Goal: Task Accomplishment & Management: Use online tool/utility

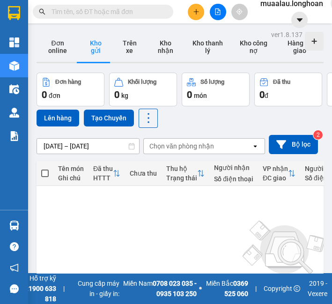
click at [89, 10] on input "text" at bounding box center [106, 12] width 110 height 10
paste input "VPMD3107250019"
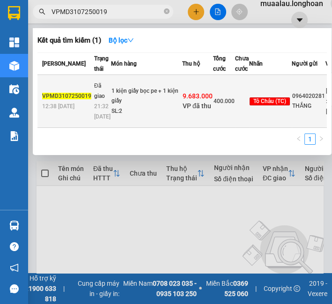
type input "VPMD3107250019"
click at [95, 75] on td "Đã giao 21:32 [DATE]" at bounding box center [101, 101] width 19 height 53
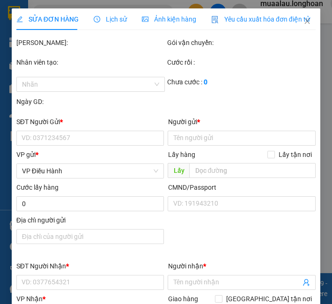
type input "0964020281"
type input "THẮNG"
type input "0906464636"
type input "trường an"
type input "Đồng Tháp (AS) - [PERSON_NAME] (TC): 02 [PERSON_NAME], K4, P.[PERSON_NAME], [GE…"
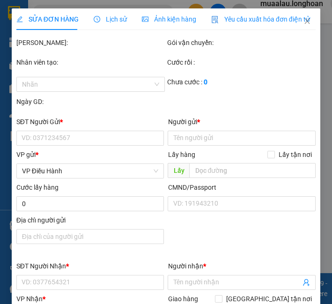
checkbox input "true"
type input "9.683.000"
type input "25.000"
type input "400.000"
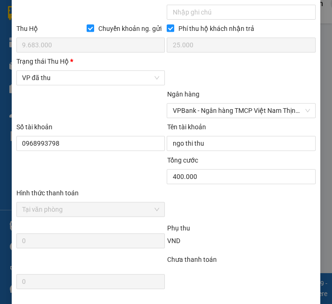
scroll to position [613, 0]
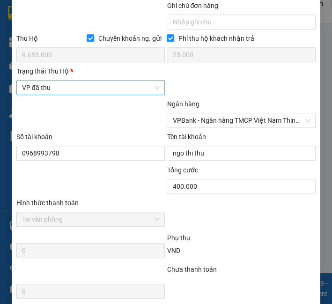
click at [49, 95] on span "VP đã thu" at bounding box center [91, 87] width 138 height 14
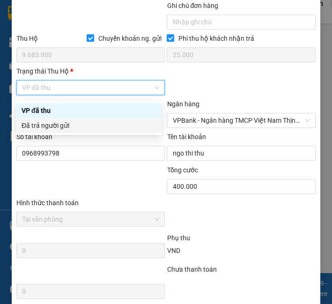
click at [52, 131] on div "Đã trả người gửi" at bounding box center [88, 125] width 145 height 15
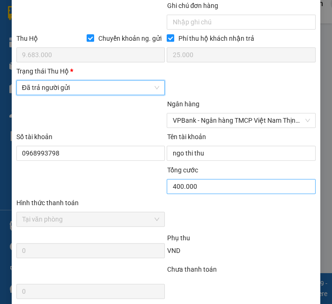
scroll to position [717, 0]
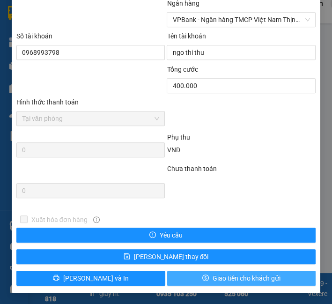
click at [226, 280] on span "Giao tiền cho khách gửi" at bounding box center [246, 278] width 68 height 10
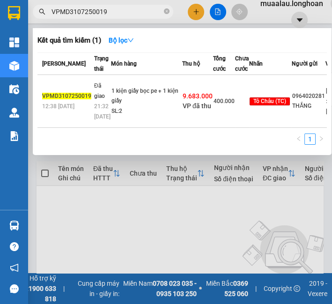
click at [122, 12] on input "VPMD3107250019" at bounding box center [106, 12] width 110 height 10
paste input "HQTP0608250017"
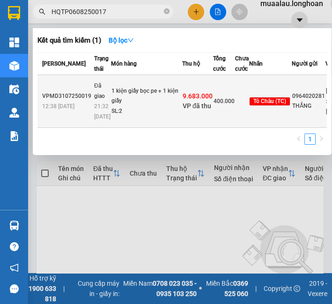
type input "HQTP0608250017"
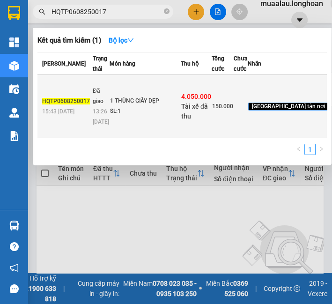
click at [110, 120] on td "1 THÙNG GIẤY DẸP SL: 1" at bounding box center [144, 106] width 71 height 63
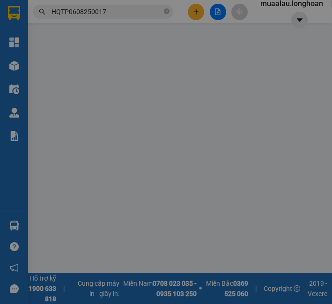
type input "0983763678"
type input "anh hùng"
type input "0913402452"
type input "ĐINH PHÚC"
checkbox input "true"
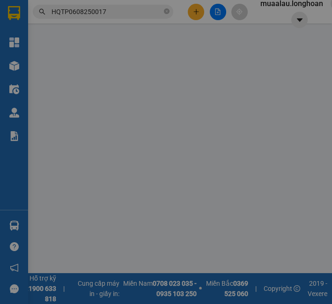
type input "THÔN PHÚ HÒA, HÒA NHƠN, HÒA VANG, ĐÀ NẴNG"
checkbox input "true"
type input "4.050.000"
type input "20.000"
type input "150.000"
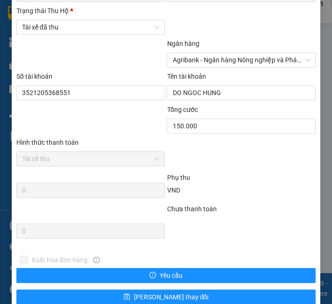
scroll to position [572, 0]
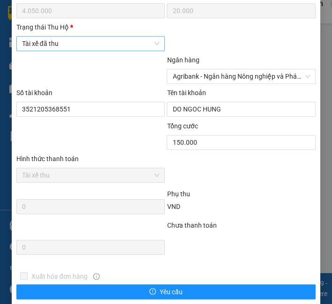
click at [75, 51] on span "Tài xế đã thu" at bounding box center [91, 43] width 138 height 14
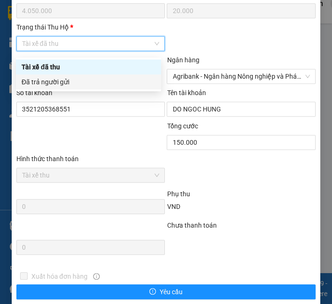
click at [66, 90] on body "Kết quả tìm kiếm ( 1 ) Bộ lọc Mã ĐH Trạng thái Món hàng Thu hộ Tổng cước Chưa c…" at bounding box center [166, 152] width 332 height 304
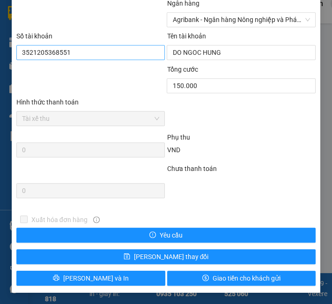
scroll to position [528, 0]
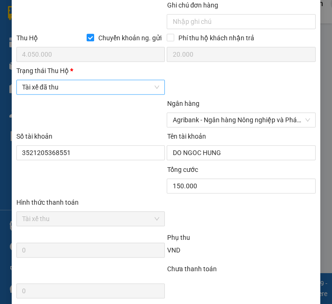
click at [104, 89] on span "Tài xế đã thu" at bounding box center [91, 87] width 138 height 14
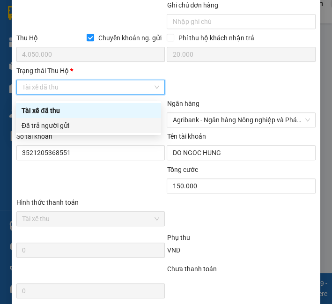
click at [94, 118] on div "Đã trả người gửi" at bounding box center [88, 125] width 145 height 15
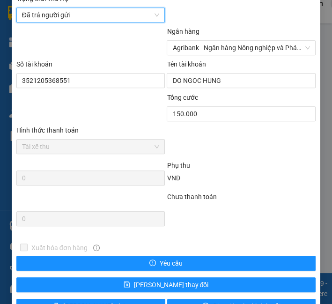
scroll to position [632, 0]
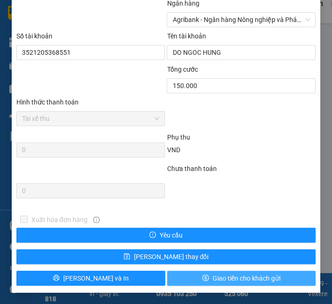
click at [197, 273] on button "Giao tiền cho khách gửi" at bounding box center [241, 277] width 149 height 15
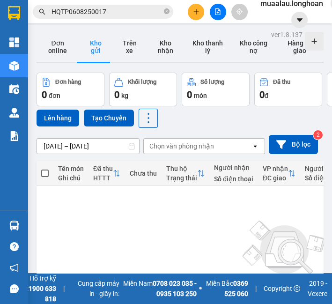
click at [73, 10] on input "HQTP0608250017" at bounding box center [106, 12] width 110 height 10
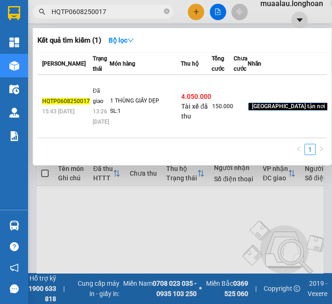
click at [73, 10] on input "HQTP0608250017" at bounding box center [106, 12] width 110 height 10
paste input "5"
type input "HQTP0508250017"
click at [100, 127] on div "07:36 - 08/08" at bounding box center [101, 116] width 16 height 21
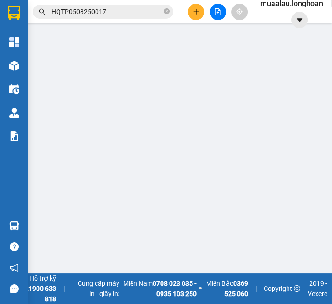
type input "0977297677"
type input "hoàng trúc"
type input "0905586138"
type input "DIỄM"
checkbox input "true"
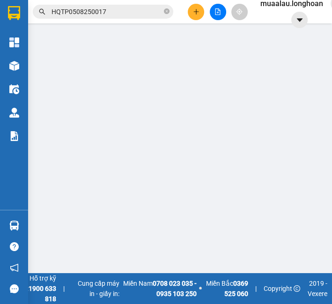
type input "119 CHỢ HÀN, TRẦN PHÚ, HẢI CHÂU, ĐÀ NẴNG"
checkbox input "true"
type input "3.520.000"
type input "20.000"
type input "100.000"
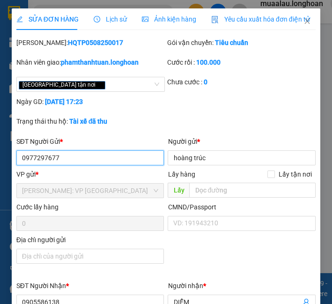
scroll to position [364, 0]
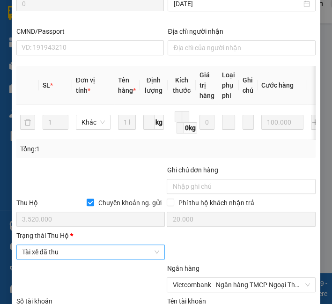
click at [36, 258] on span "Tài xế đã thu" at bounding box center [91, 252] width 138 height 14
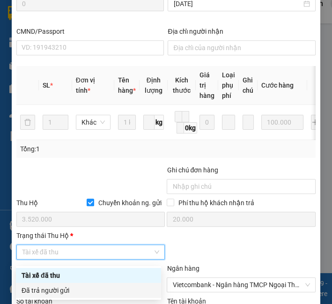
click at [44, 288] on div "Đã trả người gửi" at bounding box center [89, 290] width 134 height 10
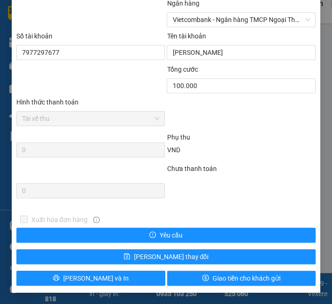
scroll to position [632, 0]
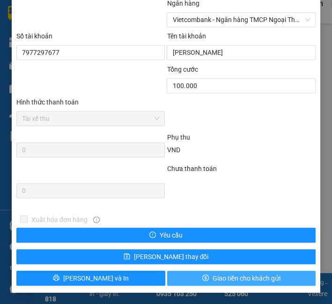
click at [212, 275] on span "Giao tiền cho khách gửi" at bounding box center [246, 278] width 68 height 10
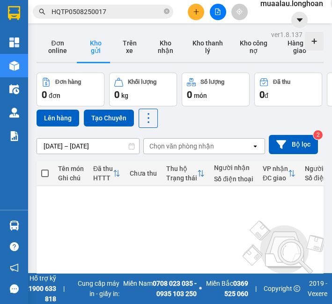
click at [171, 12] on span "HQTP0508250017" at bounding box center [103, 12] width 140 height 14
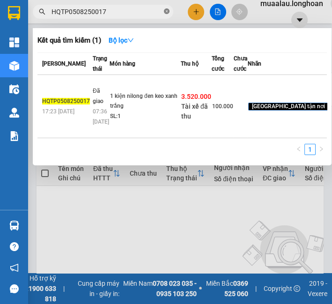
click at [164, 10] on icon "close-circle" at bounding box center [167, 11] width 6 height 6
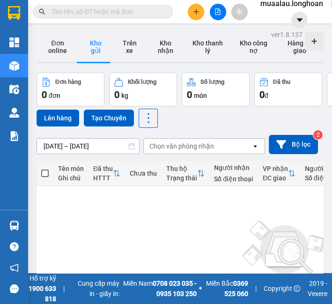
paste input "VPMD0508250043"
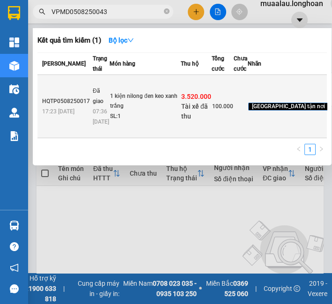
type input "VPMD0508250043"
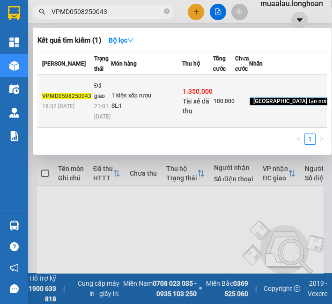
click at [160, 120] on td "1 kiện xốp rượu SL: 1" at bounding box center [146, 101] width 71 height 53
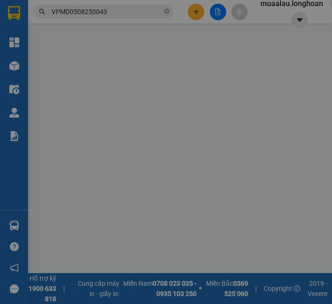
type input "0395138868"
type input "Quý"
type input "0903519419"
type input "milan le"
checkbox input "true"
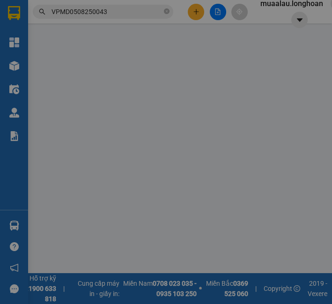
type input "162 hà huy tập thanh khê đn"
checkbox input "true"
type input "1.350.000"
type input "10.000"
type input "100.000"
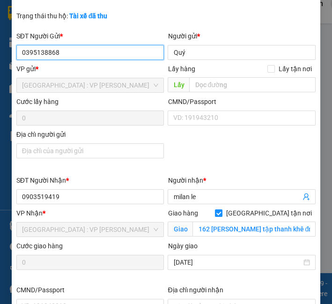
scroll to position [57, 0]
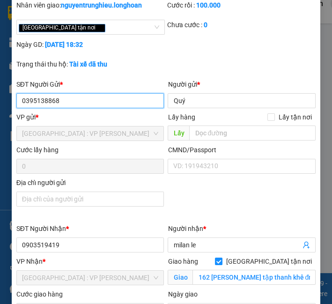
click at [66, 101] on input "0395138868" at bounding box center [90, 100] width 148 height 15
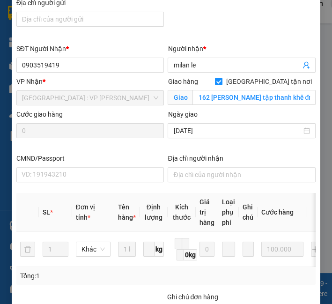
scroll to position [421, 0]
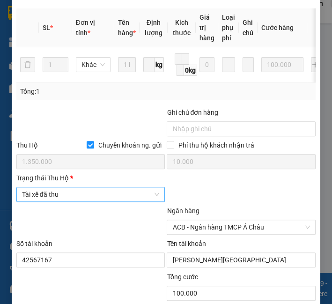
click at [62, 196] on span "Tài xế đã thu" at bounding box center [91, 194] width 138 height 14
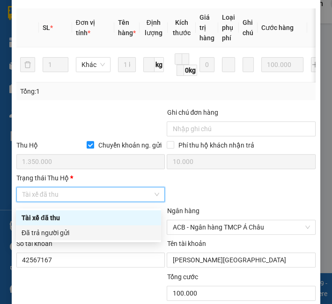
click at [58, 232] on div "Đã trả người gửi" at bounding box center [89, 232] width 134 height 10
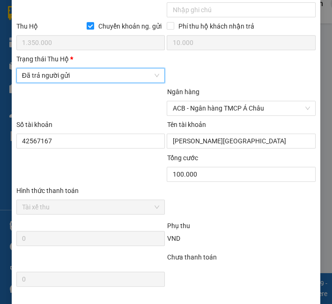
scroll to position [632, 0]
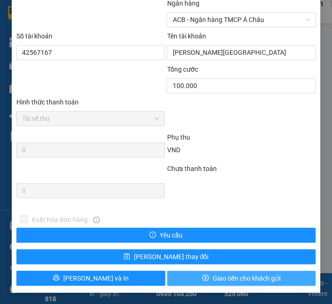
click at [246, 282] on span "Giao tiền cho khách gửi" at bounding box center [246, 278] width 68 height 10
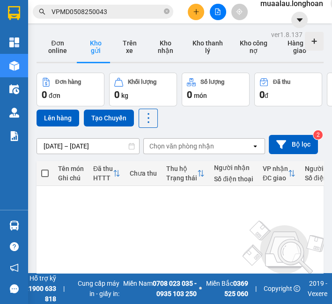
click at [84, 15] on input "VPMD0508250043" at bounding box center [106, 12] width 110 height 10
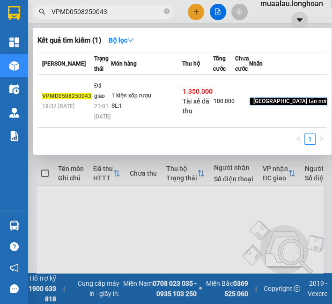
click at [84, 15] on input "VPMD0508250043" at bounding box center [106, 12] width 110 height 10
paste input "HM0608250014"
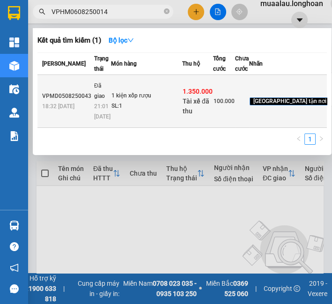
type input "VPHM0608250014"
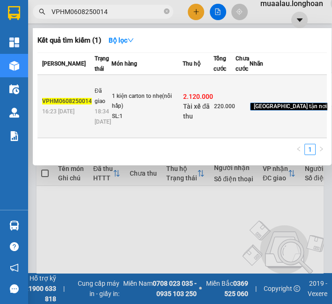
click at [102, 125] on span "18:34 - 08/08" at bounding box center [103, 116] width 16 height 18
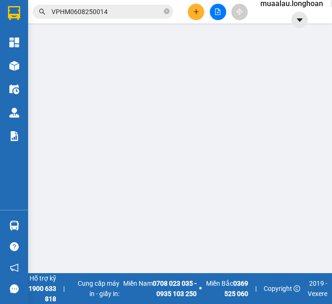
type input "0965583006"
type input "A Tuấn"
type input "0914294668"
type input "c linh"
checkbox input "true"
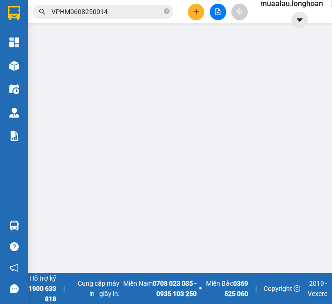
type input "87 trần hưng đạo,p tân thạnh,tp tam kì,quảng nam"
type input "nhận nguyên kiện,giao nguyên kiện,hư hỏng k đền)"
checkbox input "true"
type input "2.120.000"
type input "20.000"
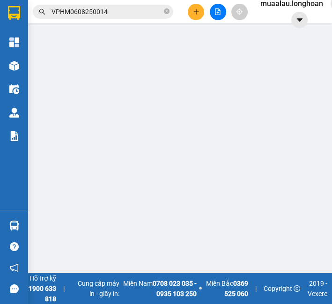
type input "220.000"
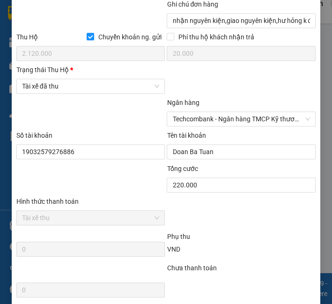
scroll to position [528, 0]
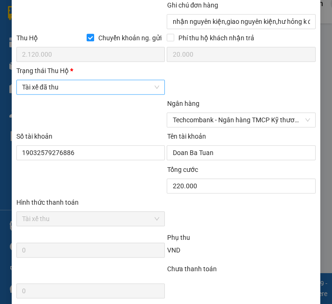
click at [76, 91] on span "Tài xế đã thu" at bounding box center [91, 87] width 138 height 14
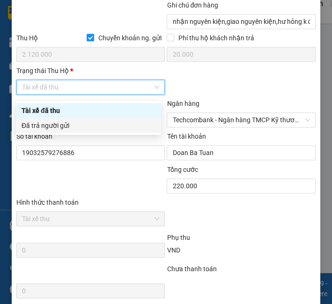
click at [73, 132] on div "Đã trả người gửi" at bounding box center [88, 125] width 145 height 15
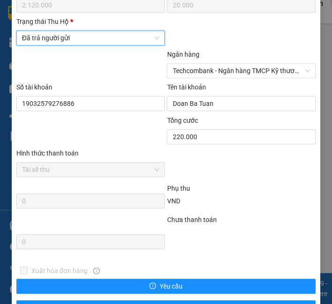
scroll to position [632, 0]
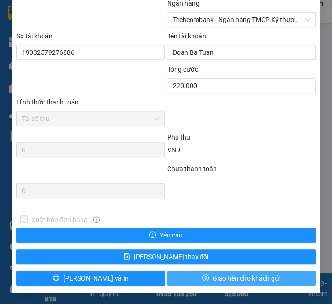
click at [235, 279] on span "Giao tiền cho khách gửi" at bounding box center [246, 278] width 68 height 10
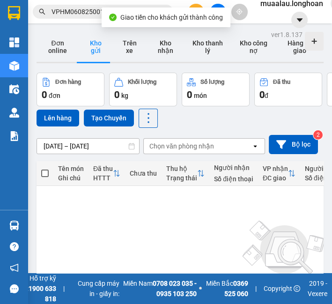
click at [80, 11] on input "VPHM0608250014" at bounding box center [106, 12] width 110 height 10
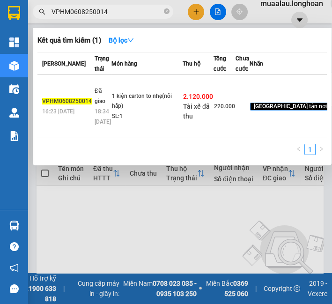
click at [80, 11] on input "VPHM0608250014" at bounding box center [106, 12] width 110 height 10
paste input "HNHD0608250023"
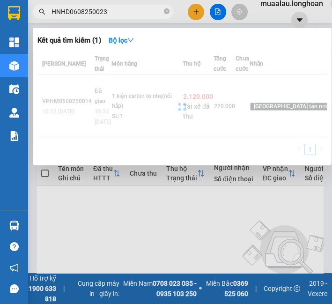
type input "HNHD0608250023"
click at [79, 119] on div at bounding box center [181, 106] width 289 height 108
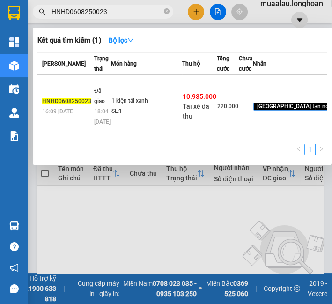
click at [79, 119] on td "HNHD0608250023 16:09 - 06/08" at bounding box center [64, 106] width 54 height 63
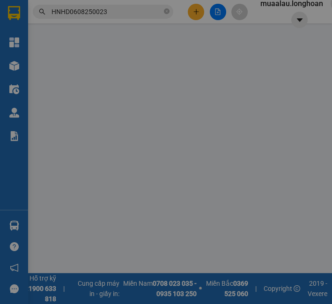
type input "0942671936"
type input "CTY NANOMEX"
type input "0983666070"
type input "C NGỌC THUẬN"
checkbox input "true"
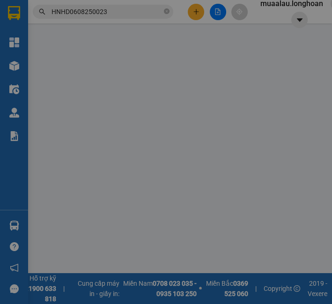
type input "20 Hoàng Bật Đạt, Hoà Hải, NGũ Hanh SƠn, ĐN"
checkbox input "true"
type input "10.935.000"
type input "30.000"
type input "220.000"
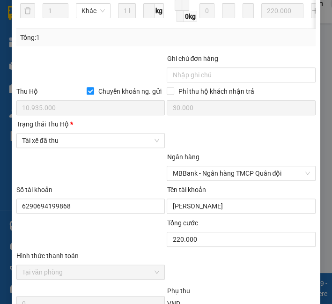
scroll to position [478, 0]
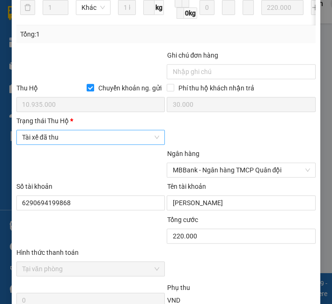
click at [62, 144] on span "Tài xế đã thu" at bounding box center [91, 137] width 138 height 14
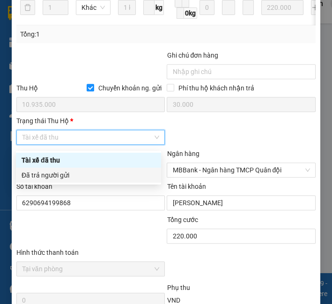
click at [62, 171] on div "Đã trả người gửi" at bounding box center [89, 175] width 134 height 10
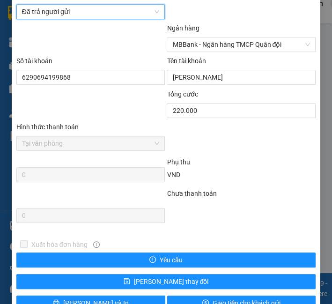
scroll to position [632, 0]
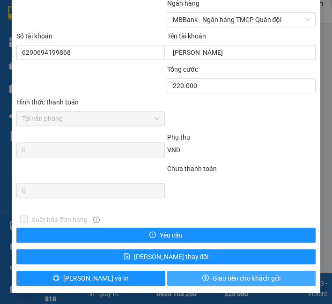
click at [212, 281] on span "Giao tiền cho khách gửi" at bounding box center [246, 278] width 68 height 10
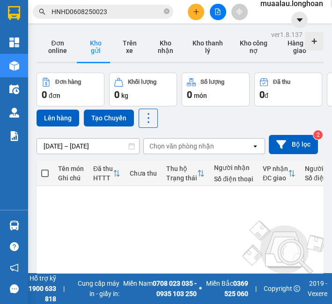
click at [87, 24] on main "ver 1.8.137 Đơn online Kho gửi Trên xe Kho nhận Kho thanh lý Kho công nợ Hàng đ…" at bounding box center [166, 136] width 332 height 273
click at [86, 15] on input "HNHD0608250023" at bounding box center [106, 12] width 110 height 10
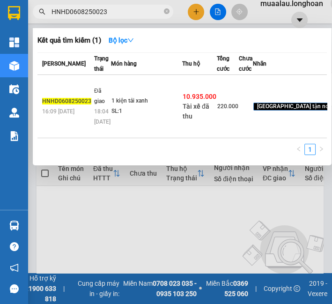
click at [86, 15] on input "HNHD0608250023" at bounding box center [106, 12] width 110 height 10
paste input "QTP1807250011"
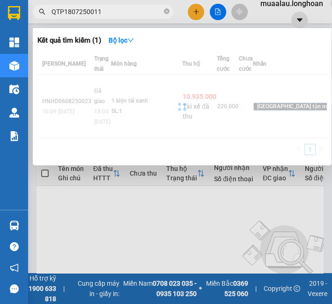
type input "QTP1807250011"
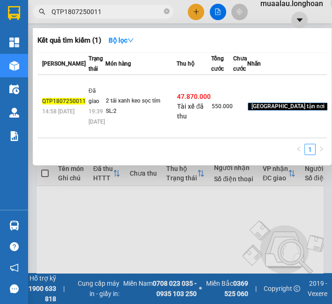
click at [88, 125] on span "19:39 - 08/08" at bounding box center [96, 116] width 16 height 18
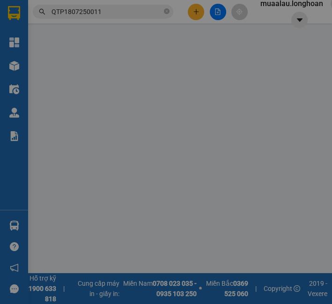
type input "0977297677"
type input "hoàng trúc"
type input "0906544405"
type input "sữa shopp"
checkbox input "true"
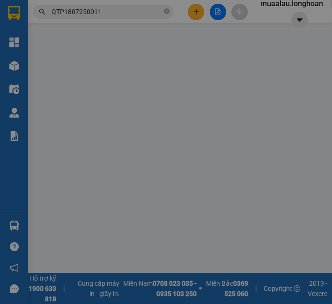
type input "20 bạch đằng phường minh an thành phố hội an"
checkbox input "true"
type input "47.870.000"
type input "90.000"
type input "550.000"
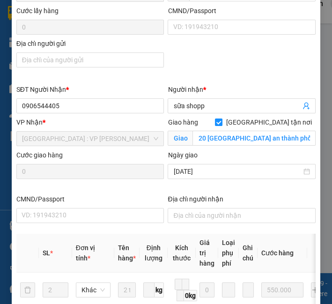
scroll to position [364, 0]
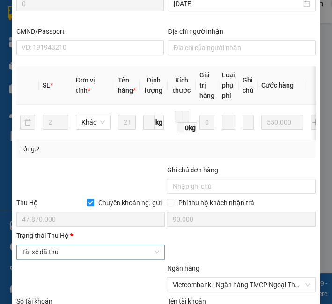
click at [69, 252] on span "Tài xế đã thu" at bounding box center [91, 252] width 138 height 14
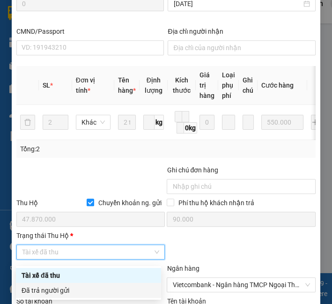
click at [64, 286] on div "Đã trả người gửi" at bounding box center [89, 290] width 134 height 10
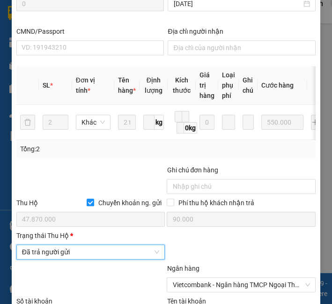
scroll to position [624, 0]
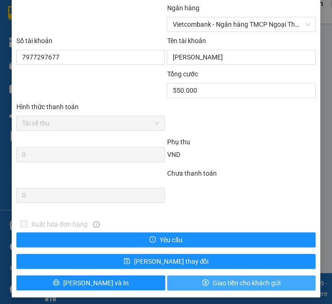
click at [185, 284] on button "Giao tiền cho khách gửi" at bounding box center [241, 282] width 149 height 15
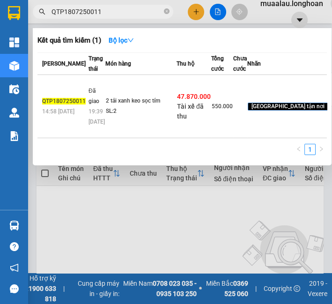
click at [120, 10] on input "QTP1807250011" at bounding box center [106, 12] width 110 height 10
paste input "VHBT060825000"
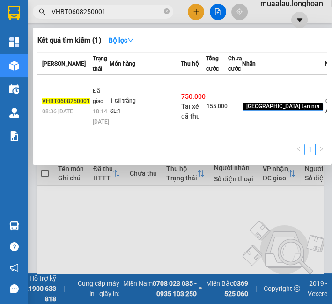
type input "VHBT0608250001"
click at [111, 117] on div "SL: 1" at bounding box center [145, 111] width 70 height 10
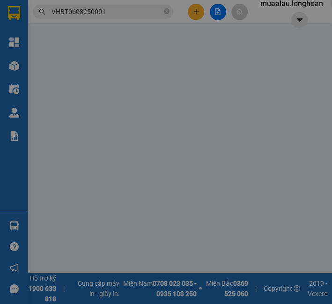
type input "0394990495"
type input "A HIểu"
type input "0905776184"
type input "Hằng"
checkbox input "true"
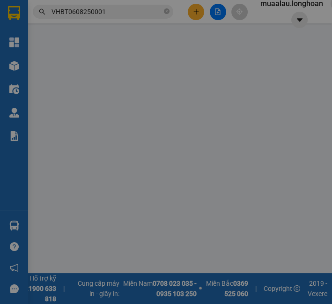
type input "96 Hoàng Hoa Thám, Thanh Khê, Đà Nẵng"
checkbox input "true"
type input "750.000"
type input "5.000"
type input "155.000"
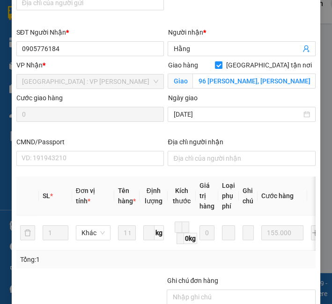
scroll to position [421, 0]
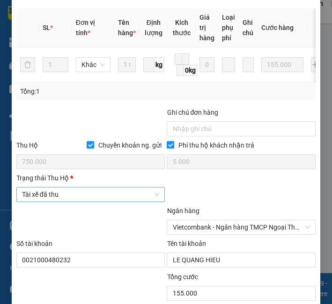
click at [49, 200] on span "Tài xế đã thu" at bounding box center [91, 194] width 138 height 14
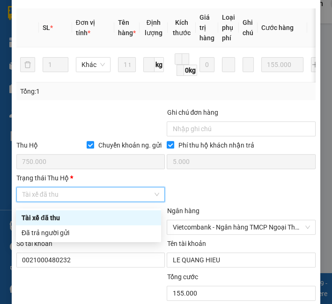
click at [43, 227] on div "Tài xế đã thu Đã trả người gửi" at bounding box center [88, 225] width 145 height 30
click at [42, 228] on div "Đã trả người gửi" at bounding box center [89, 232] width 134 height 10
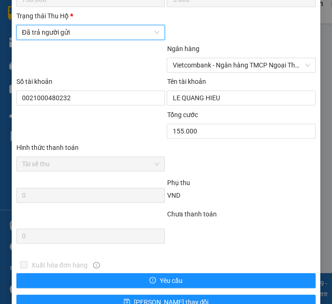
scroll to position [632, 0]
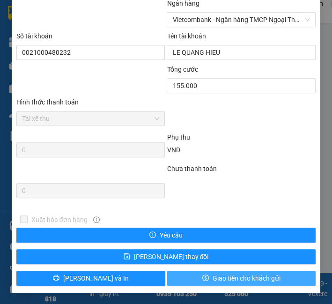
click at [224, 281] on span "Giao tiền cho khách gửi" at bounding box center [246, 278] width 68 height 10
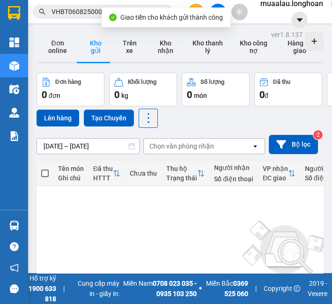
drag, startPoint x: 67, startPoint y: 3, endPoint x: 67, endPoint y: 8, distance: 5.1
click at [67, 8] on div "Kết quả tìm kiếm ( 1 ) Bộ lọc Mã ĐH Trạng thái Món hàng Thu hộ Tổng cước Chưa c…" at bounding box center [91, 12] width 182 height 16
click at [67, 8] on input "VHBT0608250001" at bounding box center [106, 12] width 110 height 10
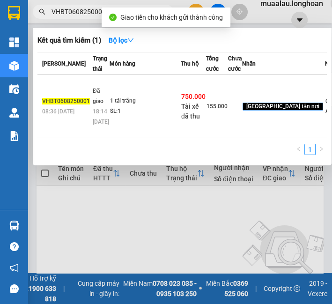
click at [66, 10] on input "VHBT0608250001" at bounding box center [106, 12] width 110 height 10
paste input "VP100608250004"
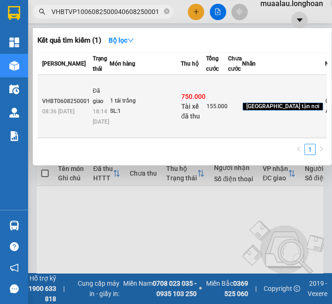
type input "VHBTVP1006082500040608250001"
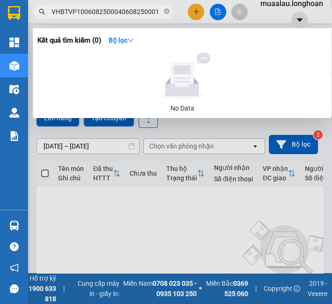
click at [86, 113] on div "No Data" at bounding box center [182, 108] width 282 height 10
click at [165, 11] on icon "close-circle" at bounding box center [167, 11] width 6 height 6
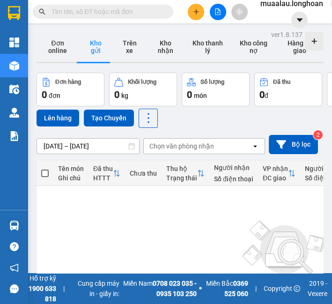
paste input "VP100608250004"
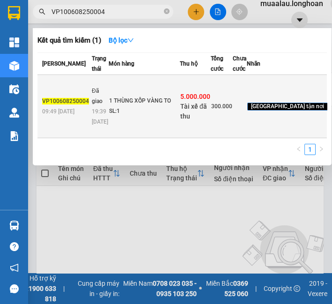
type input "VP100608250004"
click at [84, 92] on td "VP100608250004 09:49 - 06/08" at bounding box center [63, 106] width 52 height 63
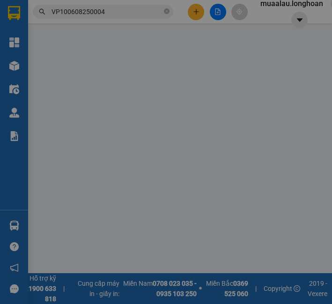
type input "0919754775"
type input "LÂM"
type input "NGỌC LAN - CHÂU ĐỐC"
type input "0987334737"
type input "ANH ĐỒNG"
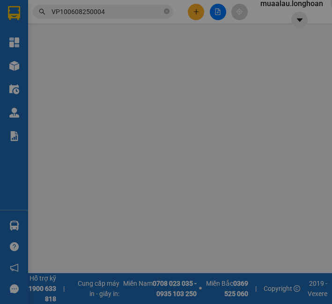
checkbox input "true"
type input "34B - TRẦN PHU THĂNG BÌNH - ĐÀ NẴNG"
type input "hàng k bao bể vỡ hư hỏng"
checkbox input "true"
type input "5.000.000"
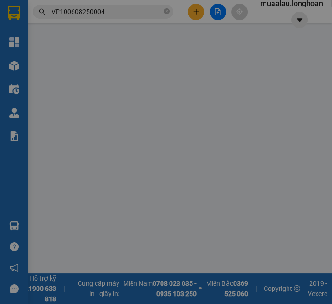
type input "25.000"
type input "300.000"
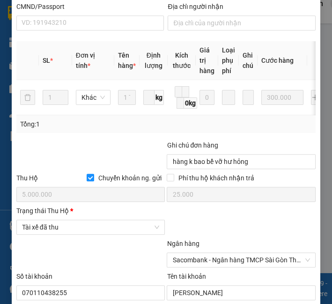
scroll to position [421, 0]
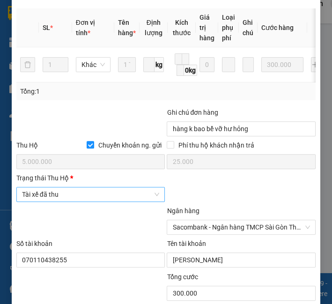
click at [88, 198] on span "Tài xế đã thu" at bounding box center [91, 194] width 138 height 14
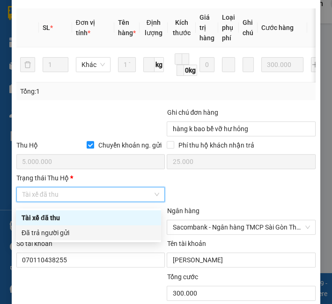
click at [82, 225] on div "Đã trả người gửi" at bounding box center [88, 232] width 145 height 15
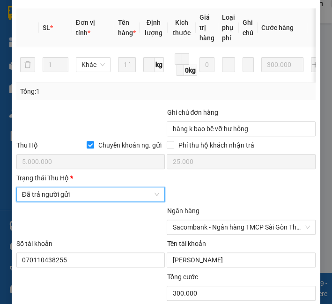
scroll to position [632, 0]
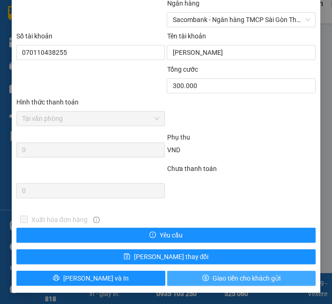
click at [212, 278] on span "Giao tiền cho khách gửi" at bounding box center [246, 278] width 68 height 10
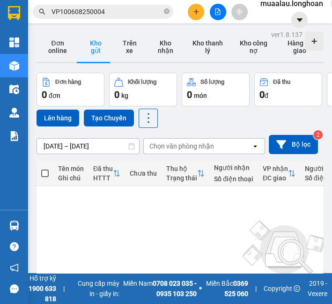
click at [85, 10] on input "VP100608250004" at bounding box center [106, 12] width 110 height 10
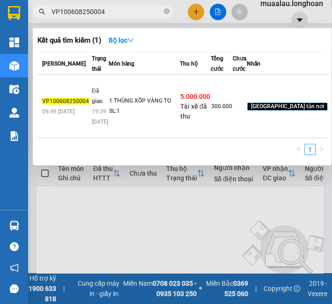
click at [85, 10] on input "VP100608250004" at bounding box center [106, 12] width 110 height 10
paste input "HNTH0608250013"
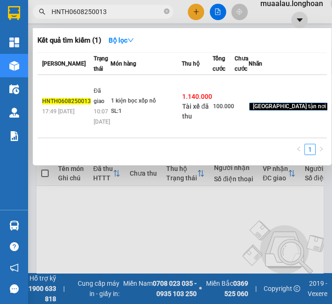
type input "HNTH0608250013"
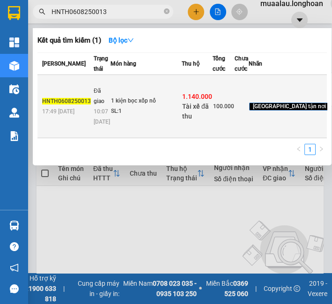
click at [202, 100] on span "1.140.000" at bounding box center [197, 96] width 30 height 7
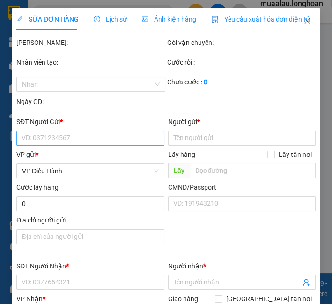
type input "0363330608"
type input "anh long"
type input "0968905043"
type input "anh thọ"
checkbox input "true"
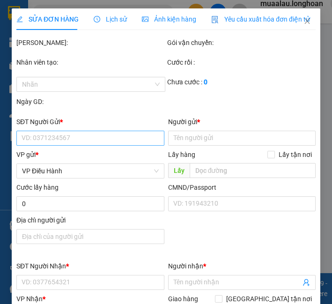
type input "số 4 lê duẩn hải châu đà nẵng"
checkbox input "true"
type input "1.140.000"
type input "10.000"
type input "100.000"
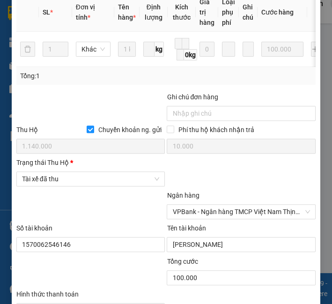
scroll to position [534, 0]
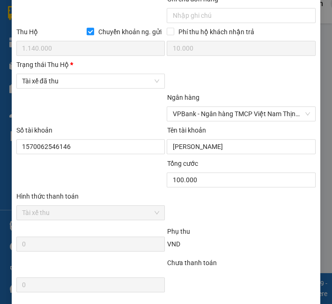
click at [34, 92] on div "Trạng thái Thu Hộ * Tài xế đã thu" at bounding box center [90, 75] width 149 height 33
click at [37, 82] on span "Tài xế đã thu" at bounding box center [91, 81] width 138 height 14
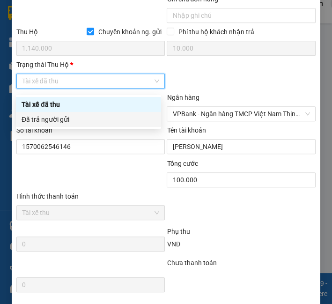
click at [44, 121] on div "Đã trả người gửi" at bounding box center [89, 119] width 134 height 10
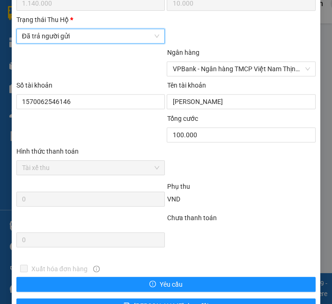
scroll to position [632, 0]
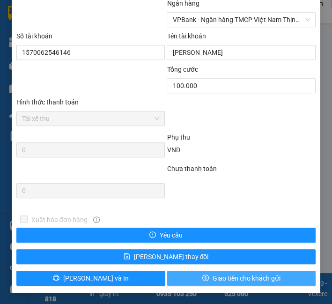
click at [237, 278] on span "Giao tiền cho khách gửi" at bounding box center [246, 278] width 68 height 10
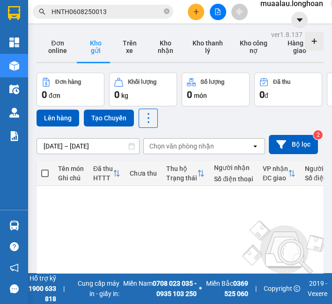
click at [69, 5] on span "HNTH0608250013" at bounding box center [103, 12] width 140 height 14
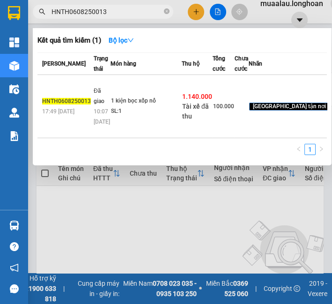
click at [69, 5] on span "HNTH0608250013" at bounding box center [103, 12] width 140 height 14
click at [73, 15] on input "HNTH0608250013" at bounding box center [106, 12] width 110 height 10
paste input "VD0608250038"
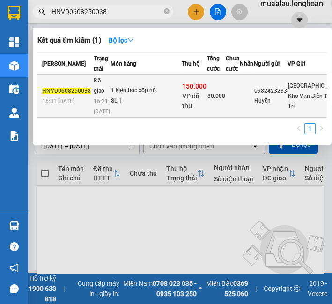
type input "HNVD0608250038"
click at [96, 117] on div "16:21 - 08/08" at bounding box center [102, 106] width 16 height 21
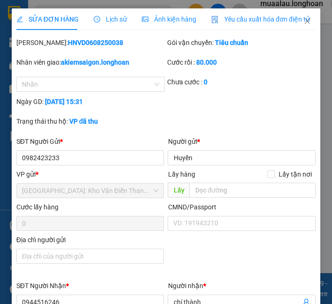
type input "0982423233"
type input "Huyền"
type input "0944516246"
type input "chí thành"
type input "QL1A ,quảng trị ,phường đông hà tĩnh"
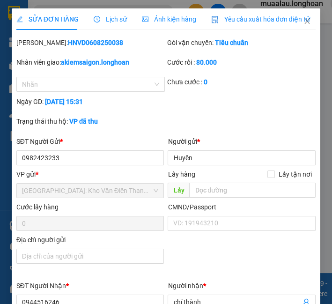
checkbox input "true"
type input "150.000"
type input "5.000"
type input "80.000"
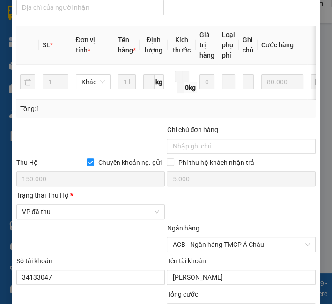
scroll to position [479, 0]
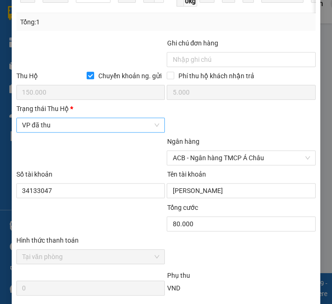
click at [66, 132] on span "VP đã thu" at bounding box center [91, 125] width 138 height 14
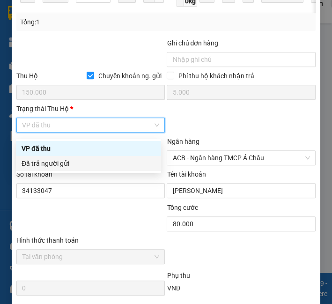
click at [62, 172] on body "Kết quả tìm kiếm ( 1 ) Bộ lọc Mã ĐH Trạng thái Món hàng Thu hộ Tổng cước Chưa c…" at bounding box center [166, 152] width 332 height 304
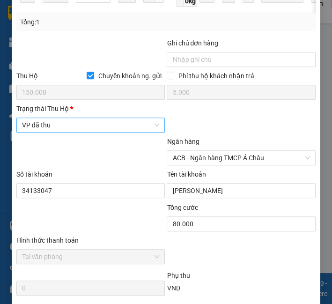
click at [63, 127] on span "VP đã thu" at bounding box center [91, 125] width 138 height 14
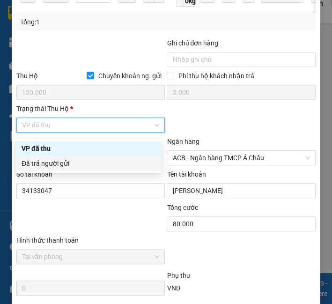
click at [62, 162] on div "Đã trả người gửi" at bounding box center [89, 163] width 134 height 10
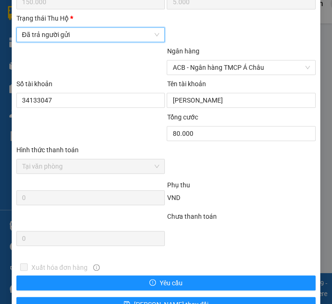
scroll to position [621, 0]
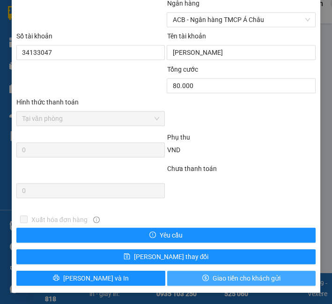
click at [205, 278] on button "Giao tiền cho khách gửi" at bounding box center [241, 277] width 149 height 15
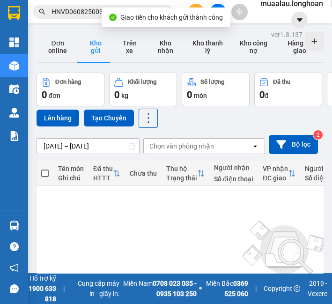
click at [80, 10] on input "HNVD0608250038" at bounding box center [106, 12] width 110 height 10
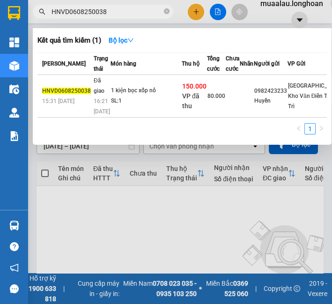
click at [80, 10] on input "HNVD0608250038" at bounding box center [106, 12] width 110 height 10
paste input "508250042"
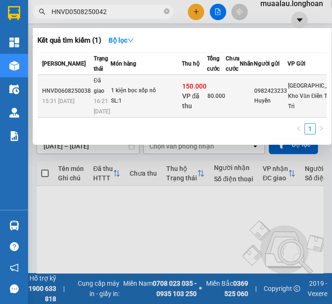
type input "HNVD0508250042"
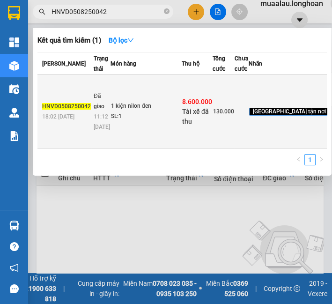
click at [100, 109] on span "Đã giao" at bounding box center [99, 101] width 11 height 17
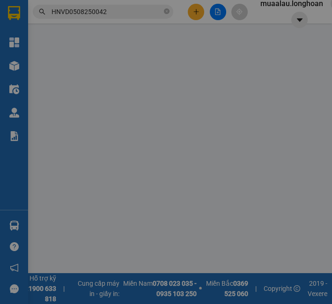
type input "0947286123"
type input "Hàng Nhật 123"
type input "0934773488"
type input "a phương"
checkbox input "true"
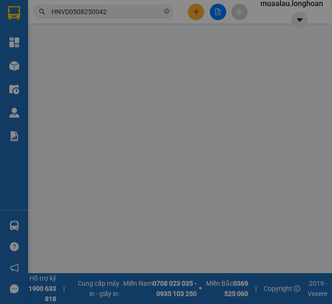
type input "05 tôn đức thắng trần phú quảng ngãi"
type input "hàng giao nguyên kiện, hư vỡ ko đền"
checkbox input "true"
type input "8.600.000"
type input "25.000"
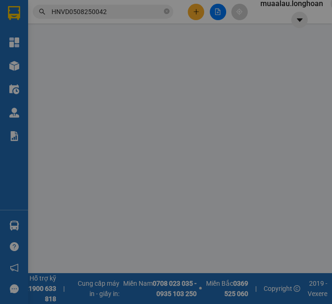
type input "130.000"
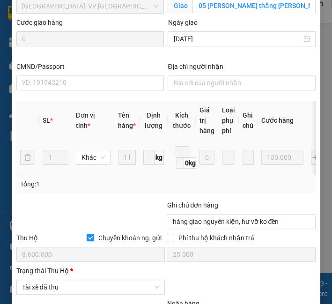
scroll to position [435, 0]
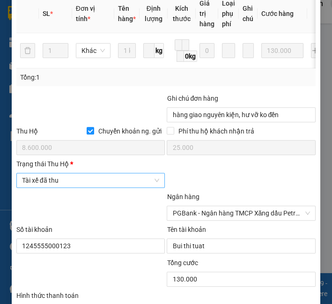
click at [76, 182] on span "Tài xế đã thu" at bounding box center [91, 180] width 138 height 14
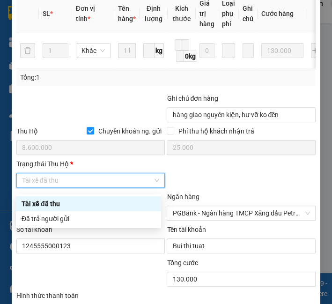
click at [74, 210] on div "Tài xế đã thu" at bounding box center [88, 203] width 145 height 15
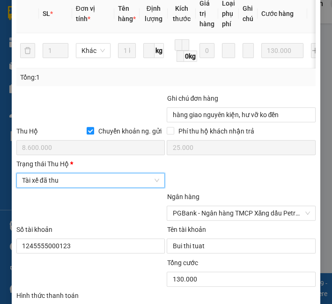
click at [74, 187] on span "Tài xế đã thu" at bounding box center [91, 180] width 138 height 14
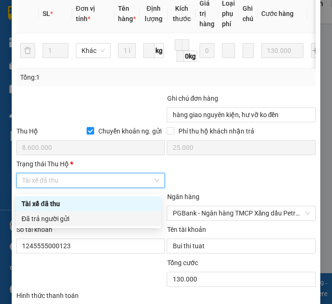
click at [70, 220] on div "Đã trả người gửi" at bounding box center [89, 218] width 134 height 10
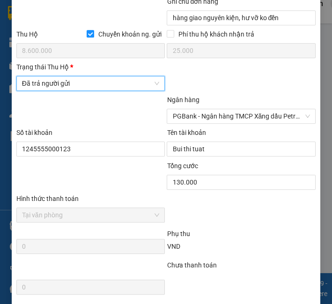
scroll to position [632, 0]
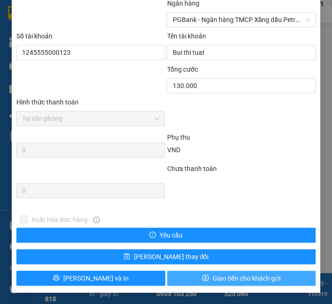
click at [224, 270] on button "Giao tiền cho khách gửi" at bounding box center [241, 277] width 149 height 15
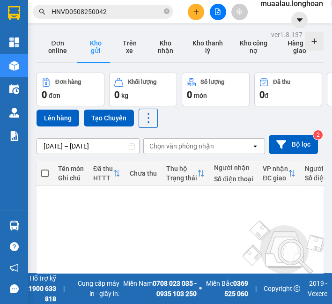
click at [113, 8] on input "HNVD0508250042" at bounding box center [106, 12] width 110 height 10
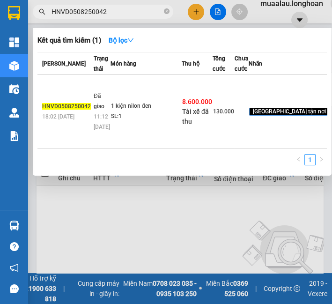
click at [113, 8] on input "HNVD0508250042" at bounding box center [106, 12] width 110 height 10
paste input "QTP2807250016"
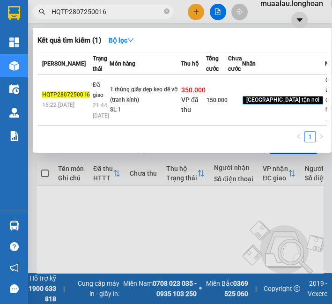
type input "HQTP2807250016"
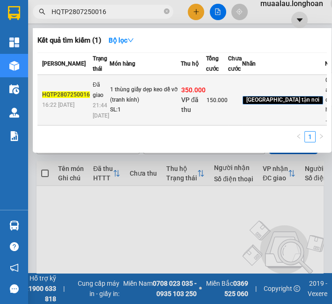
drag, startPoint x: 124, startPoint y: 125, endPoint x: 111, endPoint y: 132, distance: 14.5
click at [111, 115] on div "SL: 1" at bounding box center [145, 110] width 70 height 10
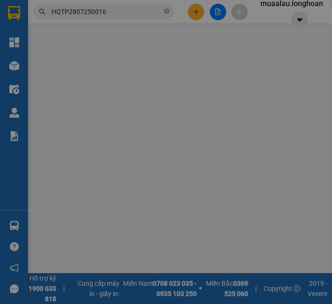
type input "0906162609"
type input "anh dương ( decimet homedecor )"
type input "0914110100"
type input "hồ ngọc bích"
type input "53 lý thái tổ, tuy hòa, phú yên"
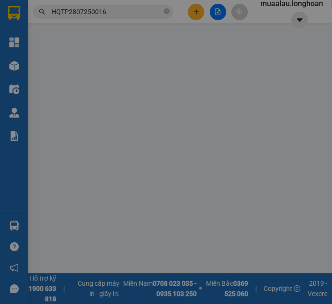
type input "hàng tranh kính bể vỡ không đền- đã báo khách gửi"
checkbox input "true"
type input "350.000"
type input "10.000"
type input "150.000"
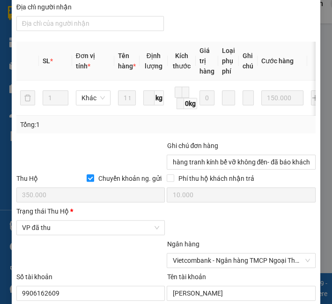
scroll to position [415, 0]
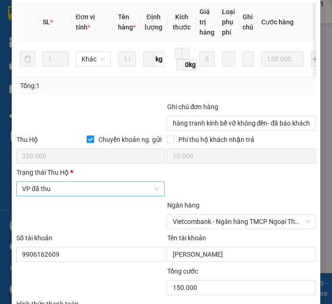
click at [41, 196] on span "VP đã thu" at bounding box center [91, 189] width 138 height 14
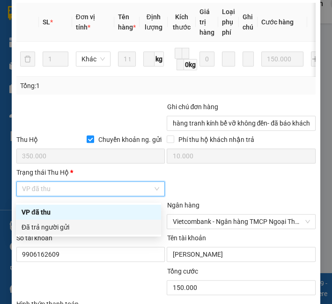
click at [44, 223] on div "Đã trả người gửi" at bounding box center [89, 227] width 134 height 10
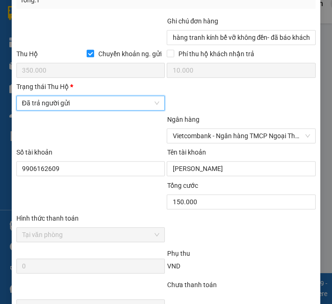
scroll to position [621, 0]
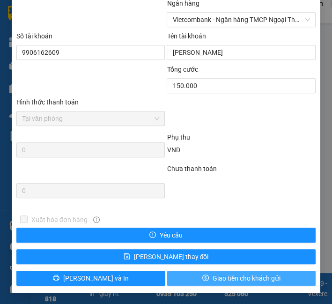
click at [220, 284] on button "Giao tiền cho khách gửi" at bounding box center [241, 277] width 149 height 15
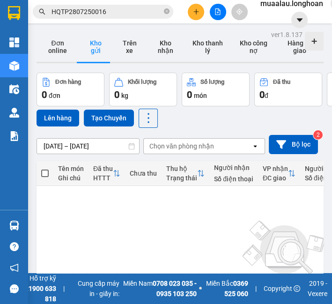
click at [66, 0] on div "Kết quả tìm kiếm ( 1 ) Bộ lọc Mã ĐH Trạng thái Món hàng Thu hộ Tổng cước Chưa c…" at bounding box center [166, 11] width 332 height 23
click at [66, 14] on input "HQTP2807250016" at bounding box center [106, 12] width 110 height 10
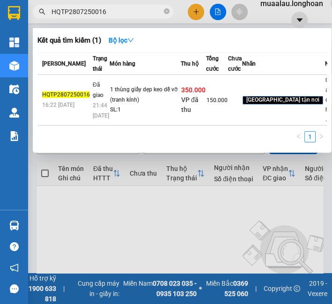
click at [66, 14] on input "HQTP2807250016" at bounding box center [106, 12] width 110 height 10
paste input "VPMD0508250053"
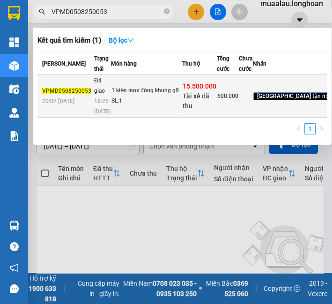
click at [115, 117] on td "1 kiện inox đóng khung gỗ SL: 1" at bounding box center [146, 96] width 71 height 43
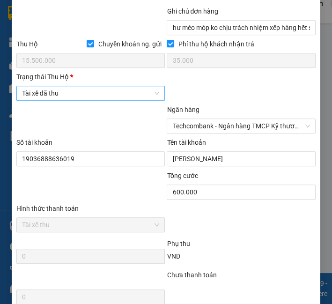
scroll to position [520, 0]
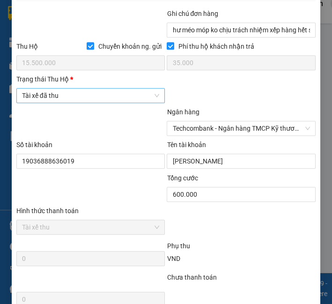
click at [96, 95] on span "Tài xế đã thu" at bounding box center [91, 95] width 138 height 14
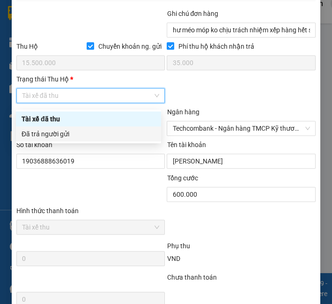
click at [83, 133] on div "Đã trả người gửi" at bounding box center [89, 134] width 134 height 10
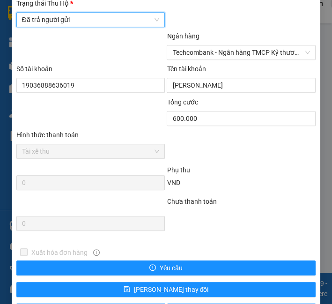
scroll to position [632, 0]
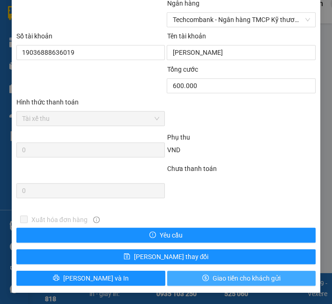
click at [202, 276] on icon "dollar" at bounding box center [205, 277] width 7 height 7
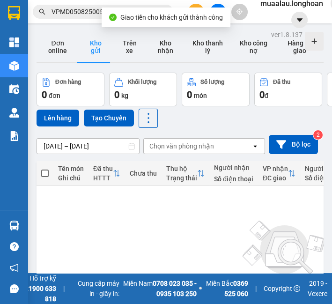
click at [90, 8] on input "VPMD0508250053" at bounding box center [106, 12] width 110 height 10
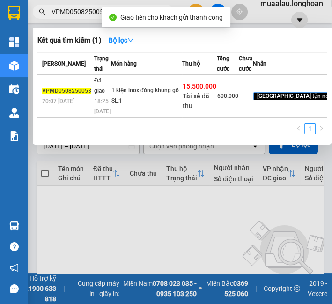
click at [90, 8] on input "VPMD0508250053" at bounding box center [106, 12] width 110 height 10
paste input "QU120508250022"
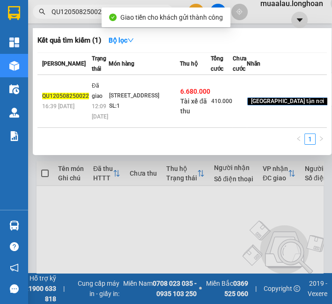
type input "QU120508250022"
click at [102, 107] on td "Đã giao 12:09 - 08/08" at bounding box center [98, 101] width 19 height 53
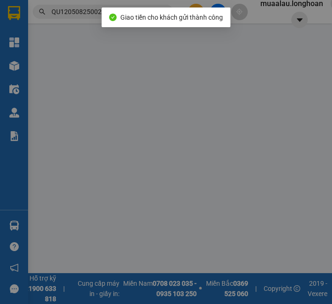
type input "0938608272"
type input "Anh Bình"
type input "0983556640"
type input "Văn Tý"
checkbox input "true"
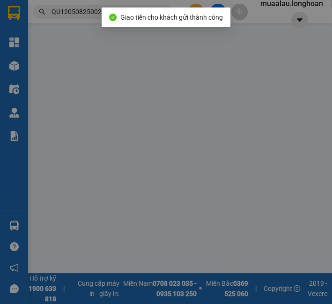
type input "19/1 Lữ Gia, phường 9, thành phố Đà Lạt, Lâm Đồng"
type input "nhận theo kiện - hư hỏng ko chịu trách nhiệm"
checkbox input "true"
type input "6.680.000"
type input "25.000"
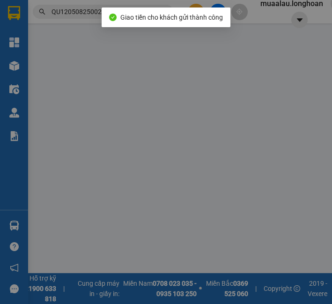
type input "410.000"
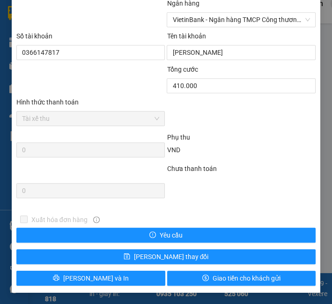
scroll to position [528, 0]
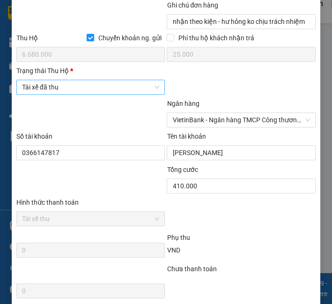
click at [91, 90] on span "Tài xế đã thu" at bounding box center [91, 87] width 138 height 14
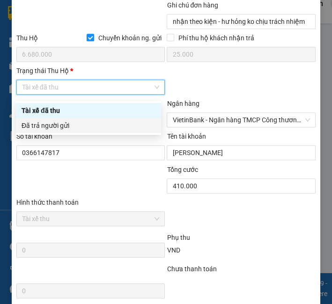
click at [79, 130] on div "Đã trả người gửi" at bounding box center [89, 125] width 134 height 10
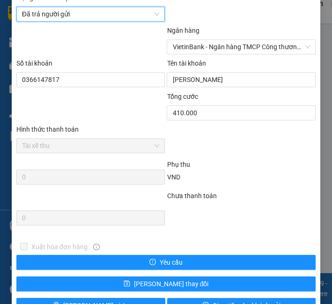
scroll to position [632, 0]
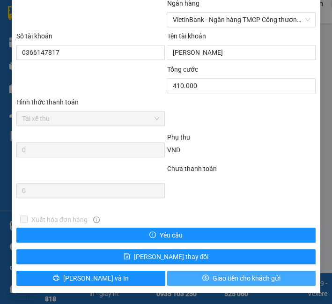
click at [212, 276] on span "Giao tiền cho khách gửi" at bounding box center [246, 278] width 68 height 10
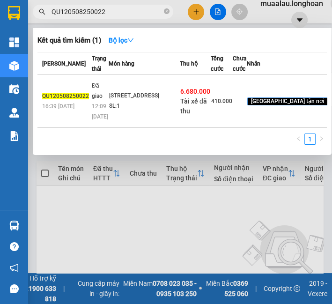
click at [78, 11] on input "QU120508250022" at bounding box center [106, 12] width 110 height 10
paste input "HNHD0408250045"
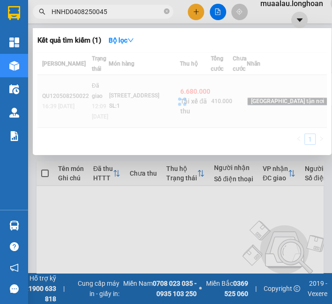
type input "HNHD0408250045"
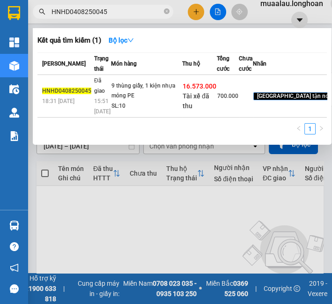
click at [86, 94] on span "HNHD0408250045" at bounding box center [66, 90] width 49 height 7
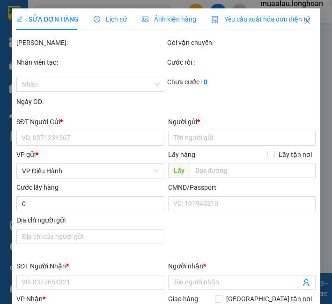
type input "0336528752"
type input "Huy Toàn"
type input "0389779570"
type input "Anh Tuấn Anh"
checkbox input "true"
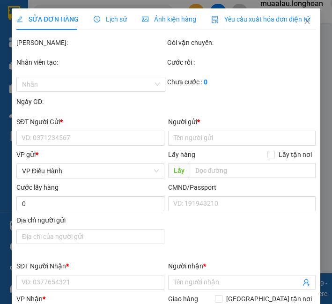
type input "24 Đường xóm Sông 2, Diên Phú, Diêm Khánh, Khánh Hoà"
checkbox input "true"
type input "16.573.000"
type input "35.000"
type input "700.000"
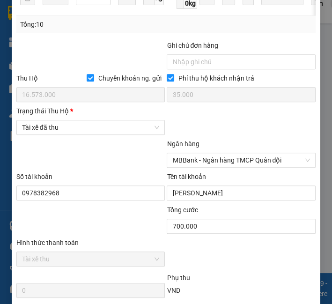
scroll to position [520, 0]
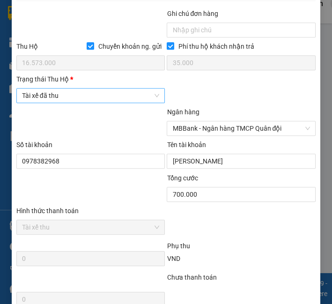
click at [84, 102] on span "Tài xế đã thu" at bounding box center [91, 95] width 138 height 14
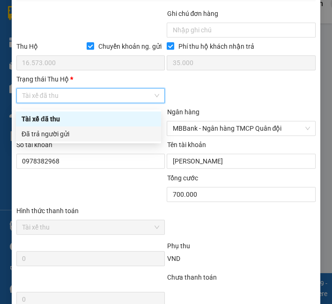
click at [80, 137] on div "Đã trả người gửi" at bounding box center [89, 134] width 134 height 10
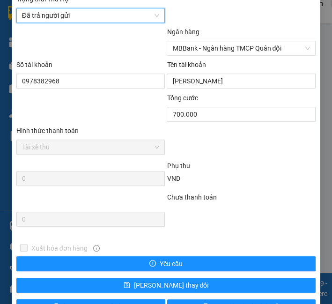
scroll to position [632, 0]
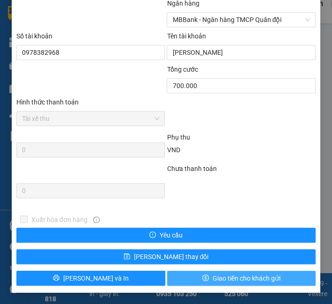
click at [239, 278] on span "Giao tiền cho khách gửi" at bounding box center [246, 278] width 68 height 10
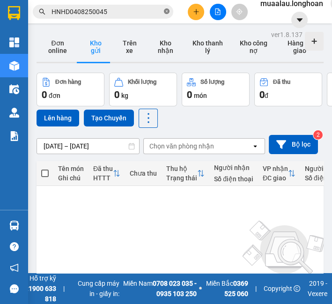
click at [164, 13] on icon "close-circle" at bounding box center [167, 11] width 6 height 6
paste input "HNTH0508250002"
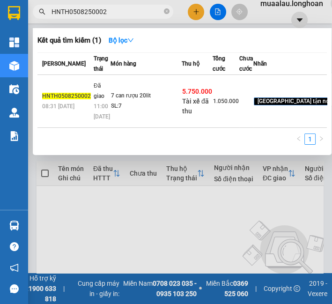
type input "HNTH0508250002"
click at [106, 126] on td "Đã giao 11:00 - 08/08" at bounding box center [100, 101] width 19 height 53
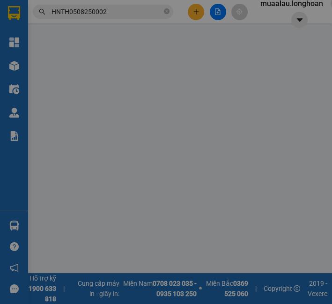
type input "0966321708"
type input "0969927250 hải nam"
type input "0855557986"
type input "nha hang hoa phuong (nguyen)"
checkbox input "true"
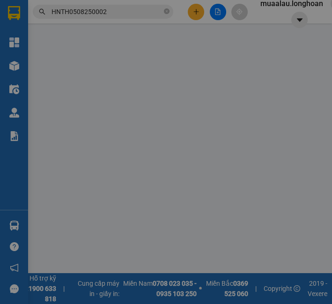
type input "51 hùng vương p9 tp đà lạt"
checkbox input "true"
type input "5.750.000"
type input "25.000"
type input "1.050.000"
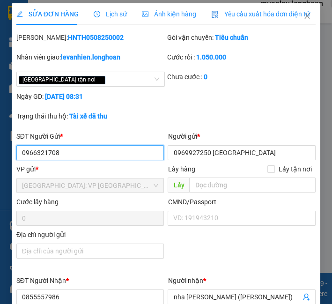
scroll to position [369, 0]
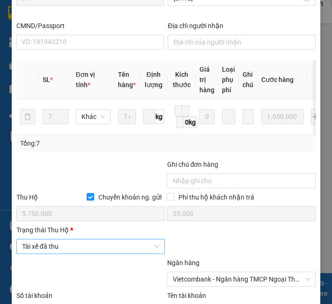
click at [75, 251] on span "Tài xế đã thu" at bounding box center [91, 246] width 138 height 14
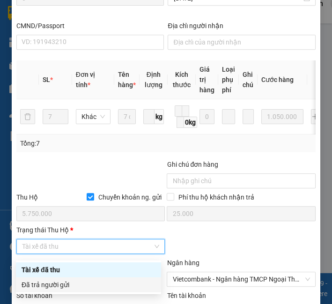
click at [64, 279] on div "Đã trả người gửi" at bounding box center [89, 284] width 134 height 10
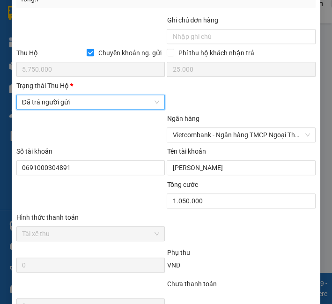
scroll to position [629, 0]
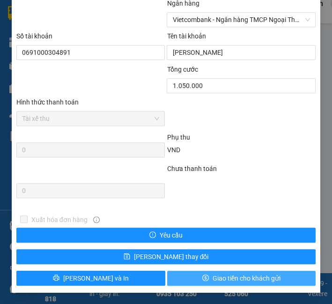
click at [214, 283] on span "Giao tiền cho khách gửi" at bounding box center [246, 278] width 68 height 10
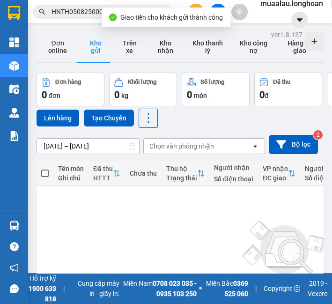
click at [76, 14] on input "HNTH0508250002" at bounding box center [106, 12] width 110 height 10
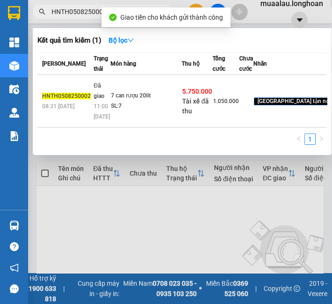
click at [76, 14] on input "HNTH0508250002" at bounding box center [106, 12] width 110 height 10
paste input "KQ120308250001"
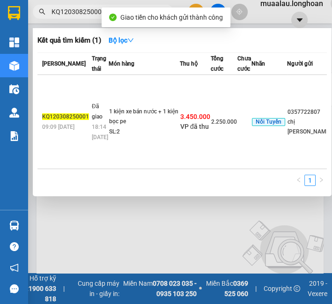
type input "KQ120308250001"
click at [125, 124] on td "1 kiện xe bán nước + 1 kiện bọc pe SL: 2" at bounding box center [144, 122] width 71 height 94
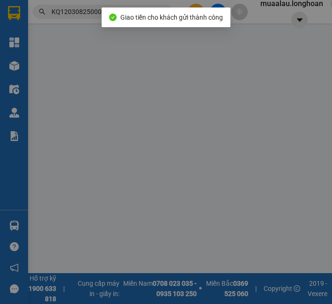
type input "0357722807"
type input "chị hương"
checkbox input "true"
type input "Đc: B5/1 kênh trung ương vĩnh lộc A bình chánh. Tphcm"
type input "250.000"
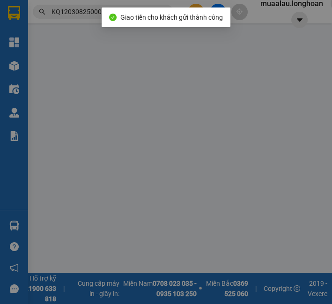
type input "0973666118"
type input "chị hằng"
type input "Thành Phố Lào Cai (TVLT): Giao tại Cầu Kim Tân hoặc bến xe trung tâm Lào Cai"
checkbox input "true"
type input "3.450.000"
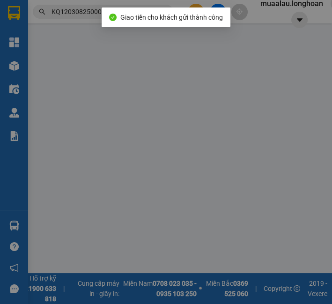
type input "25.000"
type input "2.250.000"
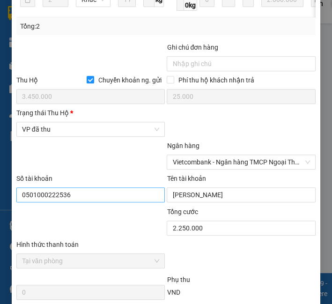
scroll to position [572, 0]
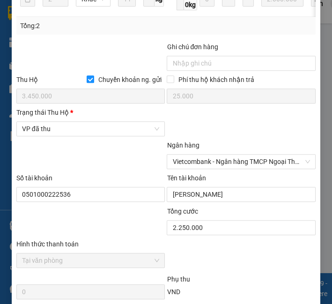
click at [50, 117] on div "Trạng thái [PERSON_NAME] *" at bounding box center [90, 112] width 149 height 10
click at [50, 122] on input "Trạng thái [PERSON_NAME] *" at bounding box center [87, 129] width 131 height 14
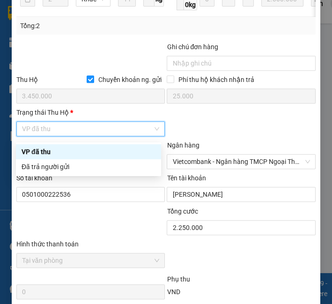
click at [54, 134] on span "VP đã thu" at bounding box center [91, 129] width 138 height 14
click at [63, 171] on div "Đã trả người gửi" at bounding box center [89, 166] width 134 height 10
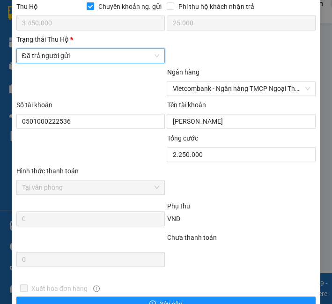
scroll to position [717, 0]
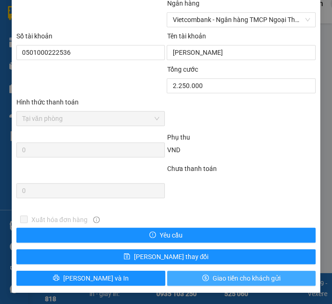
click at [253, 275] on span "Giao tiền cho khách gửi" at bounding box center [246, 278] width 68 height 10
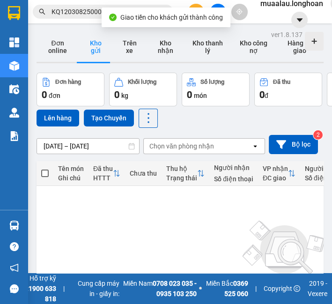
click at [86, 21] on div "Kết quả tìm kiếm ( 1 ) Bộ lọc Mã ĐH Trạng thái Món hàng Thu hộ Tổng cước Chưa c…" at bounding box center [166, 11] width 332 height 23
click at [85, 18] on span "KQ120308250001" at bounding box center [103, 12] width 140 height 14
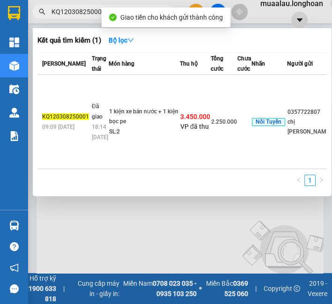
click at [85, 18] on span "KQ120308250001" at bounding box center [103, 12] width 140 height 14
click at [84, 15] on input "KQ120308250001" at bounding box center [106, 12] width 110 height 10
paste input "VPHM0508250020"
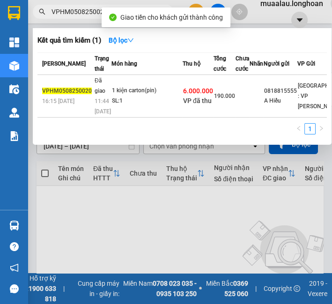
type input "VPHM0508250020"
click at [113, 117] on td "1 kiện carton(pin) SL: 1" at bounding box center [146, 96] width 71 height 43
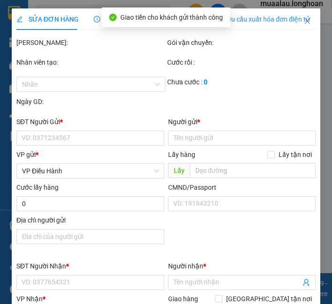
type input "0818815555"
type input "A Hiếu"
type input "0984673841"
type input "hoàng"
type input "nhận nguyên kiện,giao nguyên kiện,bể vỡ k đền"
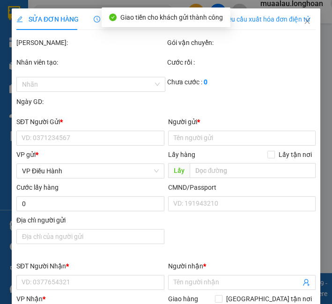
checkbox input "true"
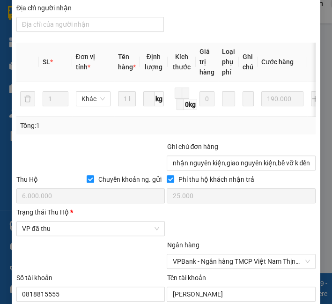
scroll to position [411, 0]
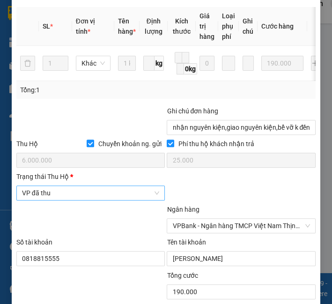
click at [36, 196] on span "VP đã thu" at bounding box center [91, 193] width 138 height 14
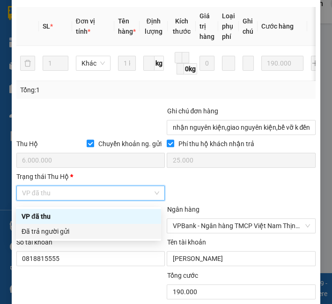
click at [52, 230] on div "Đã trả người gửi" at bounding box center [89, 231] width 134 height 10
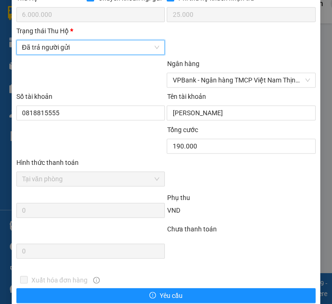
scroll to position [621, 0]
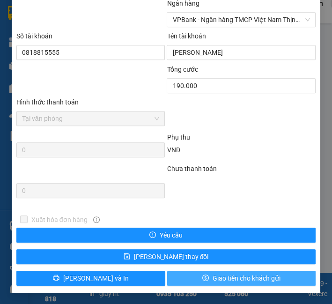
click at [216, 280] on span "Giao tiền cho khách gửi" at bounding box center [246, 278] width 68 height 10
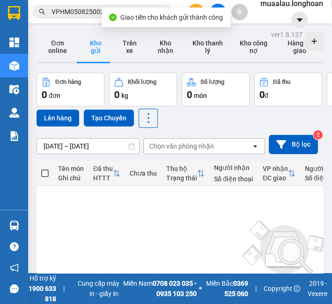
click at [78, 12] on input "VPHM0508250020" at bounding box center [106, 12] width 110 height 10
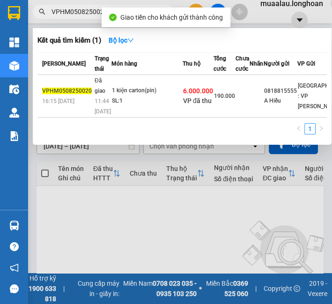
click at [78, 12] on input "VPHM0508250020" at bounding box center [106, 12] width 110 height 10
paste input "LB0508250004"
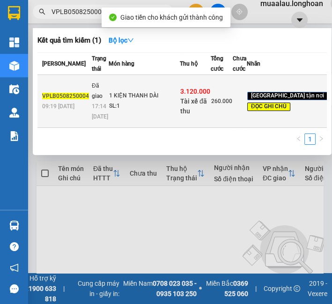
click at [114, 110] on td "1 KIỆN THANH DÀI SL: 1" at bounding box center [144, 101] width 71 height 53
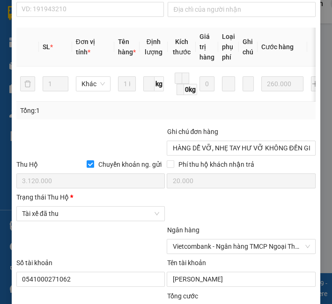
scroll to position [577, 0]
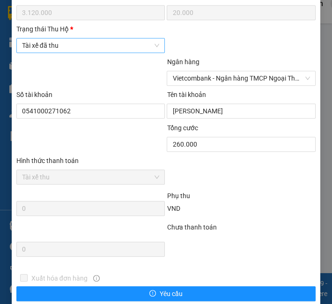
click at [62, 42] on span "Tài xế đã thu" at bounding box center [91, 45] width 138 height 14
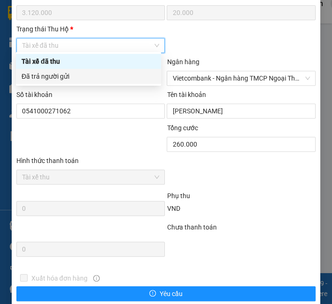
click at [61, 77] on div "Đã trả người gửi" at bounding box center [89, 76] width 134 height 10
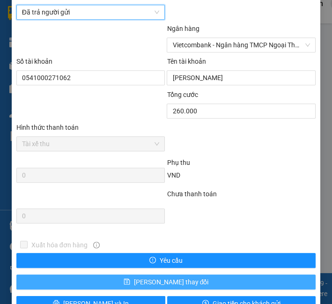
scroll to position [632, 0]
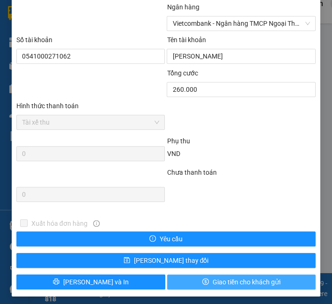
click at [233, 277] on span "Giao tiền cho khách gửi" at bounding box center [246, 282] width 68 height 10
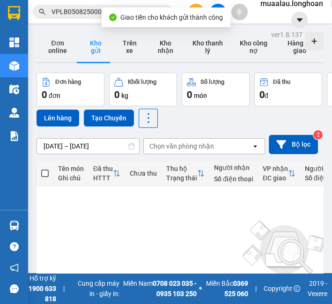
click at [71, 7] on input "VPLB0508250004" at bounding box center [106, 12] width 110 height 10
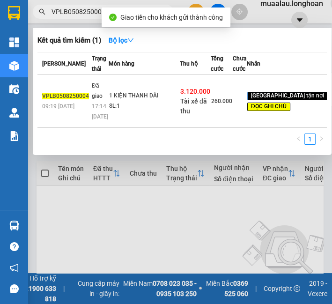
click at [71, 7] on input "VPLB0508250004" at bounding box center [106, 12] width 110 height 10
paste input "HNHD0408250026"
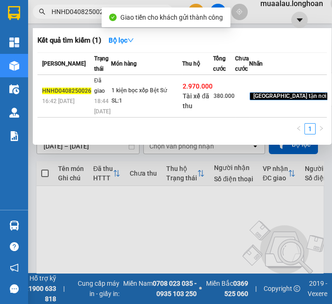
click at [102, 94] on span "Đã giao" at bounding box center [99, 85] width 11 height 17
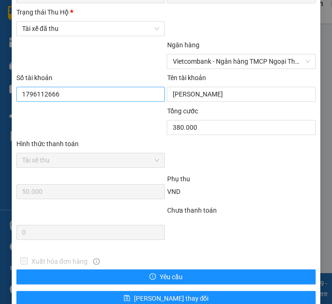
scroll to position [528, 0]
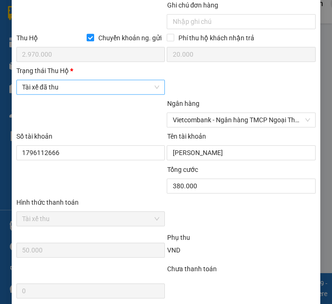
click at [73, 85] on span "Tài xế đã thu" at bounding box center [91, 87] width 138 height 14
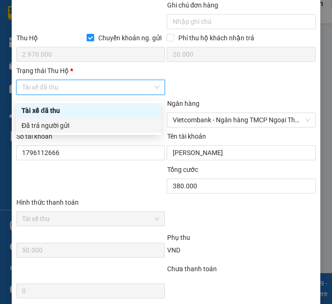
click at [87, 125] on div "Đã trả người gửi" at bounding box center [89, 125] width 134 height 10
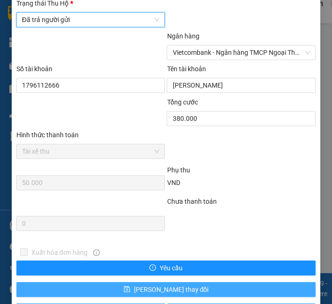
scroll to position [632, 0]
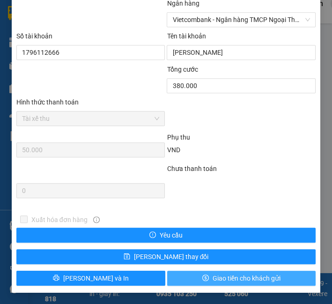
click at [204, 278] on button "Giao tiền cho khách gửi" at bounding box center [241, 277] width 149 height 15
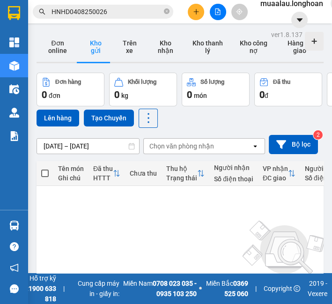
click at [80, 10] on input "HNHD0408250026" at bounding box center [106, 12] width 110 height 10
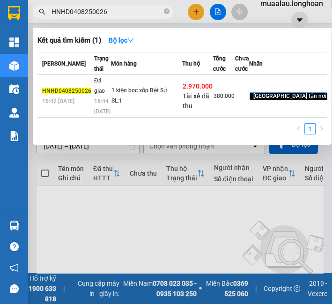
click at [80, 10] on input "HNHD0408250026" at bounding box center [106, 12] width 110 height 10
paste input "VD0508250048"
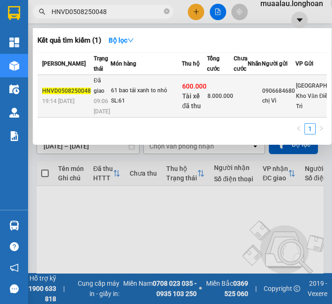
click at [104, 109] on td "Đã giao 09:06 - 08/08" at bounding box center [100, 96] width 19 height 43
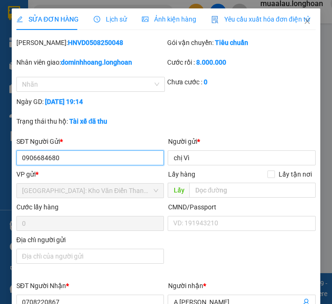
scroll to position [364, 0]
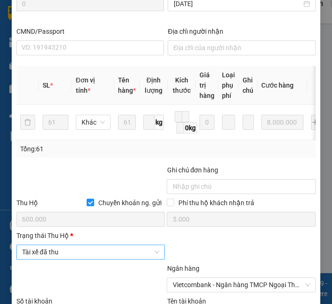
click at [85, 259] on span "Tài xế đã thu" at bounding box center [91, 252] width 138 height 14
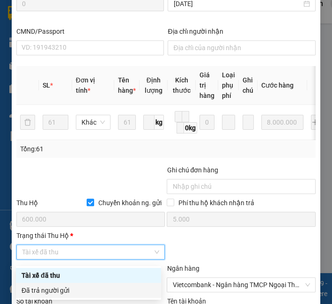
click at [78, 287] on div "Đã trả người gửi" at bounding box center [89, 290] width 134 height 10
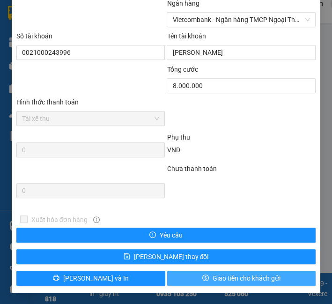
scroll to position [632, 0]
click at [222, 284] on button "Giao tiền cho khách gửi" at bounding box center [241, 277] width 149 height 15
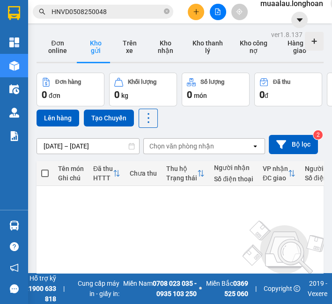
click at [81, 10] on input "HNVD0508250048" at bounding box center [106, 12] width 110 height 10
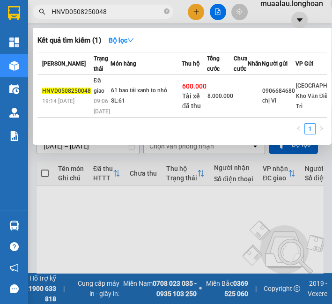
click at [81, 10] on input "HNVD0508250048" at bounding box center [106, 12] width 110 height 10
paste input "VPMD0408250014"
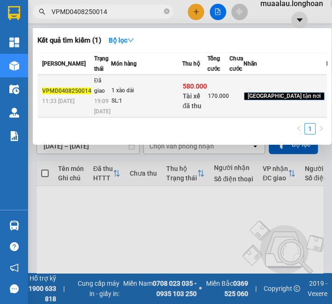
click at [102, 117] on td "Đã giao 19:09 - 08/08" at bounding box center [101, 96] width 19 height 43
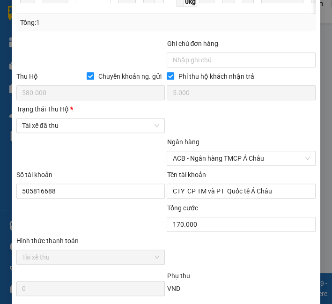
scroll to position [581, 0]
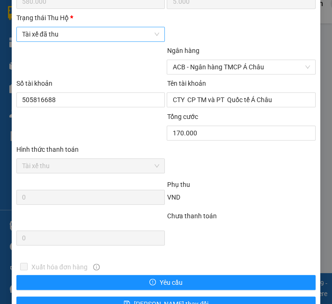
click at [69, 35] on span "Tài xế đã thu" at bounding box center [91, 34] width 138 height 14
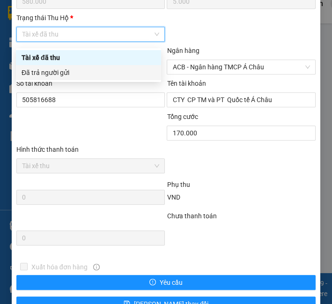
click at [69, 77] on div "Đã trả người gửi" at bounding box center [89, 72] width 134 height 10
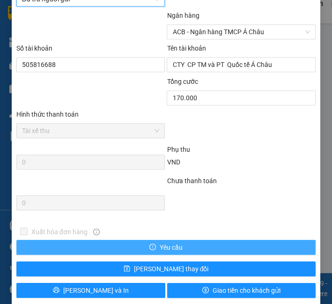
scroll to position [632, 0]
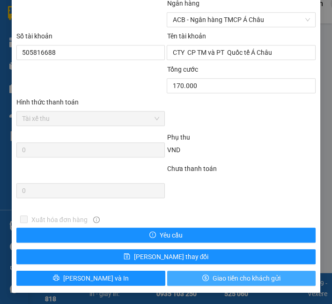
click at [226, 280] on span "Giao tiền cho khách gửi" at bounding box center [246, 278] width 68 height 10
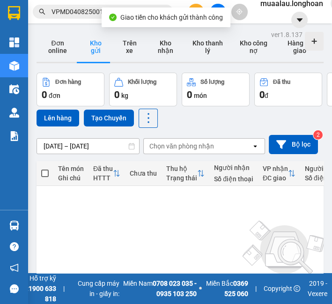
click at [75, 9] on input "VPMD0408250014" at bounding box center [106, 12] width 110 height 10
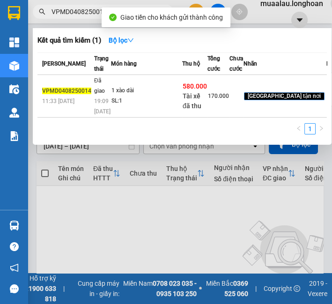
click at [75, 9] on input "VPMD0408250014" at bounding box center [106, 12] width 110 height 10
paste input "22"
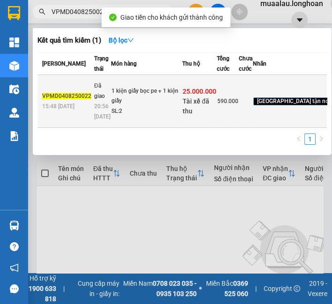
click at [83, 114] on td "VPMD0408250022 15:48 - 04/08" at bounding box center [64, 101] width 54 height 53
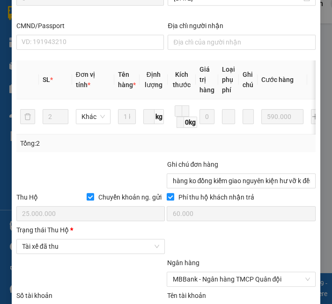
scroll to position [577, 0]
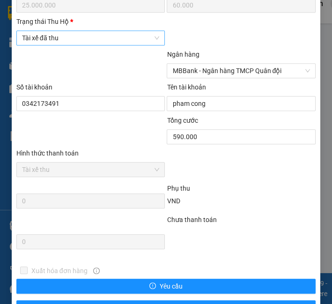
click at [63, 45] on span "Tài xế đã thu" at bounding box center [91, 38] width 138 height 14
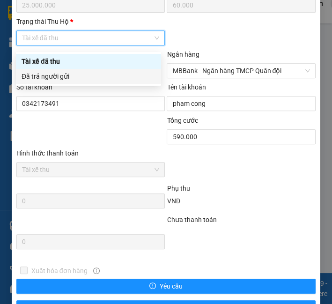
click at [60, 78] on div "Đã trả người gửi" at bounding box center [89, 76] width 134 height 10
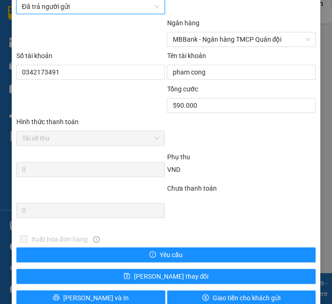
scroll to position [632, 0]
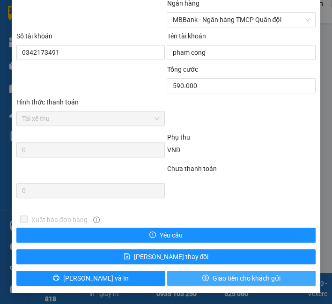
click at [219, 279] on span "Giao tiền cho khách gửi" at bounding box center [246, 278] width 68 height 10
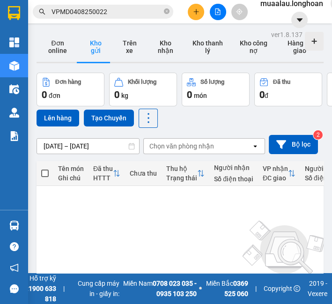
click at [163, 11] on span "VPMD0408250022" at bounding box center [103, 12] width 140 height 14
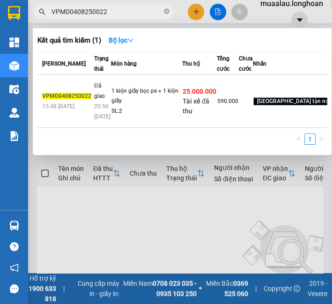
click at [104, 11] on input "VPMD0408250022" at bounding box center [106, 12] width 110 height 10
paste input "HBT0408250014"
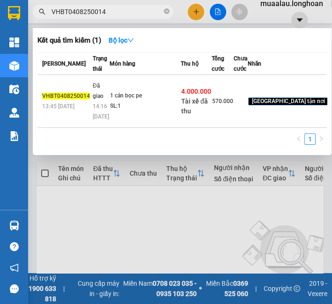
click at [93, 99] on span "Đã giao" at bounding box center [98, 90] width 11 height 17
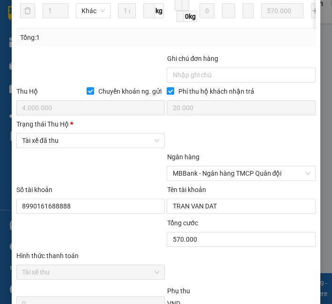
scroll to position [520, 0]
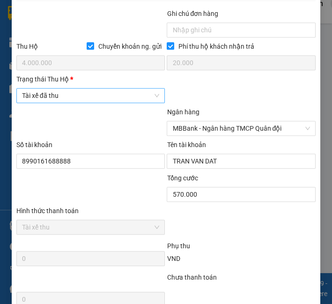
click at [80, 98] on span "Tài xế đã thu" at bounding box center [91, 95] width 138 height 14
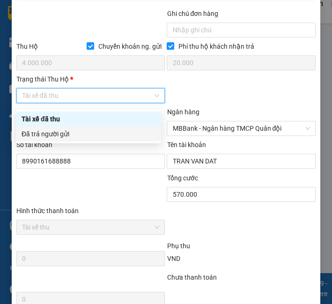
click at [80, 132] on div "Đã trả người gửi" at bounding box center [89, 134] width 134 height 10
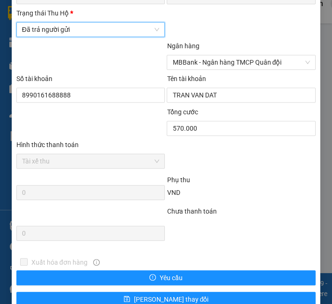
scroll to position [632, 0]
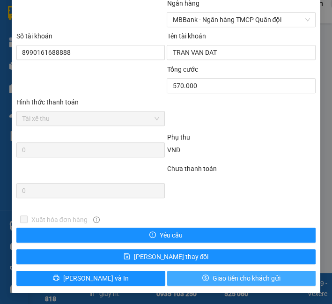
click at [204, 280] on button "Giao tiền cho khách gửi" at bounding box center [241, 277] width 149 height 15
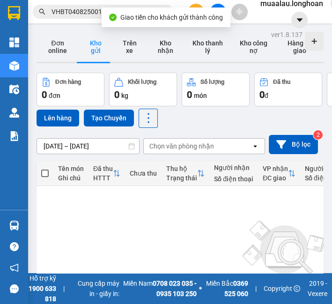
click at [103, 13] on div "Giao tiền cho khách gửi thành công" at bounding box center [166, 17] width 129 height 20
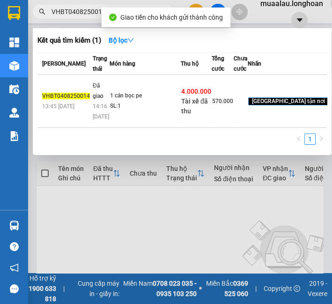
click at [83, 13] on input "VHBT0408250014" at bounding box center [106, 12] width 110 height 10
paste input "PHM0508250031"
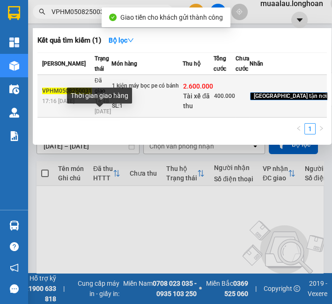
click at [103, 113] on span "14:48 - 08/08" at bounding box center [103, 106] width 16 height 17
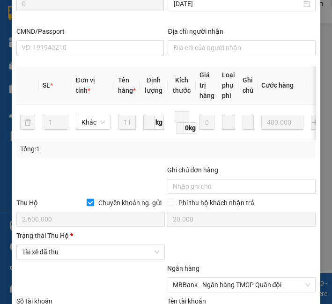
scroll to position [520, 0]
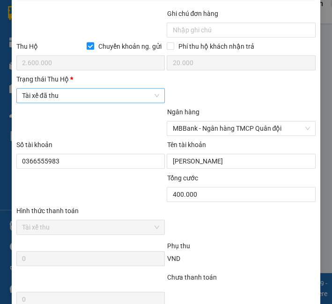
click at [105, 102] on span "Tài xế đã thu" at bounding box center [91, 95] width 138 height 14
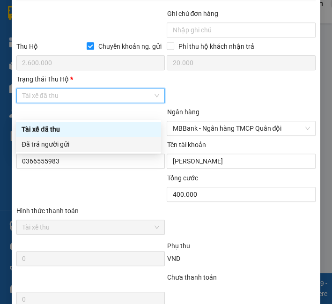
click at [108, 139] on div "Đã trả người gửi" at bounding box center [89, 144] width 134 height 10
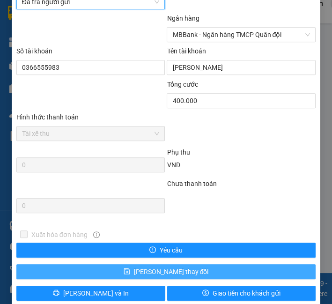
scroll to position [643, 0]
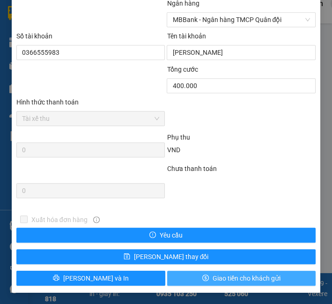
click at [235, 273] on span "Giao tiền cho khách gửi" at bounding box center [246, 278] width 68 height 10
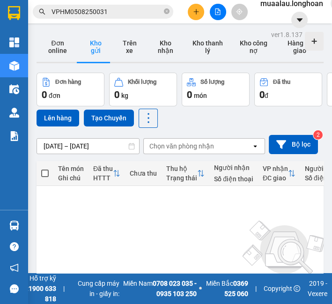
click at [85, 14] on input "VPHM0508250031" at bounding box center [106, 12] width 110 height 10
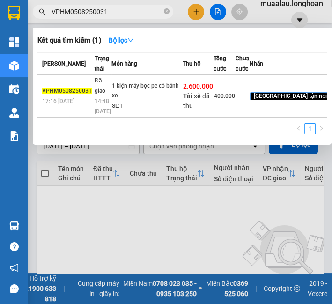
click at [85, 14] on input "VPHM0508250031" at bounding box center [106, 12] width 110 height 10
paste input "HNVD0508250034"
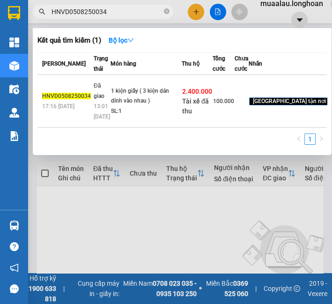
click at [104, 109] on td "Đã giao 13:01 - 08/08" at bounding box center [100, 101] width 19 height 53
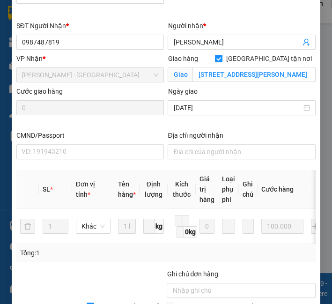
scroll to position [415, 0]
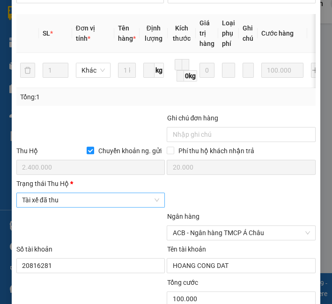
click at [104, 207] on span "Tài xế đã thu" at bounding box center [91, 200] width 138 height 14
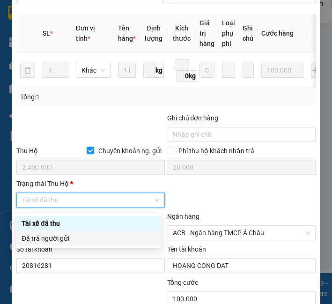
click at [102, 242] on div "Đã trả người gửi" at bounding box center [89, 238] width 134 height 10
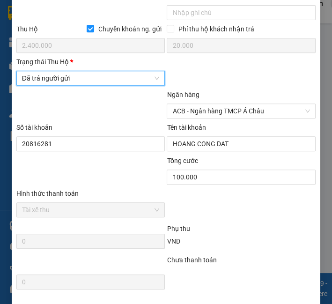
scroll to position [632, 0]
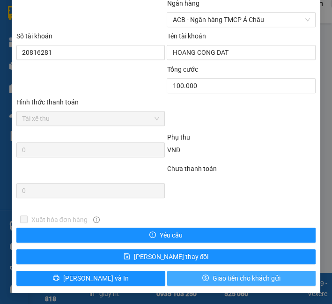
click at [237, 275] on span "Giao tiền cho khách gửi" at bounding box center [246, 278] width 68 height 10
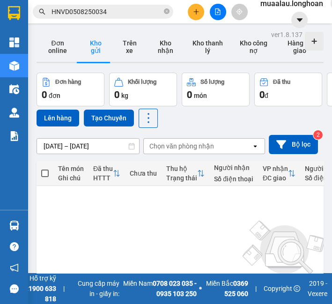
click at [85, 15] on input "HNVD0508250034" at bounding box center [106, 12] width 110 height 10
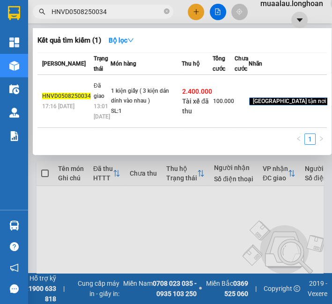
click at [85, 15] on input "HNVD0508250034" at bounding box center [106, 12] width 110 height 10
paste input "VPMD050825001"
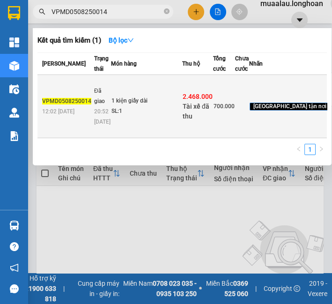
click at [111, 113] on td "1 kiện giấy dài SL: 1" at bounding box center [146, 106] width 71 height 63
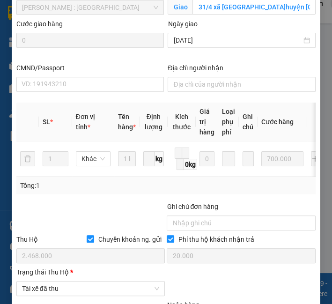
scroll to position [483, 0]
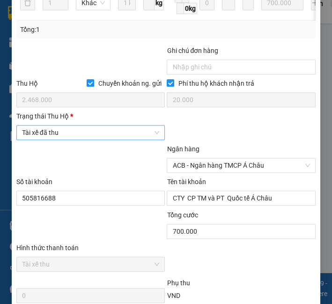
click at [66, 131] on span "Tài xế đã thu" at bounding box center [91, 132] width 138 height 14
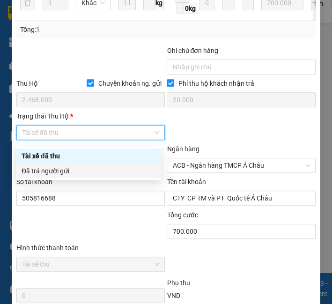
click at [66, 174] on div "Đã trả người gửi" at bounding box center [89, 171] width 134 height 10
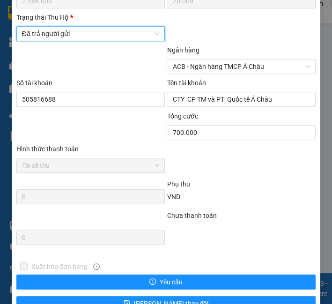
scroll to position [632, 0]
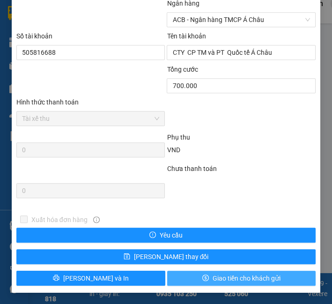
click at [185, 282] on button "Giao tiền cho khách gửi" at bounding box center [241, 277] width 149 height 15
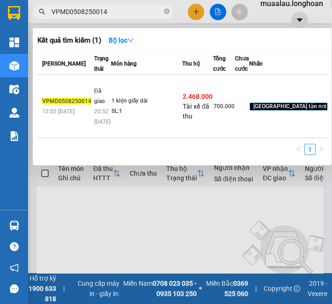
click at [151, 11] on input "VPMD0508250014" at bounding box center [106, 12] width 110 height 10
paste input "HM0408250013"
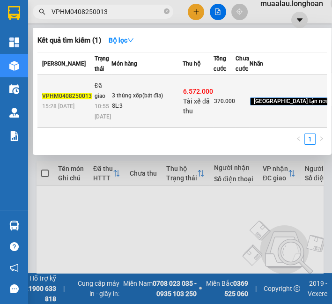
click at [123, 114] on td "3 thùng xốp(bát đĩa) SL: 3" at bounding box center [146, 101] width 71 height 53
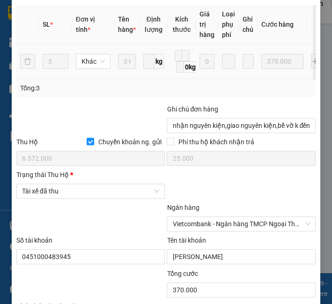
scroll to position [520, 0]
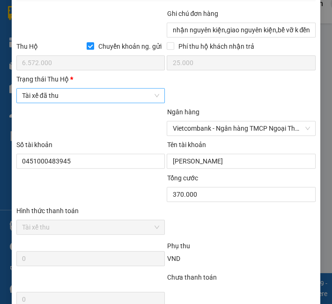
click at [99, 102] on span "Tài xế đã thu" at bounding box center [91, 95] width 138 height 14
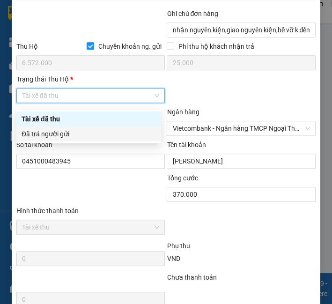
click at [94, 137] on div "Đã trả người gửi" at bounding box center [89, 134] width 134 height 10
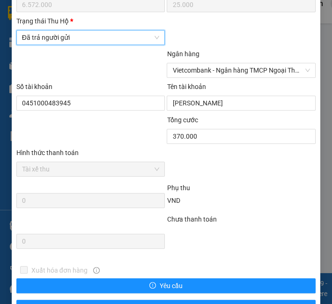
scroll to position [632, 0]
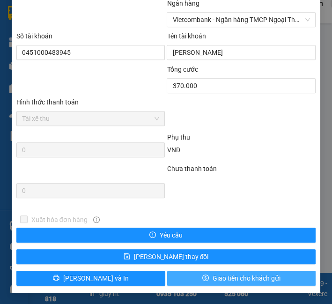
click at [186, 276] on button "Giao tiền cho khách gửi" at bounding box center [241, 277] width 149 height 15
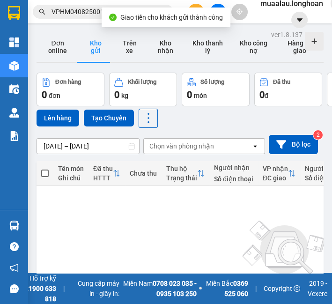
click at [70, 13] on input "VPHM0408250013" at bounding box center [106, 12] width 110 height 10
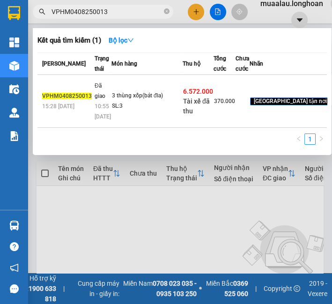
click at [70, 13] on input "VPHM0408250013" at bounding box center [106, 12] width 110 height 10
paste input "MD0508250002"
click at [111, 128] on td "1 thùng xốp bọc xốp nổ SL: 1" at bounding box center [146, 101] width 71 height 53
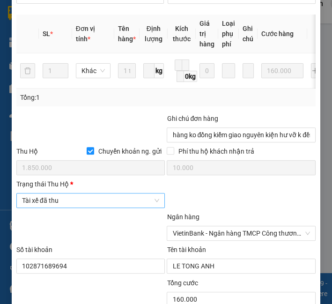
scroll to position [468, 0]
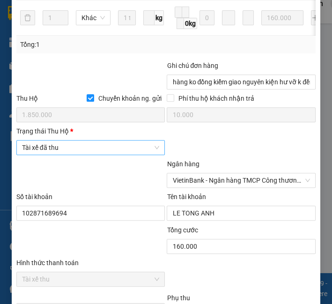
click at [105, 145] on div "Trạng thái Thu Hộ * Tài xế đã thu" at bounding box center [90, 142] width 149 height 33
click at [105, 154] on span "Tài xế đã thu" at bounding box center [91, 147] width 138 height 14
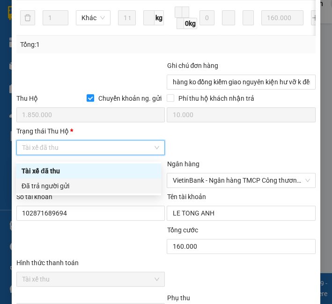
click at [93, 186] on div "Đã trả người gửi" at bounding box center [89, 186] width 134 height 10
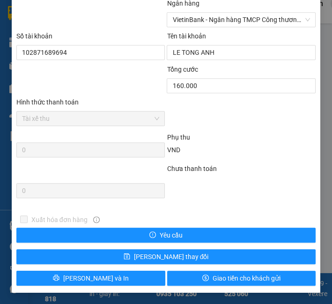
scroll to position [632, 0]
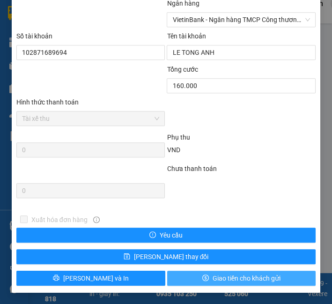
click at [220, 277] on span "Giao tiền cho khách gửi" at bounding box center [246, 278] width 68 height 10
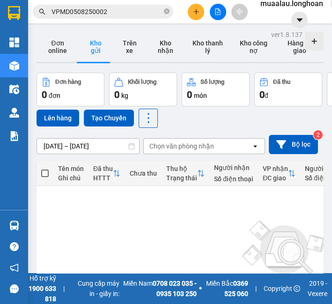
click at [99, 15] on input "VPMD0508250002" at bounding box center [106, 12] width 110 height 10
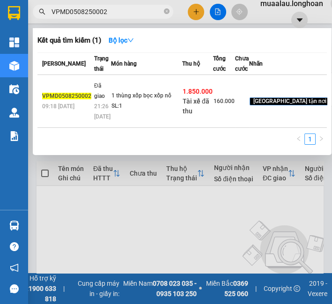
click at [99, 15] on input "VPMD0508250002" at bounding box center [106, 12] width 110 height 10
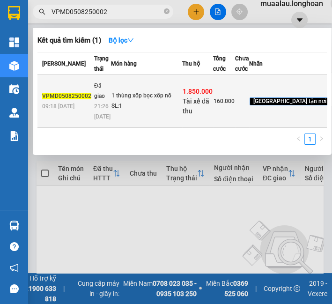
paste input "VPMD0508250019"
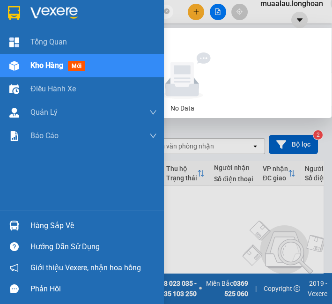
drag, startPoint x: 105, startPoint y: 11, endPoint x: 15, endPoint y: 18, distance: 90.6
click at [15, 18] on section "Kết quả tìm kiếm ( 0 ) Bộ lọc No Data VPMD0508250002VPMD0508250019 muaalau.long…" at bounding box center [166, 152] width 332 height 304
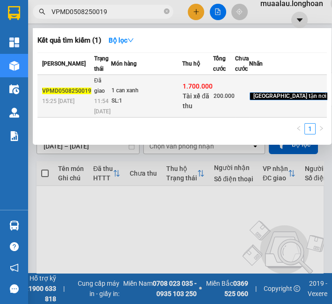
click at [92, 109] on td "Đã giao 11:54 - 08/08" at bounding box center [101, 96] width 19 height 43
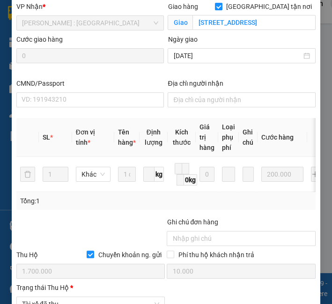
scroll to position [520, 0]
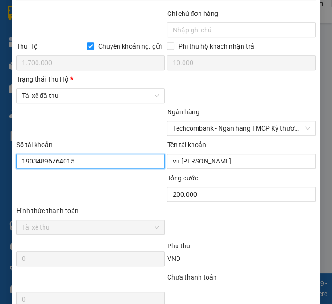
click at [68, 168] on input "19034896764015" at bounding box center [90, 160] width 149 height 15
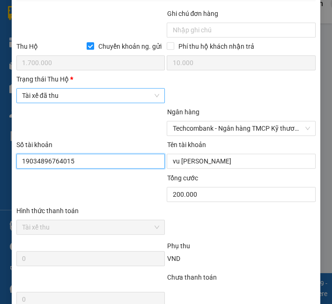
click at [77, 97] on span "Tài xế đã thu" at bounding box center [91, 95] width 138 height 14
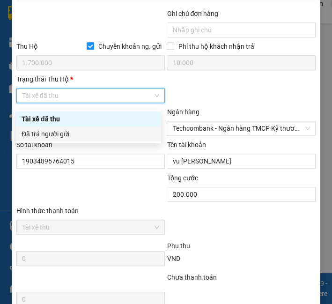
click at [76, 131] on div "Đã trả người gửi" at bounding box center [89, 134] width 134 height 10
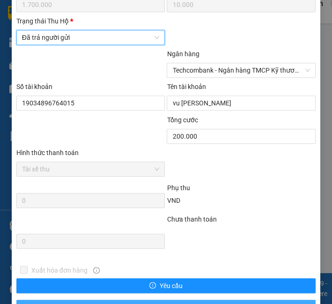
scroll to position [632, 0]
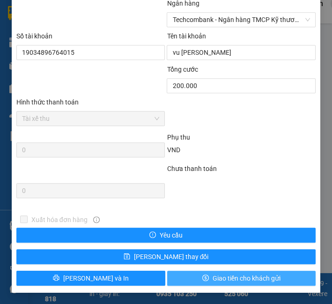
click at [257, 275] on span "Giao tiền cho khách gửi" at bounding box center [246, 278] width 68 height 10
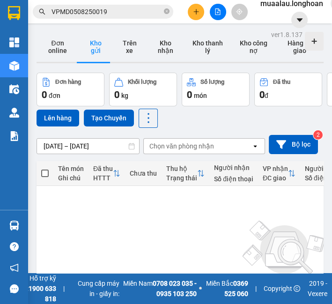
click at [115, 8] on input "VPMD0508250019" at bounding box center [106, 12] width 110 height 10
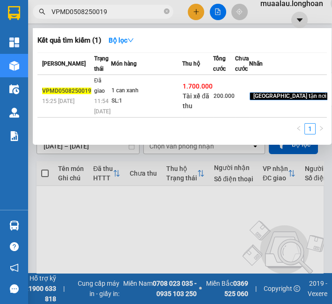
click at [115, 8] on input "VPMD0508250019" at bounding box center [106, 12] width 110 height 10
paste input "HM02"
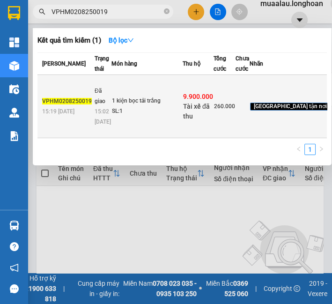
click at [80, 106] on div "VPHM0208250019" at bounding box center [67, 101] width 50 height 10
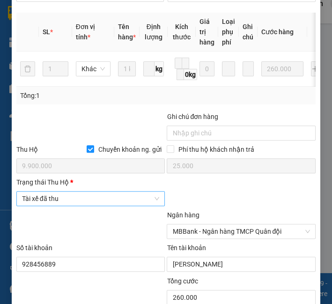
scroll to position [421, 0]
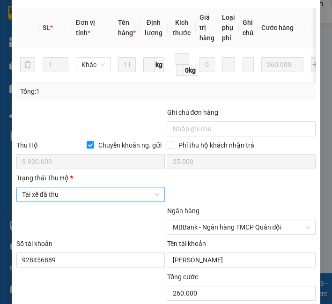
click at [64, 198] on span "Tài xế đã thu" at bounding box center [91, 194] width 138 height 14
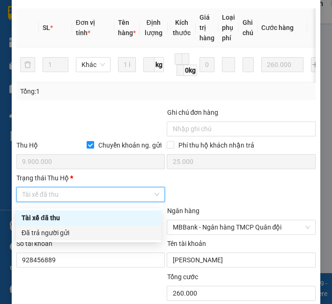
click at [60, 233] on div "Đã trả người gửi" at bounding box center [89, 232] width 134 height 10
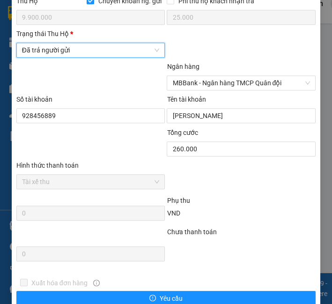
scroll to position [632, 0]
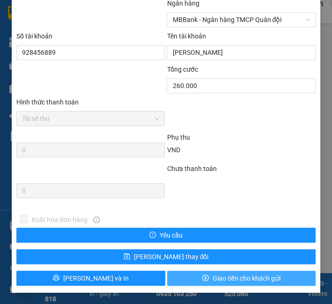
click at [216, 278] on span "Giao tiền cho khách gửi" at bounding box center [246, 278] width 68 height 10
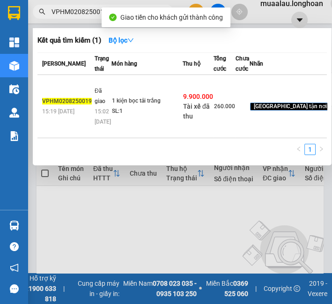
click at [82, 10] on input "VPHM0208250019" at bounding box center [106, 12] width 110 height 10
paste input "508250011"
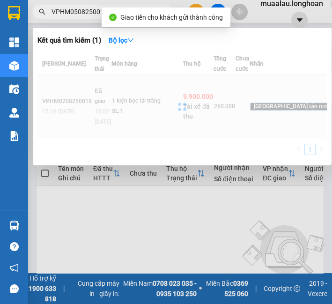
click at [81, 95] on div at bounding box center [181, 106] width 289 height 108
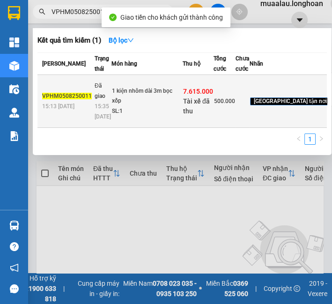
click at [87, 104] on td "VPHM0508250011 15:13 - 05/08" at bounding box center [64, 101] width 55 height 53
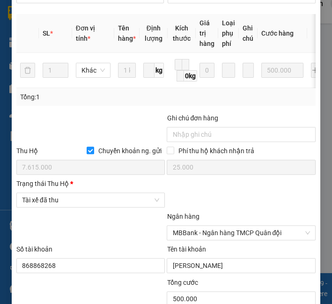
scroll to position [572, 0]
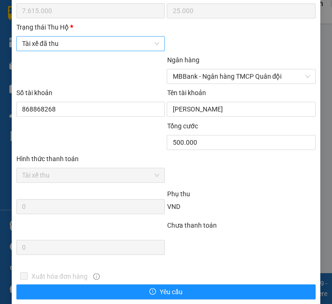
click at [70, 49] on span "Tài xế đã thu" at bounding box center [91, 43] width 138 height 14
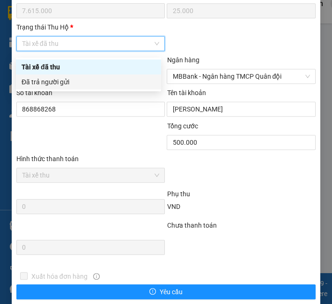
click at [73, 87] on div "Đã trả người gửi" at bounding box center [88, 81] width 145 height 15
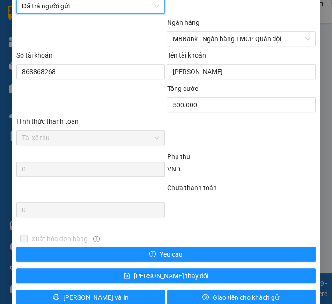
scroll to position [632, 0]
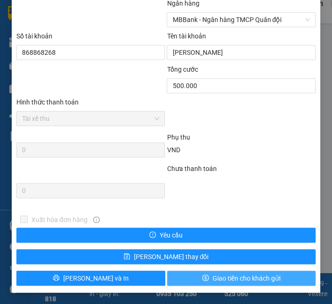
click at [219, 275] on span "Giao tiền cho khách gửi" at bounding box center [246, 278] width 68 height 10
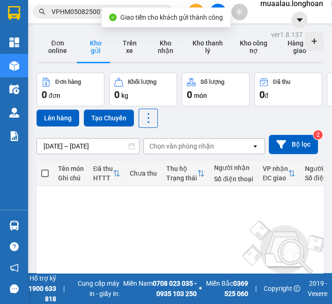
click at [86, 15] on input "VPHM0508250011" at bounding box center [106, 12] width 110 height 10
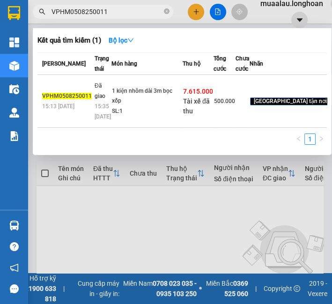
paste input "408250034"
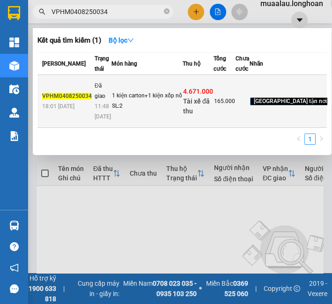
click at [81, 101] on div "VPHM0408250034" at bounding box center [67, 96] width 50 height 10
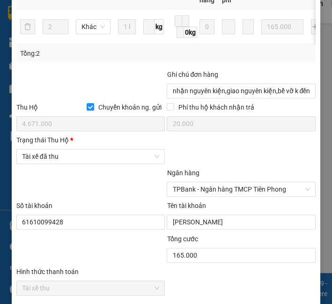
scroll to position [468, 0]
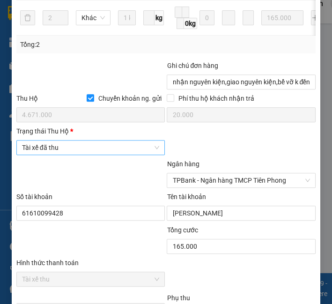
click at [72, 154] on span "Tài xế đã thu" at bounding box center [91, 147] width 138 height 14
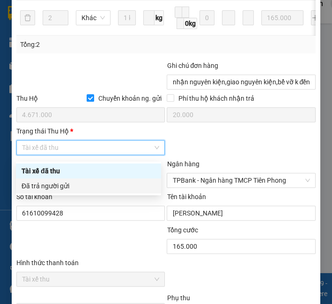
click at [69, 182] on div "Đã trả người gửi" at bounding box center [89, 186] width 134 height 10
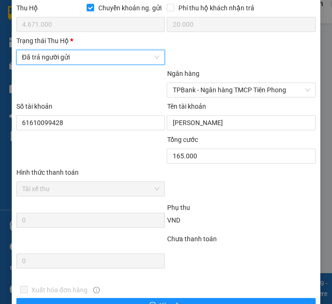
scroll to position [632, 0]
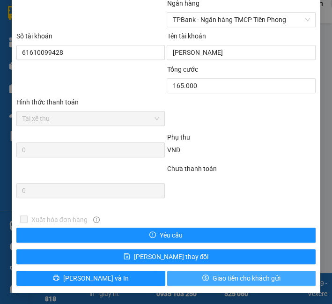
click at [184, 276] on button "Giao tiền cho khách gửi" at bounding box center [241, 277] width 149 height 15
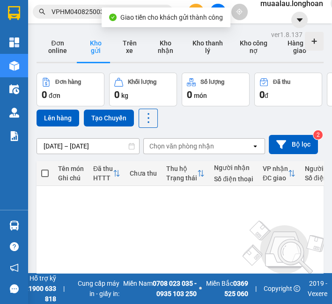
click at [64, 15] on input "VPHM0408250034" at bounding box center [106, 12] width 110 height 10
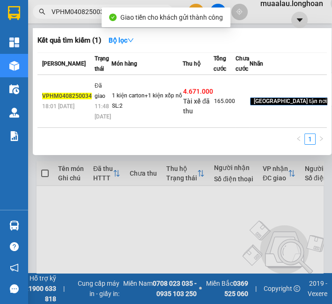
click at [64, 15] on input "VPHM0408250034" at bounding box center [106, 12] width 110 height 10
paste input "HBT0508250018"
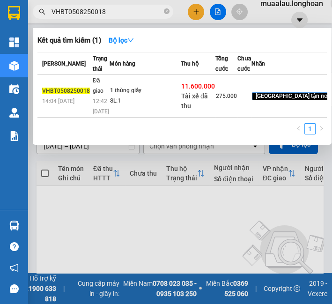
click at [109, 103] on td "1 thùng giấy SL: 1" at bounding box center [144, 96] width 71 height 43
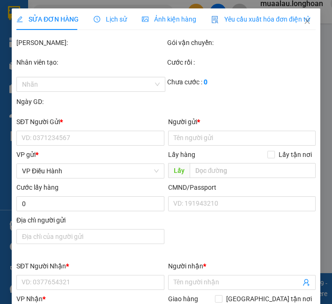
click at [44, 103] on b at bounding box center [44, 101] width 0 height 7
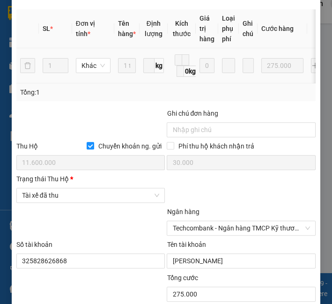
scroll to position [520, 0]
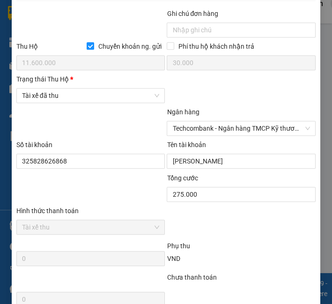
click at [100, 88] on div "Trạng thái [PERSON_NAME] *" at bounding box center [90, 81] width 149 height 14
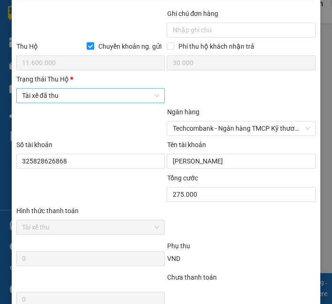
click at [100, 102] on span "Tài xế đã thu" at bounding box center [91, 95] width 138 height 14
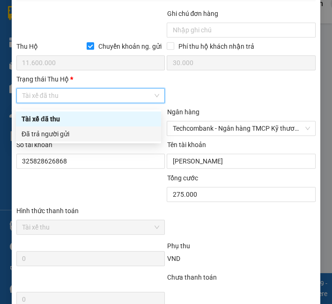
click at [80, 134] on div "Đã trả người gửi" at bounding box center [89, 134] width 134 height 10
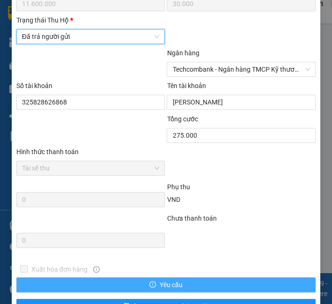
scroll to position [632, 0]
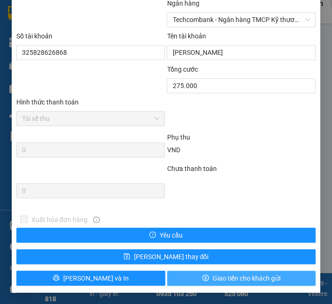
click at [219, 270] on button "Giao tiền cho khách gửi" at bounding box center [241, 277] width 149 height 15
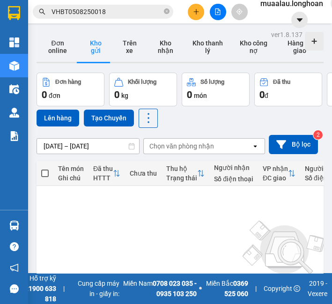
click at [121, 11] on input "VHBT0508250018" at bounding box center [106, 12] width 110 height 10
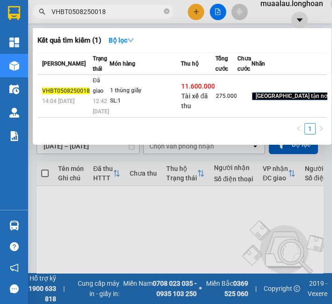
paste input "HNHD0508250004"
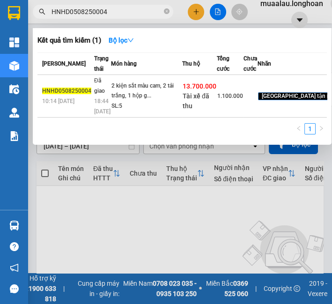
click at [82, 94] on span "HNHD0508250004" at bounding box center [66, 90] width 49 height 7
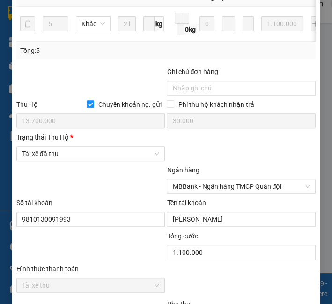
scroll to position [468, 0]
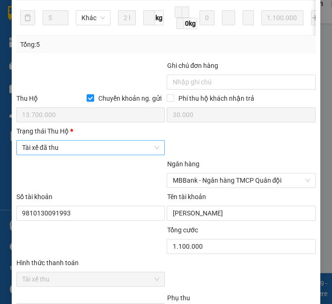
click at [66, 153] on span "Tài xế đã thu" at bounding box center [91, 147] width 138 height 14
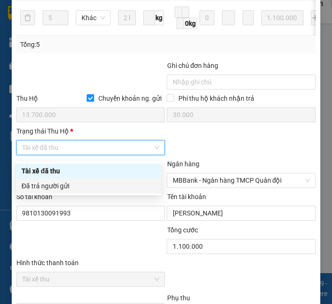
click at [64, 183] on div "Đã trả người gửi" at bounding box center [89, 186] width 134 height 10
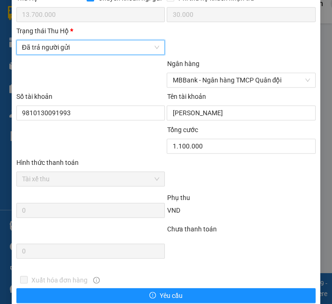
scroll to position [632, 0]
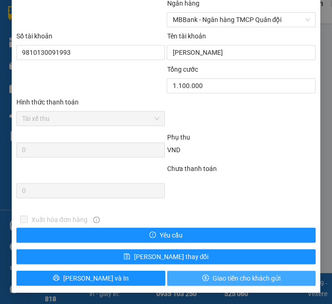
click at [238, 274] on span "Giao tiền cho khách gửi" at bounding box center [246, 278] width 68 height 10
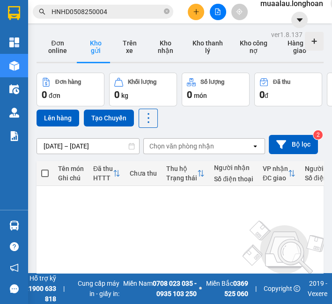
click at [102, 16] on input "HNHD0508250004" at bounding box center [106, 12] width 110 height 10
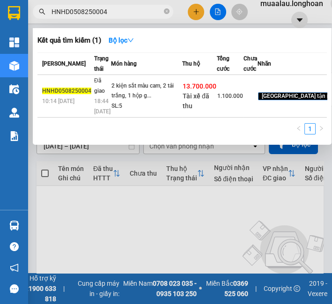
click at [102, 16] on input "HNHD0508250004" at bounding box center [106, 12] width 110 height 10
paste input "TH0408250009"
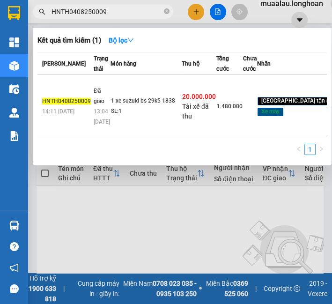
click at [110, 120] on td "1 xe suzuki bs 29k5 1838 SL: 1" at bounding box center [145, 106] width 71 height 63
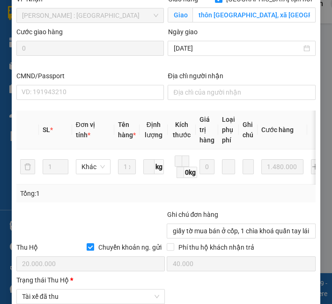
scroll to position [377, 0]
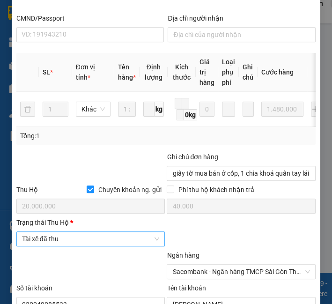
click at [66, 242] on span "Tài xế đã thu" at bounding box center [91, 239] width 138 height 14
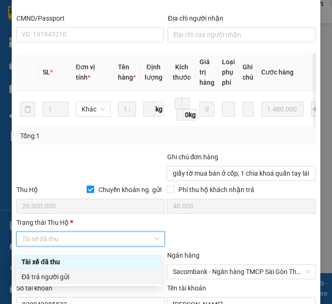
click at [57, 275] on div "Đã trả người gửi" at bounding box center [89, 276] width 134 height 10
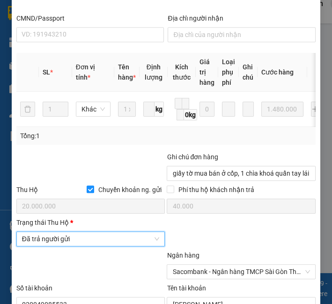
scroll to position [632, 0]
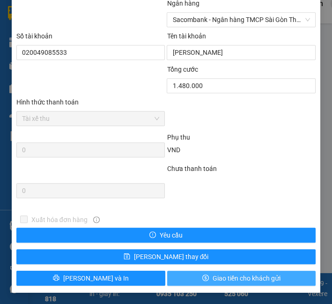
click at [187, 283] on button "Giao tiền cho khách gửi" at bounding box center [241, 277] width 149 height 15
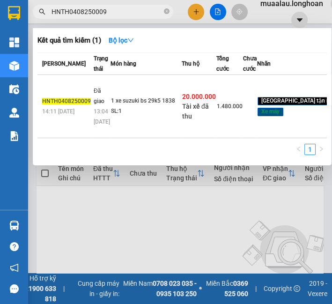
click at [131, 13] on input "HNTH0408250009" at bounding box center [106, 12] width 110 height 10
paste input "text"
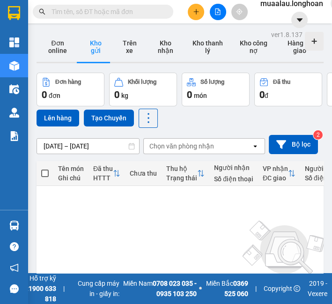
paste input "text"
click at [90, 15] on input "text" at bounding box center [106, 12] width 110 height 10
paste input "HNTH0408250009"
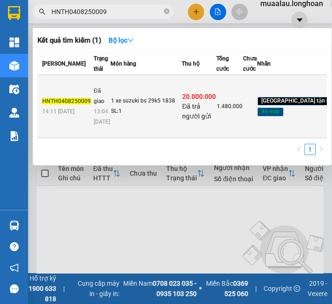
click at [103, 135] on td "Đã giao 13:04 - 08/08" at bounding box center [100, 106] width 19 height 63
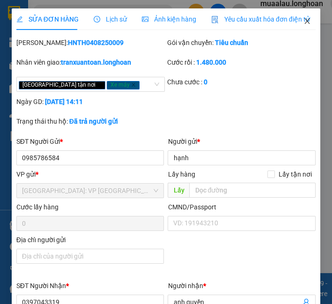
drag, startPoint x: 303, startPoint y: 26, endPoint x: 85, endPoint y: 23, distance: 218.0
click at [303, 26] on span "Close" at bounding box center [307, 21] width 26 height 26
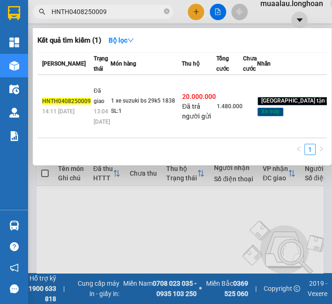
click at [169, 11] on span "HNTH0408250009" at bounding box center [103, 12] width 140 height 14
click at [167, 11] on icon "close-circle" at bounding box center [167, 11] width 6 height 6
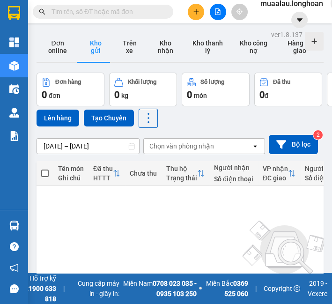
paste input "HNTH0408250009"
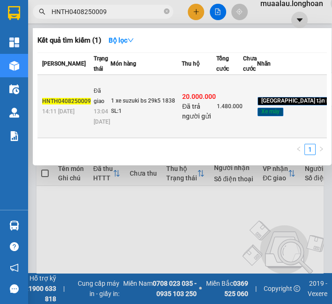
click at [140, 109] on td "1 xe suzuki bs 29k5 1838 SL: 1" at bounding box center [145, 106] width 71 height 63
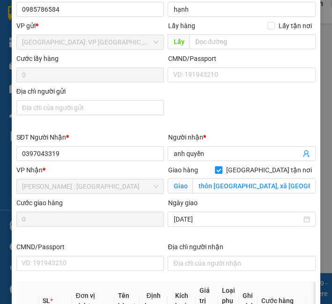
scroll to position [8, 0]
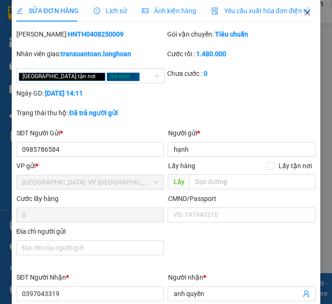
drag, startPoint x: 300, startPoint y: 11, endPoint x: 199, endPoint y: 22, distance: 101.6
click at [305, 11] on icon "close" at bounding box center [307, 13] width 5 height 6
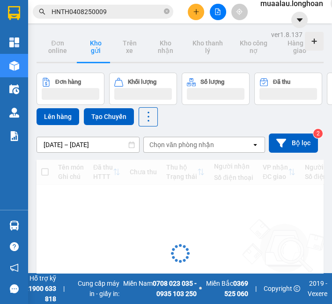
click at [82, 10] on input "HNTH0408250009" at bounding box center [106, 12] width 110 height 10
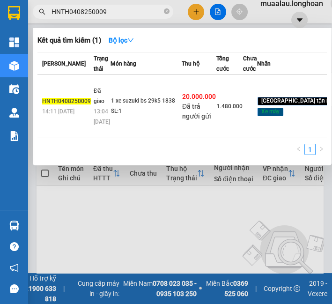
click at [82, 10] on input "HNTH0408250009" at bounding box center [106, 12] width 110 height 10
paste input "VD040825005"
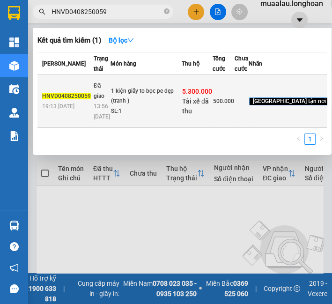
click at [102, 99] on span "Đã giao" at bounding box center [99, 90] width 11 height 17
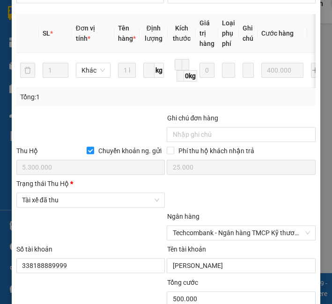
scroll to position [520, 0]
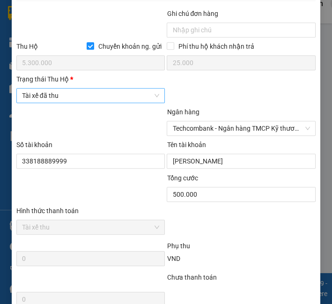
click at [108, 101] on span "Tài xế đã thu" at bounding box center [91, 95] width 138 height 14
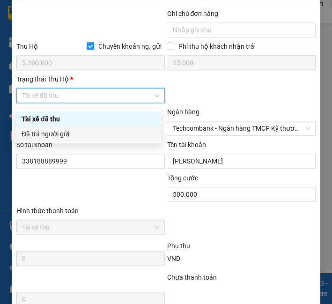
click at [97, 138] on div "Đã trả người gửi" at bounding box center [89, 134] width 134 height 10
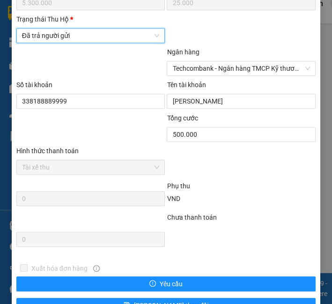
scroll to position [632, 0]
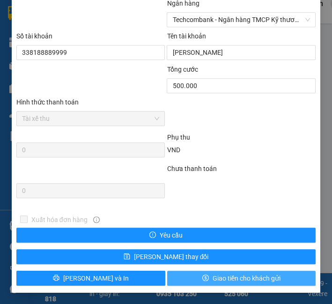
click at [212, 278] on span "Giao tiền cho khách gửi" at bounding box center [246, 278] width 68 height 10
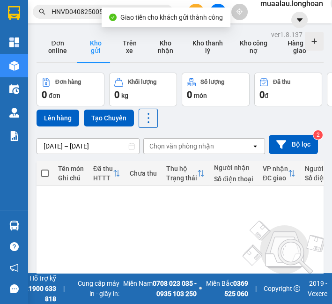
click at [90, 18] on span "HNVD0408250059" at bounding box center [103, 12] width 140 height 14
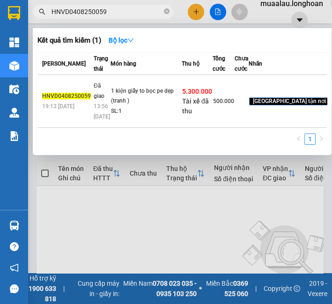
click at [90, 15] on input "HNVD0408250059" at bounding box center [106, 12] width 110 height 10
paste input "0"
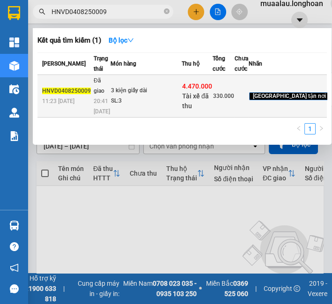
click at [99, 94] on span "Đã giao" at bounding box center [99, 85] width 11 height 17
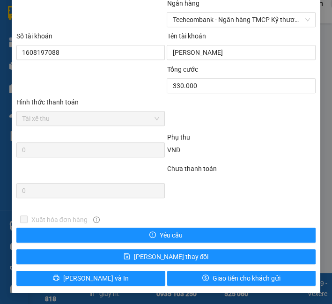
scroll to position [528, 0]
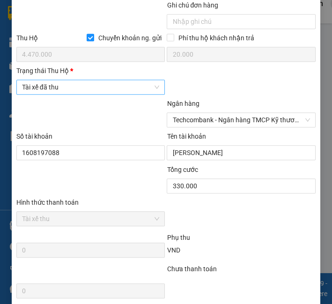
click at [96, 94] on span "Tài xế đã thu" at bounding box center [91, 87] width 138 height 14
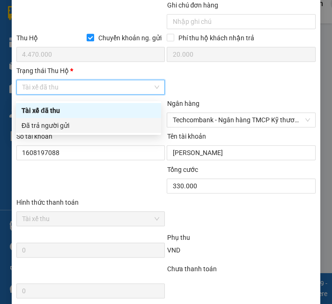
click at [89, 125] on div "Đã trả người gửi" at bounding box center [89, 125] width 134 height 10
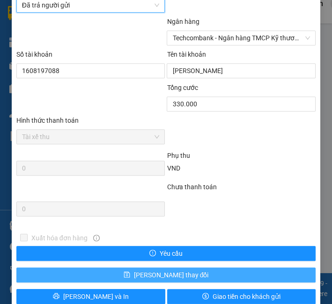
scroll to position [632, 0]
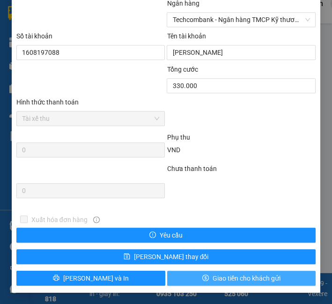
click at [218, 274] on span "Giao tiền cho khách gửi" at bounding box center [246, 278] width 68 height 10
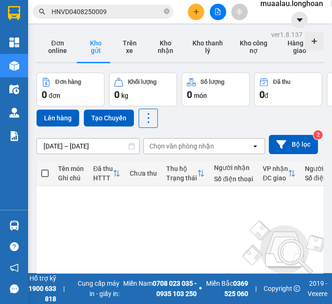
click at [84, 7] on input "HNVD0408250009" at bounding box center [106, 12] width 110 height 10
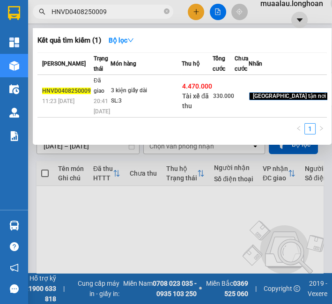
click at [84, 7] on input "HNVD0408250009" at bounding box center [106, 12] width 110 height 10
paste input "HD0508250012"
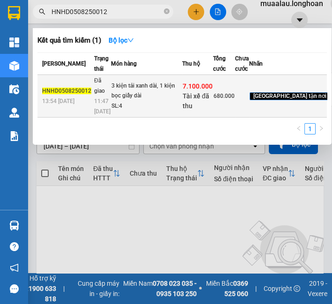
click at [87, 117] on td "HNHD0508250012 13:54 - 05/08" at bounding box center [64, 96] width 54 height 43
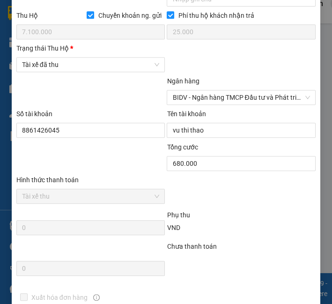
scroll to position [568, 0]
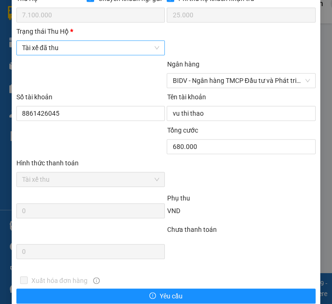
click at [89, 55] on span "Tài xế đã thu" at bounding box center [91, 48] width 138 height 14
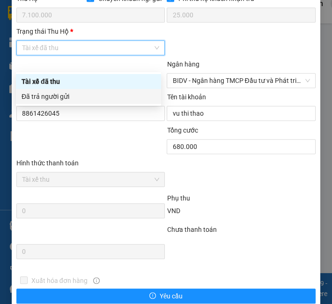
click at [100, 97] on div "Đã trả người gửi" at bounding box center [89, 96] width 134 height 10
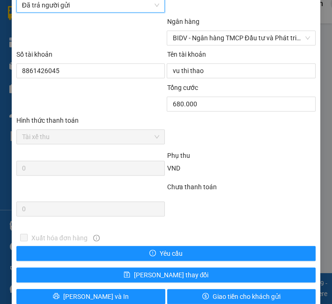
scroll to position [643, 0]
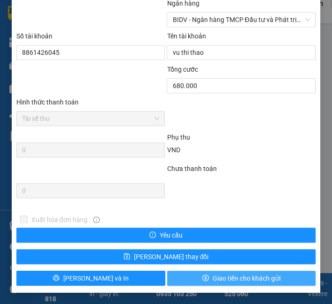
click at [241, 280] on span "Giao tiền cho khách gửi" at bounding box center [246, 278] width 68 height 10
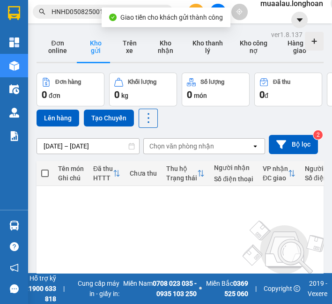
click at [64, 11] on input "HNHD0508250012" at bounding box center [106, 12] width 110 height 10
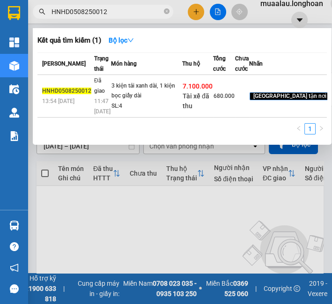
paste input "VPTX2907250004"
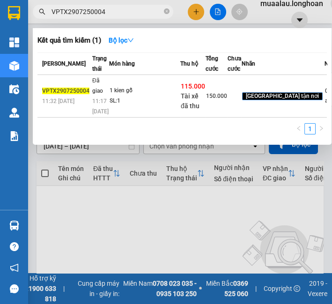
click at [124, 96] on div "1 kien gỗ" at bounding box center [144, 91] width 70 height 10
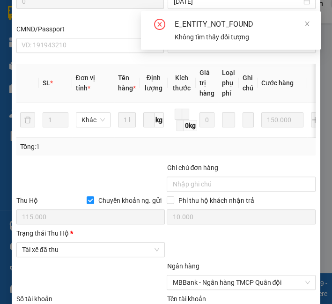
scroll to position [415, 0]
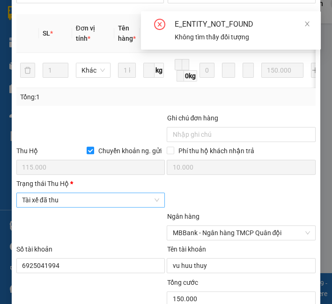
click at [91, 207] on span "Tài xế đã thu" at bounding box center [91, 200] width 138 height 14
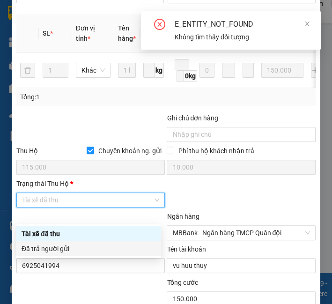
click at [84, 248] on div "Đã trả người gửi" at bounding box center [89, 248] width 134 height 10
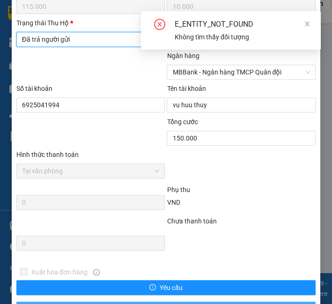
scroll to position [643, 0]
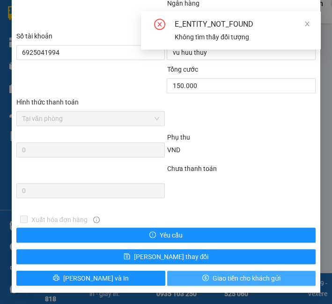
click at [202, 277] on icon "dollar" at bounding box center [205, 277] width 7 height 7
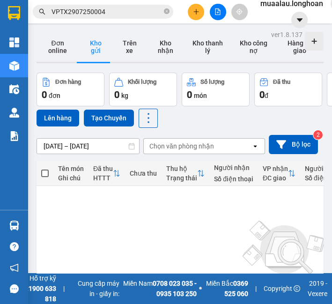
drag, startPoint x: 164, startPoint y: 12, endPoint x: 148, endPoint y: 12, distance: 15.9
click at [164, 12] on icon "close-circle" at bounding box center [167, 11] width 6 height 6
paste input "VPHM0408250016"
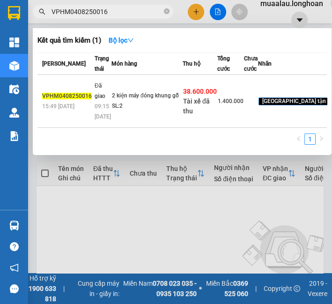
click at [95, 120] on span "09:15 - 08/08" at bounding box center [103, 111] width 16 height 17
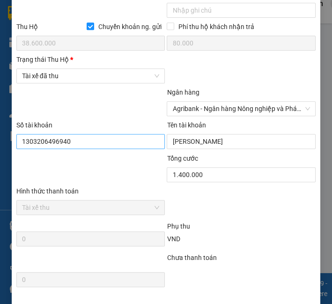
scroll to position [572, 0]
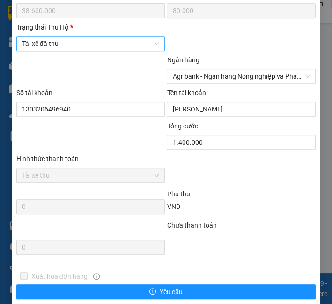
click at [82, 43] on span "Tài xế đã thu" at bounding box center [91, 43] width 138 height 14
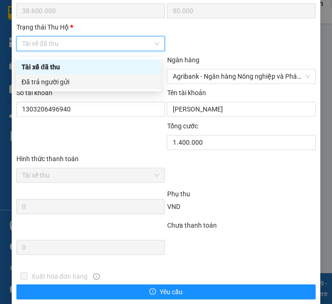
click at [80, 81] on div "Đã trả người gửi" at bounding box center [89, 82] width 134 height 10
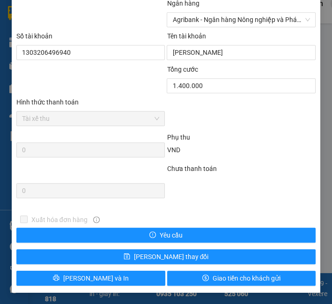
scroll to position [632, 0]
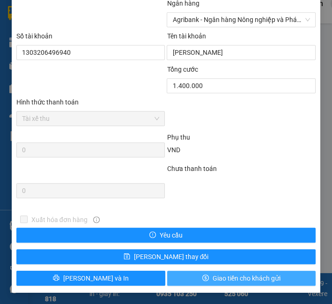
click at [238, 277] on span "Giao tiền cho khách gửi" at bounding box center [246, 278] width 68 height 10
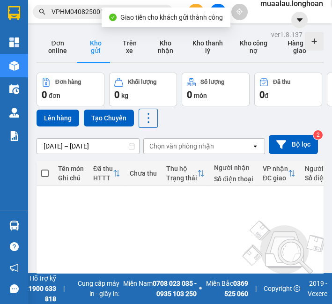
click at [69, 11] on input "VPHM0408250016" at bounding box center [106, 12] width 110 height 10
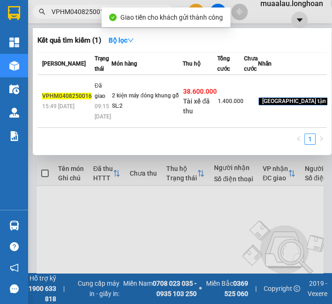
paste input "508250030"
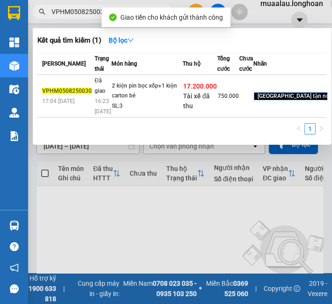
click at [135, 101] on div "2 kiện pin bọc xốp+1 kiện carton bé" at bounding box center [147, 91] width 70 height 20
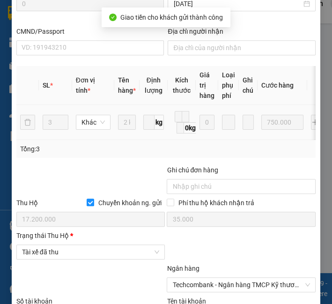
scroll to position [468, 0]
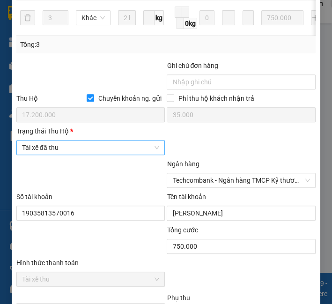
click at [109, 154] on span "Tài xế đã thu" at bounding box center [91, 147] width 138 height 14
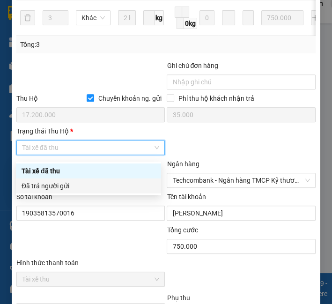
click at [101, 181] on div "Đã trả người gửi" at bounding box center [89, 186] width 134 height 10
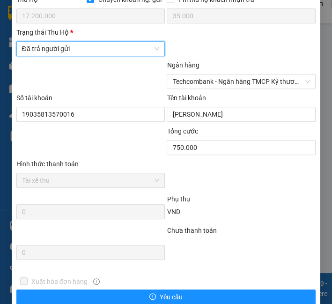
scroll to position [632, 0]
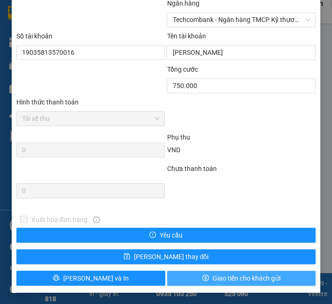
click at [205, 280] on button "Giao tiền cho khách gửi" at bounding box center [241, 277] width 149 height 15
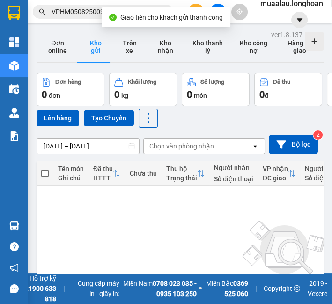
click at [65, 10] on input "VPHM0508250030" at bounding box center [106, 12] width 110 height 10
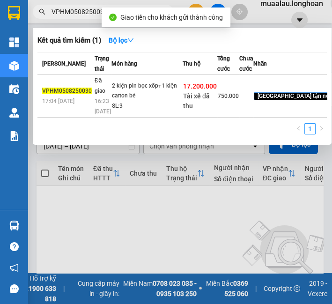
click at [65, 10] on input "VPHM0508250030" at bounding box center [106, 12] width 110 height 10
paste input "P0108250003"
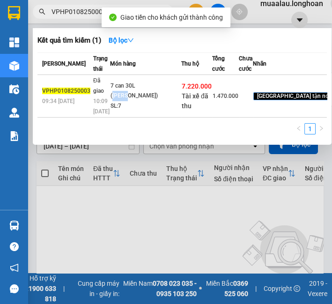
click at [135, 117] on td "7 can 30L (riệu Quê) SL: 7" at bounding box center [145, 96] width 71 height 43
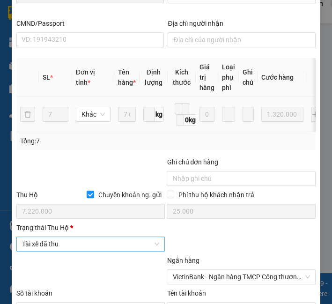
scroll to position [442, 0]
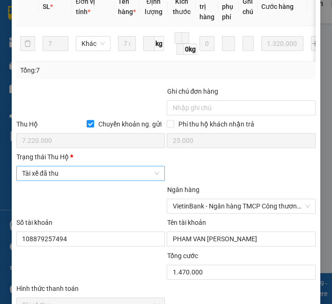
click at [71, 176] on span "Tài xế đã thu" at bounding box center [91, 173] width 138 height 14
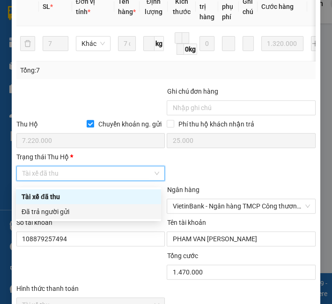
click at [72, 218] on div "Đã trả người gửi" at bounding box center [88, 211] width 145 height 15
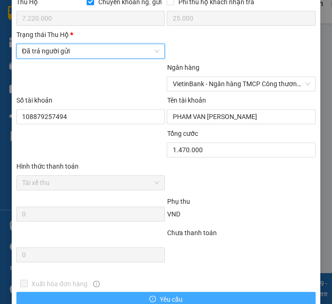
scroll to position [632, 0]
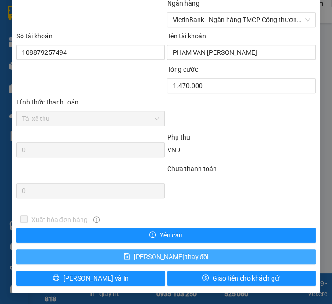
click at [222, 260] on button "[PERSON_NAME] thay đổi" at bounding box center [165, 256] width 299 height 15
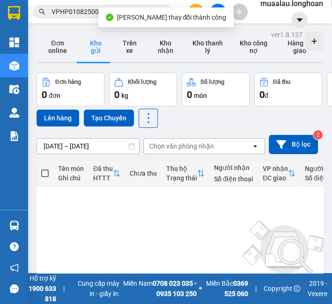
click at [79, 10] on input "VPHP0108250003" at bounding box center [106, 12] width 110 height 10
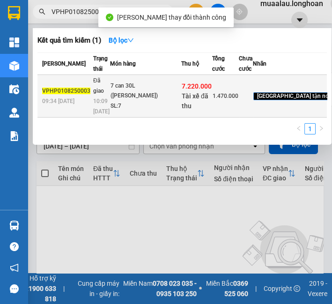
click at [95, 94] on span "Đã giao" at bounding box center [98, 85] width 11 height 18
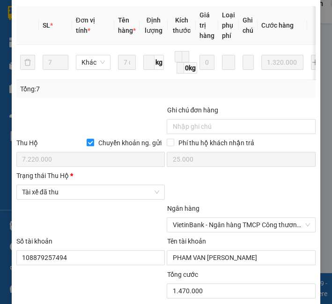
scroll to position [475, 0]
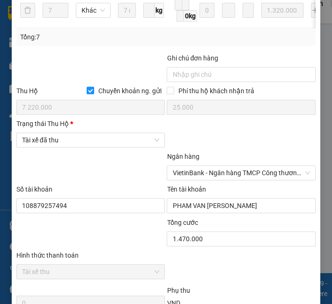
click at [95, 132] on div "Trạng thái [PERSON_NAME] *" at bounding box center [90, 125] width 149 height 14
click at [97, 147] on span "Tài xế đã thu" at bounding box center [91, 140] width 138 height 14
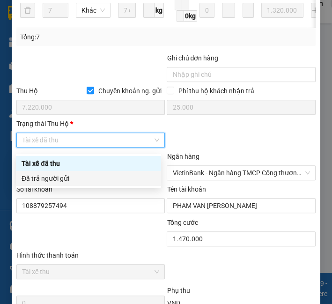
click at [100, 177] on div "Đã trả người gửi" at bounding box center [89, 178] width 134 height 10
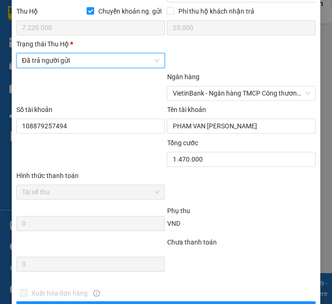
scroll to position [632, 0]
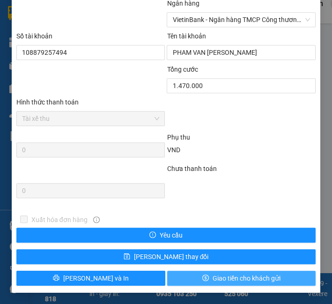
click at [214, 277] on span "Giao tiền cho khách gửi" at bounding box center [246, 278] width 68 height 10
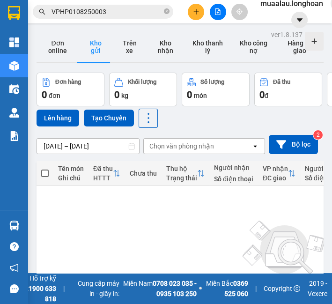
click at [64, 13] on input "VPHP0108250003" at bounding box center [106, 12] width 110 height 10
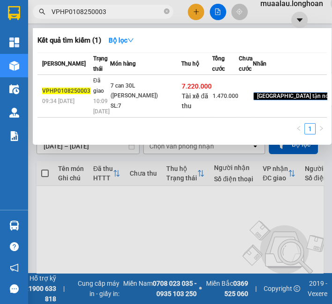
click at [64, 13] on input "VPHP0108250003" at bounding box center [106, 12] width 110 height 10
paste input "TX0508250015"
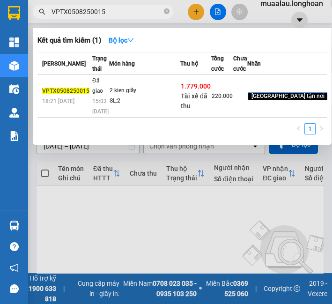
click at [111, 107] on td "2 kien giấy SL: 2" at bounding box center [144, 96] width 71 height 43
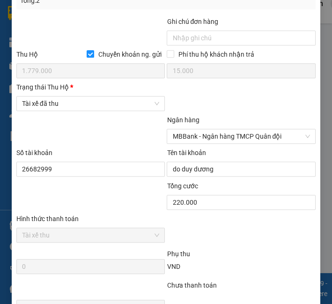
scroll to position [520, 0]
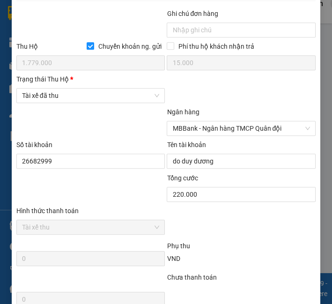
click at [55, 88] on div "Trạng thái [PERSON_NAME] *" at bounding box center [90, 81] width 149 height 14
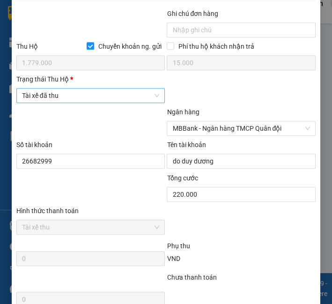
click at [57, 101] on span "Tài xế đã thu" at bounding box center [91, 95] width 138 height 14
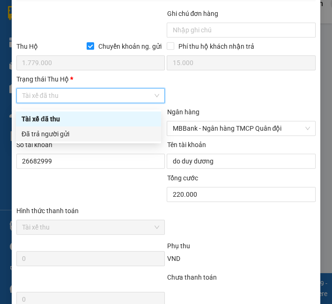
click at [60, 132] on div "Đã trả người gửi" at bounding box center [89, 134] width 134 height 10
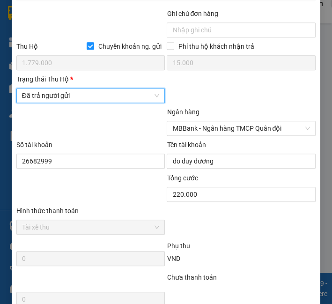
scroll to position [632, 0]
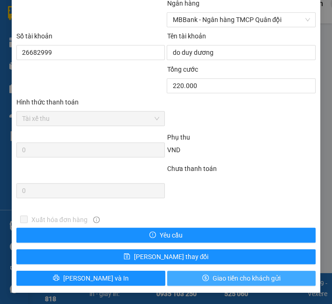
click at [238, 280] on span "Giao tiền cho khách gửi" at bounding box center [246, 278] width 68 height 10
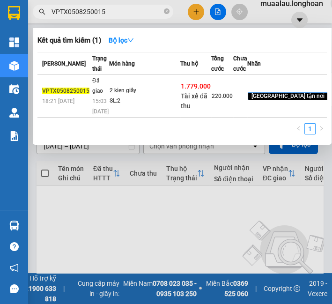
click at [113, 12] on input "VPTX0508250015" at bounding box center [106, 12] width 110 height 10
paste input "MD0508250008"
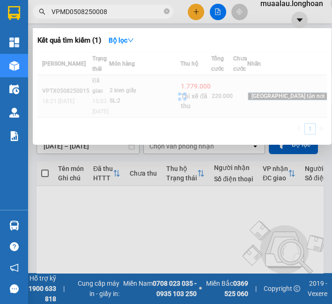
click at [108, 121] on div at bounding box center [181, 95] width 289 height 87
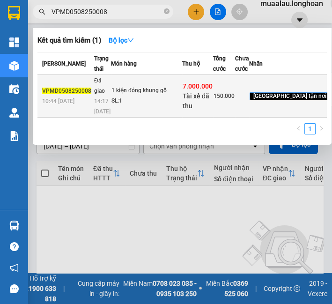
click at [106, 117] on div "14:17 - 08/08" at bounding box center [102, 106] width 16 height 21
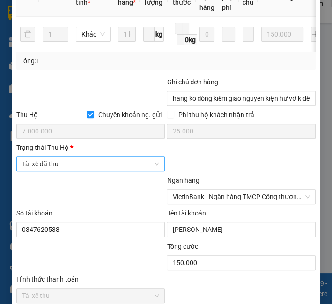
scroll to position [468, 0]
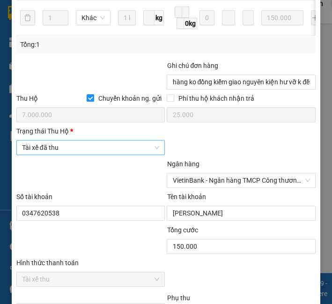
click at [129, 146] on span "Tài xế đã thu" at bounding box center [91, 147] width 138 height 14
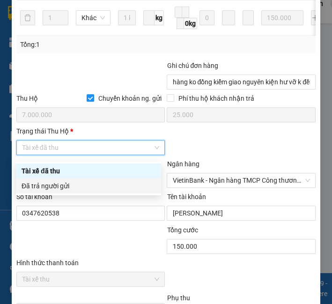
click at [113, 188] on div "Đã trả người gửi" at bounding box center [89, 186] width 134 height 10
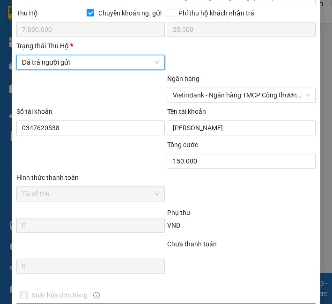
scroll to position [632, 0]
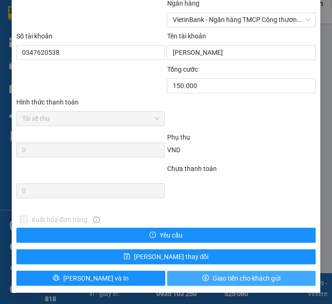
click at [214, 278] on span "Giao tiền cho khách gửi" at bounding box center [246, 278] width 68 height 10
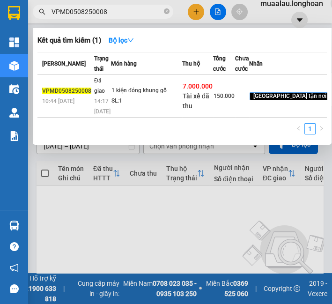
click at [68, 11] on input "VPMD0508250008" at bounding box center [106, 12] width 110 height 10
paste input "HM0408250004"
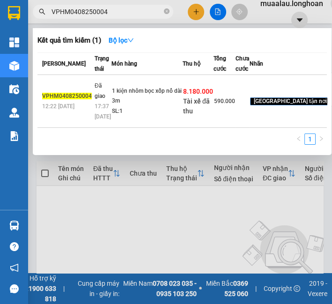
click at [111, 126] on td "1 kiện nhôm bọc xốp nổ dài 3m SL: 1" at bounding box center [146, 101] width 71 height 53
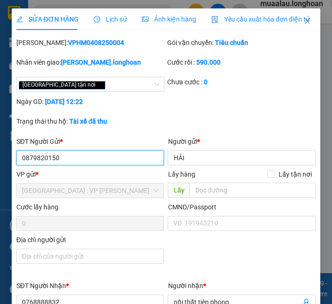
scroll to position [415, 0]
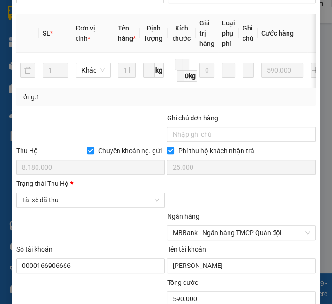
click at [60, 207] on span "Tài xế đã thu" at bounding box center [91, 200] width 138 height 14
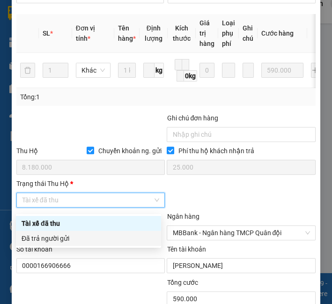
click at [52, 234] on div "Đã trả người gửi" at bounding box center [89, 238] width 134 height 10
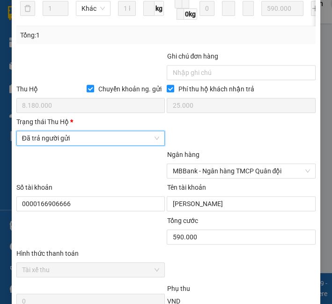
scroll to position [632, 0]
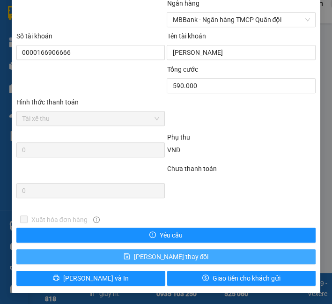
click at [169, 258] on span "[PERSON_NAME] thay đổi" at bounding box center [171, 256] width 75 height 10
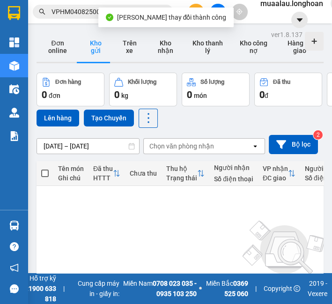
click at [76, 13] on input "VPHM0408250004" at bounding box center [106, 12] width 110 height 10
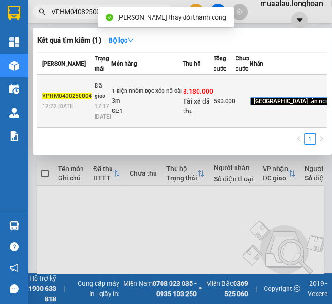
click at [102, 114] on div "17:37 [DATE]" at bounding box center [103, 111] width 16 height 21
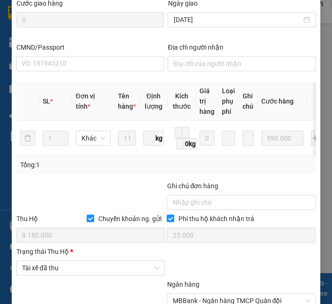
scroll to position [556, 0]
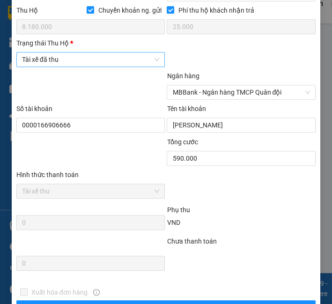
click at [60, 62] on span "Tài xế đã thu" at bounding box center [91, 59] width 138 height 14
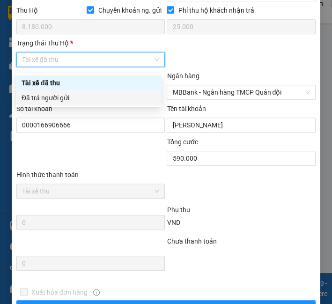
click at [69, 103] on div "Đã trả người gửi" at bounding box center [88, 97] width 145 height 15
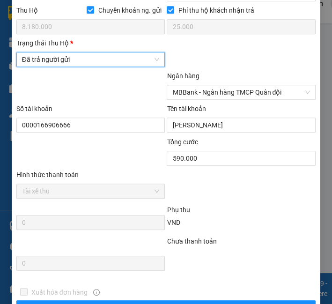
scroll to position [632, 0]
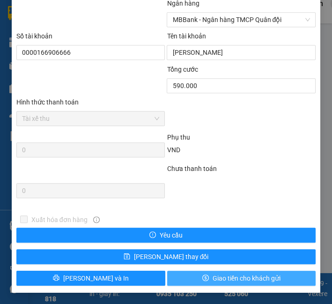
click at [229, 281] on span "Giao tiền cho khách gửi" at bounding box center [246, 278] width 68 height 10
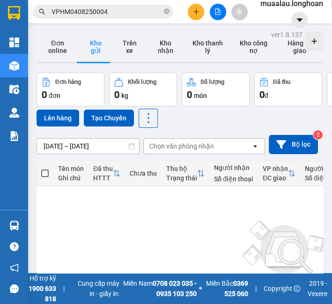
click at [95, 8] on input "VPHM0408250004" at bounding box center [106, 12] width 110 height 10
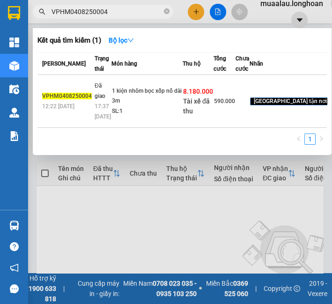
click at [95, 8] on input "VPHM0408250004" at bounding box center [106, 12] width 110 height 10
paste input "HNHD0508250007"
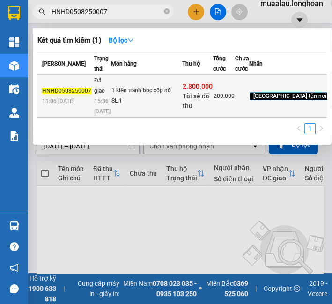
type input "HNHD0508250007"
click at [98, 94] on span "Đã giao" at bounding box center [99, 85] width 11 height 17
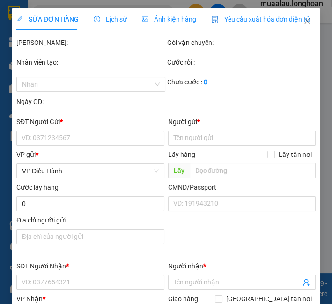
type input "0968874372"
type input "Nhàn"
type input "040303007560"
type input "0934738057"
type input "Nha"
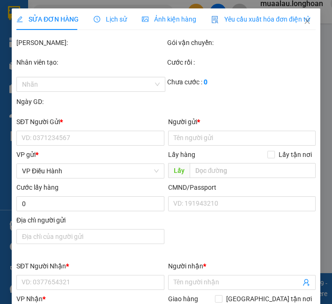
checkbox input "true"
type input "Sảnh Cư Dân Landmark 81, [STREET_ADDRESS]"
checkbox input "true"
type input "2.800.000"
type input "20.000"
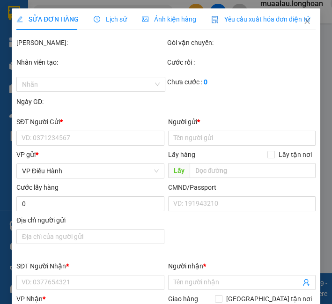
type input "200.000"
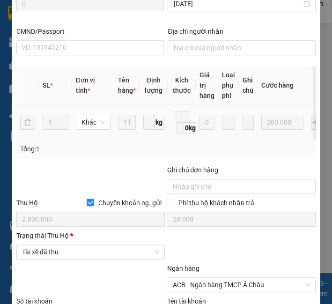
scroll to position [468, 0]
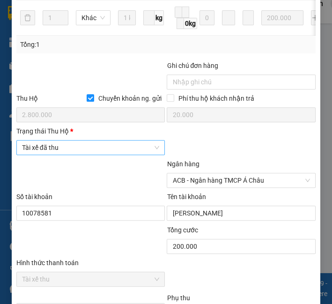
click at [99, 146] on span "Tài xế đã thu" at bounding box center [91, 147] width 138 height 14
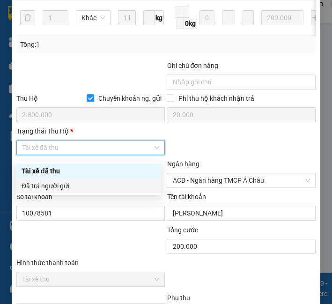
click at [95, 183] on div "Đã trả người gửi" at bounding box center [89, 186] width 134 height 10
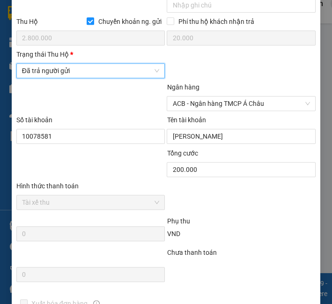
scroll to position [632, 0]
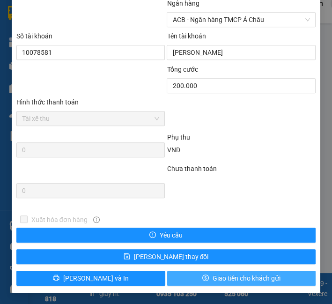
click at [194, 281] on button "Giao tiền cho khách gửi" at bounding box center [241, 277] width 149 height 15
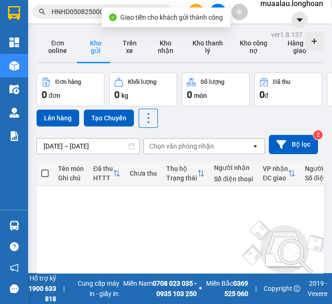
click at [79, 8] on input "HNHD0508250007" at bounding box center [106, 12] width 110 height 10
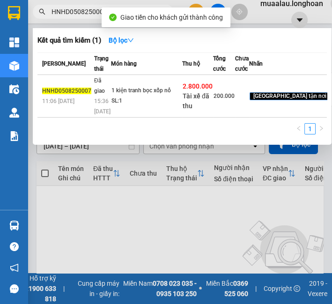
click at [79, 8] on input "HNHD0508250007" at bounding box center [106, 12] width 110 height 10
paste input "608250019"
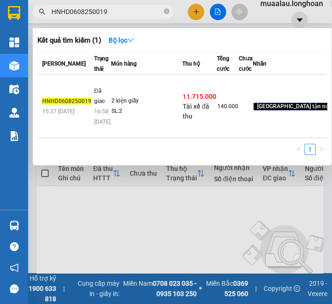
click at [83, 115] on td "HNHD0608250019 15:37 [DATE]" at bounding box center [64, 106] width 54 height 63
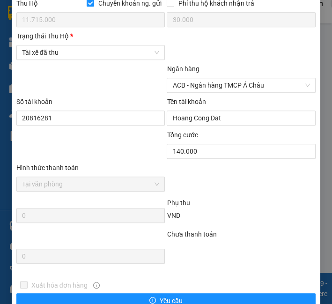
scroll to position [572, 0]
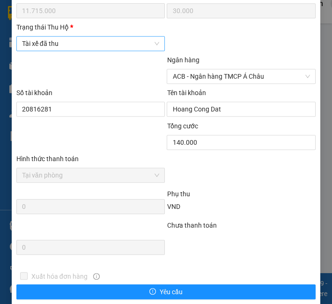
click at [95, 51] on span "Tài xế đã thu" at bounding box center [91, 43] width 138 height 14
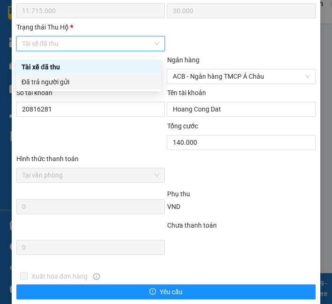
click at [93, 83] on div "Đã trả người gửi" at bounding box center [89, 82] width 134 height 10
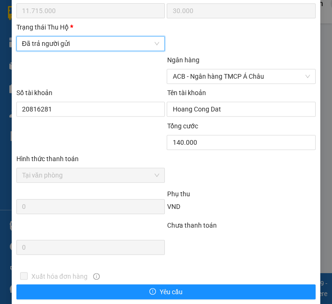
scroll to position [632, 0]
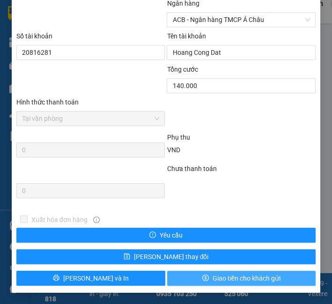
click at [224, 277] on span "Giao tiền cho khách gửi" at bounding box center [246, 278] width 68 height 10
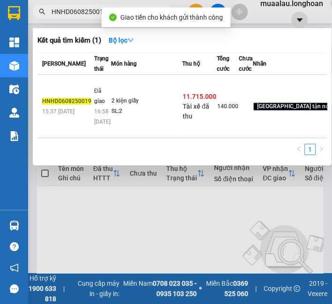
click at [69, 10] on input "HNHD0608250019" at bounding box center [106, 12] width 110 height 10
paste input "VPBT0508250008"
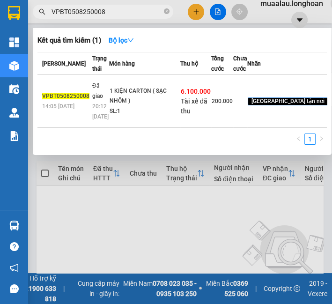
type input "VPBT0508250008"
click at [90, 105] on td "Đã giao 20:12 [DATE]" at bounding box center [99, 101] width 19 height 53
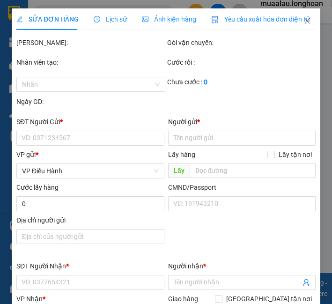
type input "0943190405"
type input "ĐÌNH THI"
type input "0976282775"
type input "ANH THỊNH"
checkbox input "true"
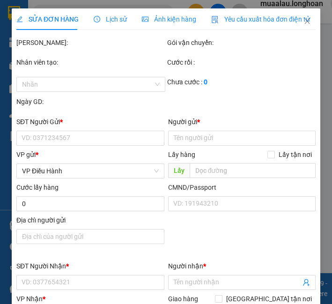
type input "SỐ 142/TỔ 2/KHU AN HẢI/F.PHƯƠNG NAM - [GEOGRAPHIC_DATA] - [GEOGRAPHIC_DATA]"
type input "HÀNG DỄ VỠ NHẸ TAY GIÚP E"
checkbox input "true"
type input "6.100.000"
type input "25.000"
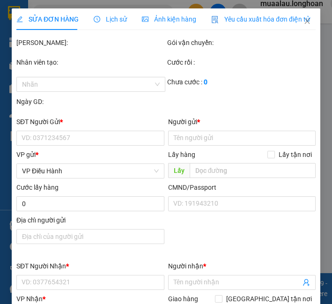
type input "200.000"
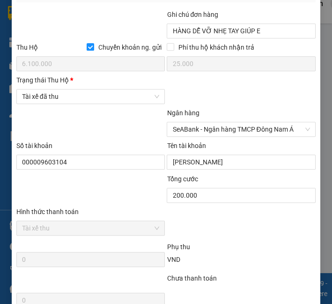
scroll to position [520, 0]
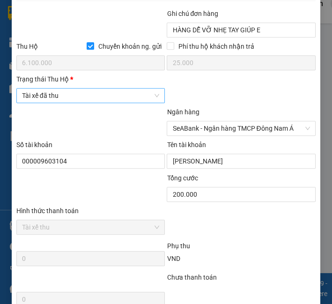
click at [77, 102] on span "Tài xế đã thu" at bounding box center [91, 95] width 138 height 14
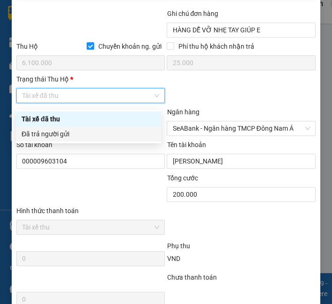
click at [76, 134] on div "Đã trả người gửi" at bounding box center [89, 134] width 134 height 10
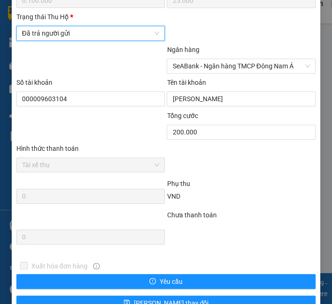
scroll to position [632, 0]
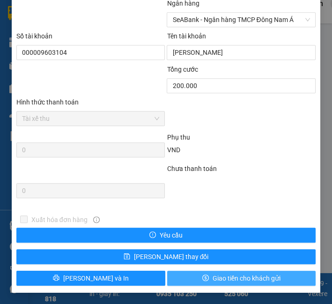
click at [217, 284] on button "Giao tiền cho khách gửi" at bounding box center [241, 277] width 149 height 15
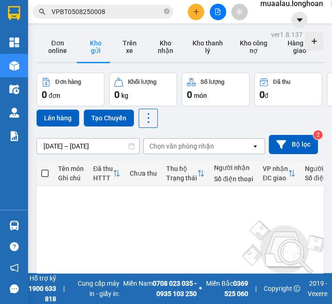
click at [64, 7] on input "VPBT0508250008" at bounding box center [106, 12] width 110 height 10
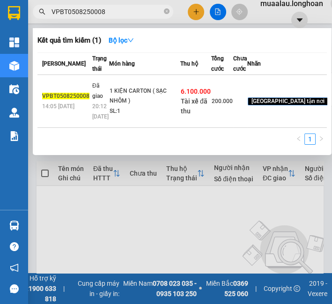
click at [64, 7] on input "VPBT0508250008" at bounding box center [106, 12] width 110 height 10
paste input "TX0708250010"
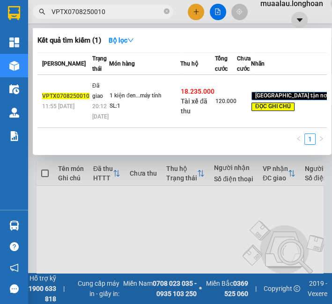
type input "VPTX0708250010"
click at [134, 111] on div "SL: 1" at bounding box center [144, 106] width 70 height 10
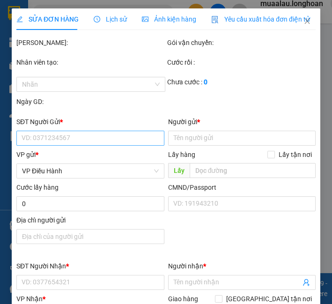
type input "0559424910"
type input "quang"
type input "yên lãng hn"
type input "0889385958"
type input "[PERSON_NAME]"
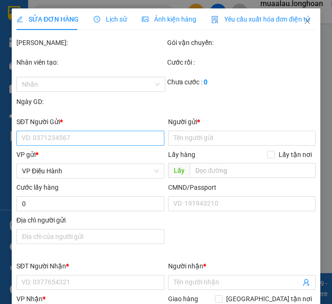
checkbox input "true"
type input "tạp hóa bà thảo,to 15 khu 3a,p giếng đáy,[GEOGRAPHIC_DATA]"
type input "máy tính nhẹ tay.hư vỡ ko đền,đã báo ng gủi"
checkbox input "true"
type input "18.235.000"
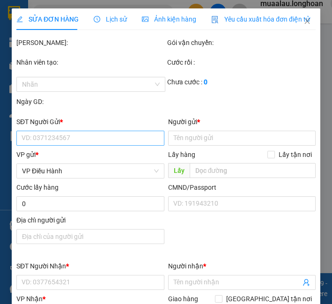
type input "50.000"
type input "120.000"
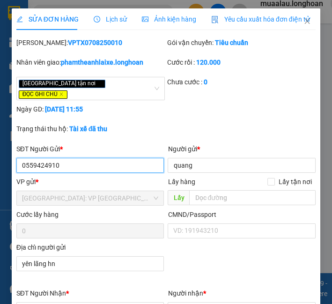
scroll to position [520, 0]
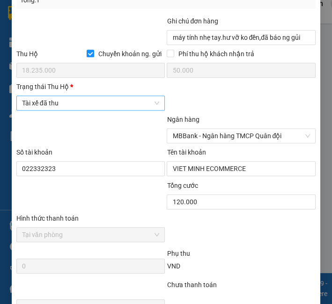
click at [76, 97] on span "Tài xế đã thu" at bounding box center [91, 103] width 138 height 14
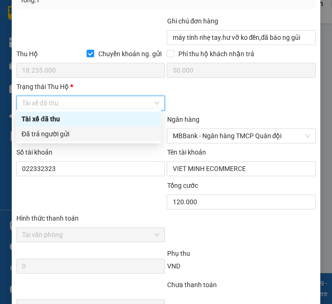
click at [76, 129] on div "Đã trả người gửi" at bounding box center [89, 134] width 134 height 10
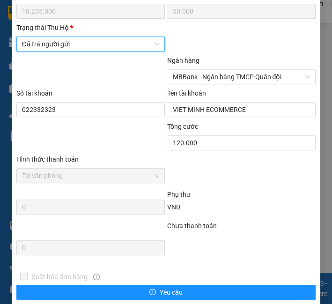
scroll to position [632, 0]
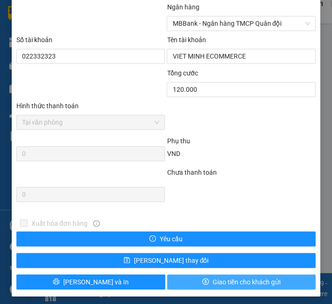
click at [191, 277] on button "Giao tiền cho khách gửi" at bounding box center [241, 281] width 149 height 15
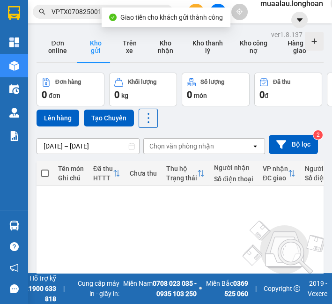
click at [64, 14] on input "VPTX0708250010" at bounding box center [106, 12] width 110 height 10
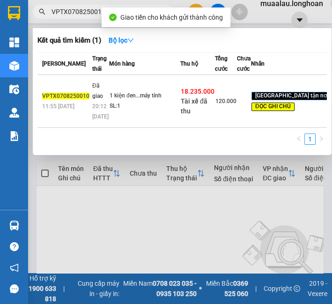
click at [64, 14] on input "VPTX0708250010" at bounding box center [106, 12] width 110 height 10
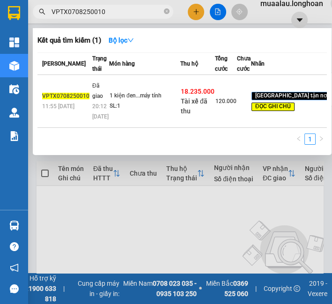
paste input "MD0508250012"
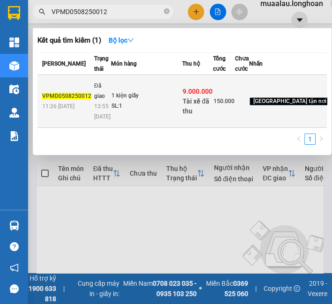
type input "VPMD0508250012"
click at [149, 112] on td "1 kiện giấy SL: 1" at bounding box center [146, 101] width 71 height 53
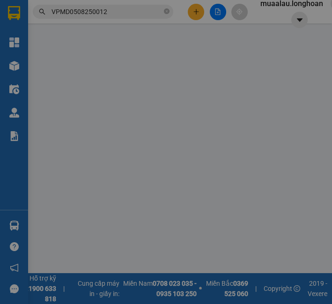
type input "0943456781"
type input "vinh"
type input "0389502333"
type input "a raptor"
checkbox input "true"
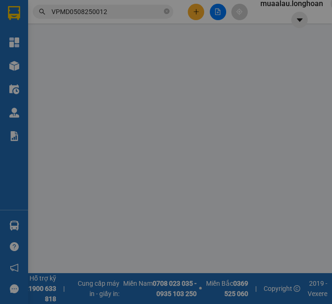
type input "cổng chợ sau quán tóc trang [PERSON_NAME] đồn [GEOGRAPHIC_DATA]"
checkbox input "true"
type input "9.000.000"
type input "25.000"
type input "150.000"
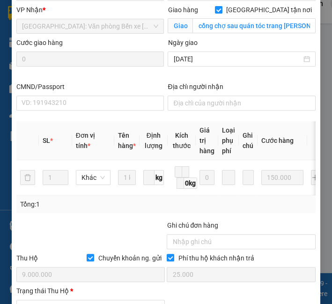
scroll to position [427, 0]
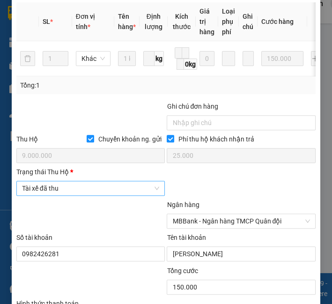
click at [73, 195] on span "Tài xế đã thu" at bounding box center [91, 188] width 138 height 14
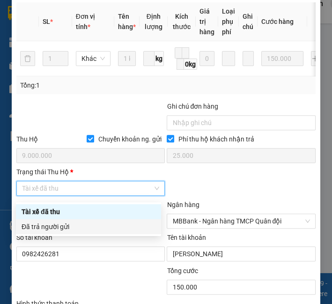
click at [75, 227] on div "Đã trả người gửi" at bounding box center [89, 226] width 134 height 10
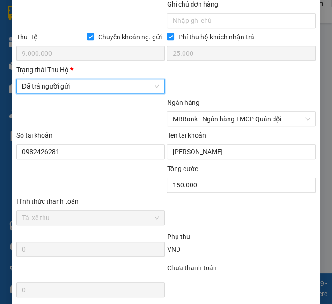
scroll to position [632, 0]
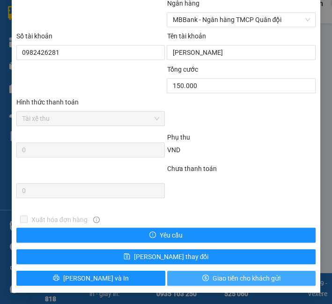
click at [219, 274] on span "Giao tiền cho khách gửi" at bounding box center [246, 278] width 68 height 10
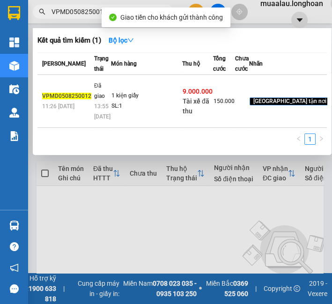
click at [77, 15] on input "VPMD0508250012" at bounding box center [106, 12] width 110 height 10
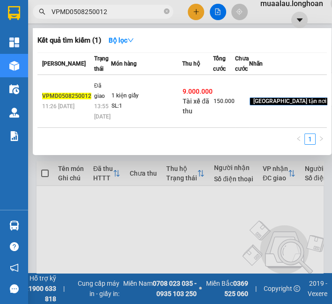
paste input "30825002"
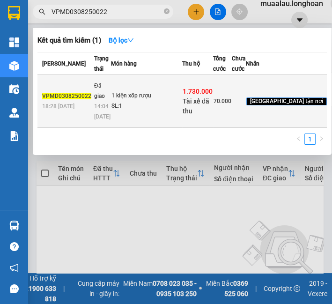
type input "VPMD0308250022"
click at [113, 101] on div "1 kiện xốp rượu" at bounding box center [146, 96] width 70 height 10
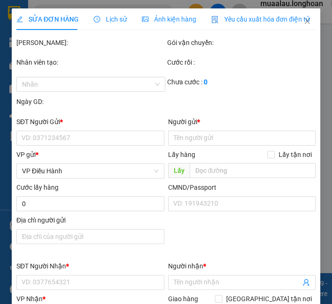
type input "0395138868"
type input "Quý"
type input "0943391555"
type input "a hiệu"
checkbox input "true"
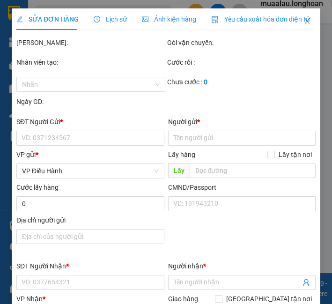
type input "chợ tổng lưu kiếm thủy nguyên hp"
checkbox input "true"
type input "1.730.000"
type input "10.000"
type input "70.000"
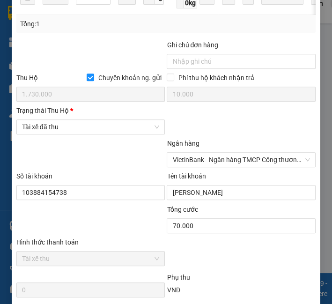
scroll to position [572, 0]
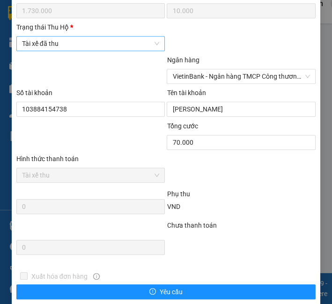
click at [92, 43] on span "Tài xế đã thu" at bounding box center [91, 43] width 138 height 14
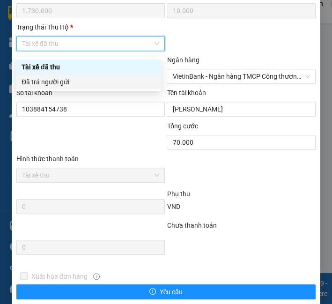
click at [91, 78] on div "Đã trả người gửi" at bounding box center [89, 82] width 134 height 10
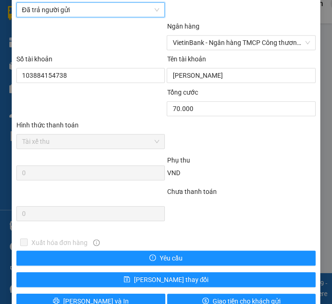
scroll to position [632, 0]
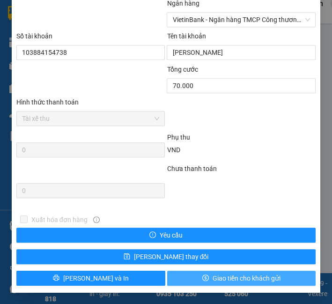
click at [191, 275] on button "Giao tiền cho khách gửi" at bounding box center [241, 277] width 149 height 15
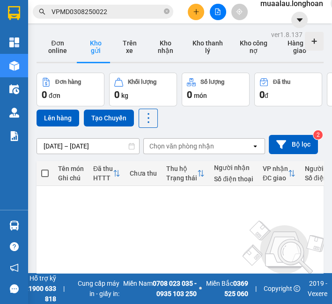
click at [71, 16] on input "VPMD0308250022" at bounding box center [106, 12] width 110 height 10
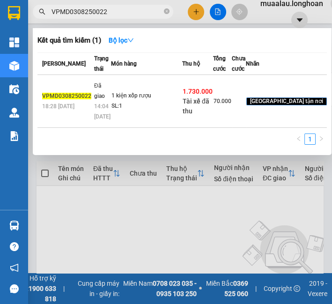
click at [71, 16] on input "VPMD0308250022" at bounding box center [106, 12] width 110 height 10
paste input "HP0708250004"
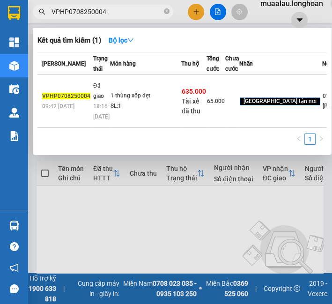
type input "VPHP0708250004"
click at [110, 101] on div "1 thùng xốp dẹt" at bounding box center [145, 96] width 70 height 10
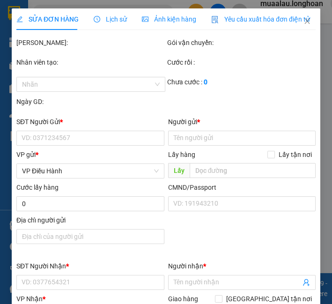
type input "0775365942"
type input "[PERSON_NAME]"
type input "0918009236"
type input "[PERSON_NAME]"
checkbox input "true"
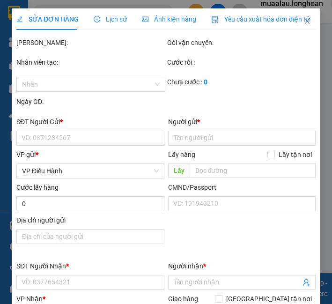
type input "HN - 205/3/11 xuân đỉnh, bắc từ [GEOGRAPHIC_DATA]"
checkbox input "true"
type input "635.000"
type input "10.000"
type input "65.000"
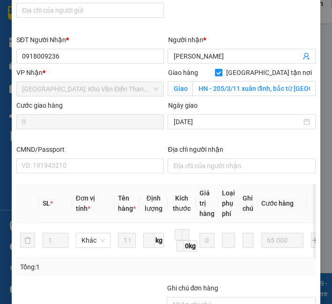
scroll to position [453, 0]
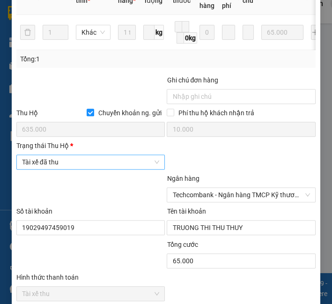
click at [80, 163] on span "Tài xế đã thu" at bounding box center [91, 162] width 138 height 14
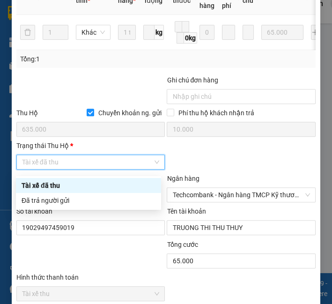
click at [72, 191] on div "Tài xế đã thu" at bounding box center [88, 185] width 145 height 15
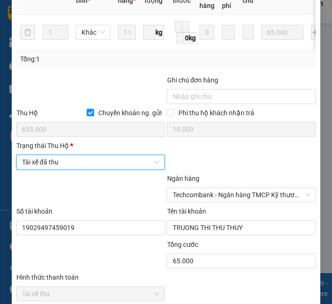
click at [70, 169] on span "Tài xế đã thu" at bounding box center [91, 162] width 138 height 14
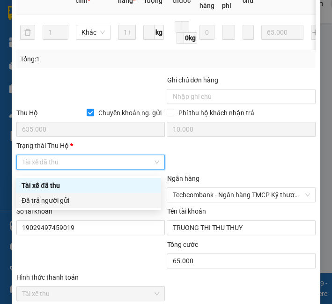
click at [69, 200] on div "Đã trả người gửi" at bounding box center [89, 200] width 134 height 10
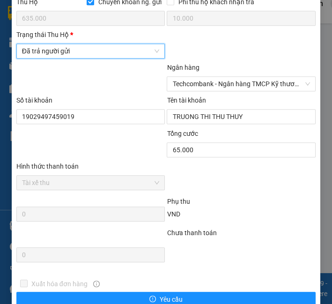
scroll to position [632, 0]
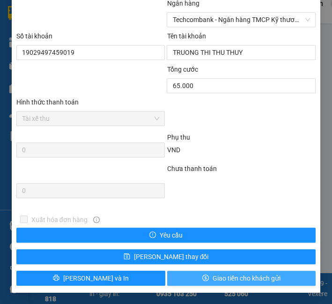
click at [242, 283] on button "Giao tiền cho khách gửi" at bounding box center [241, 277] width 149 height 15
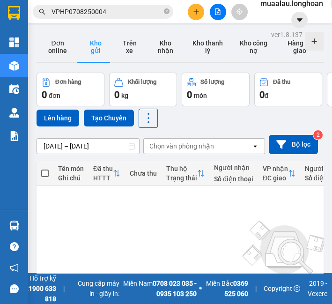
click at [76, 15] on input "VPHP0708250004" at bounding box center [106, 12] width 110 height 10
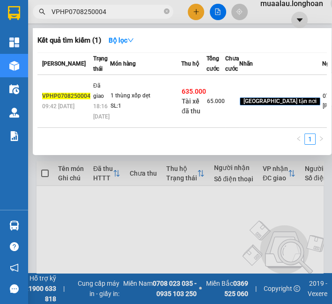
click at [76, 15] on input "VPHP0708250004" at bounding box center [106, 12] width 110 height 10
paste input "HNHD070825002"
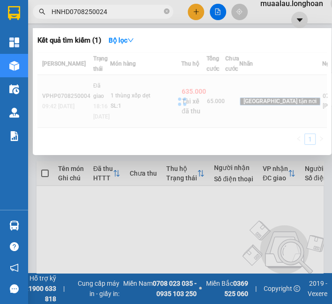
type input "HNHD0708250024"
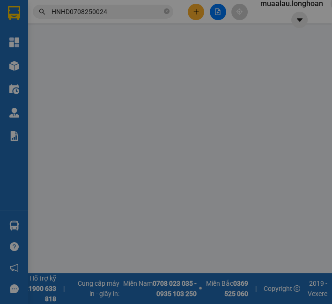
type input "0966815966"
type input "C Thuỷ"
type input "0942628125"
type input "[PERSON_NAME]"
checkbox input "true"
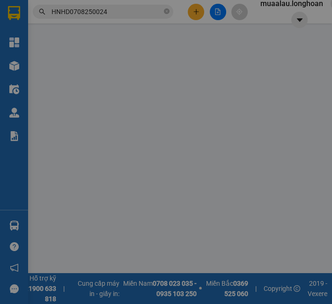
type input "số nhà [STREET_ADDRESS] Công Chứ, khu 5 thị trấn [GEOGRAPHIC_DATA]"
checkbox input "true"
type input "2.800.000"
type input "20.000"
type input "200.000"
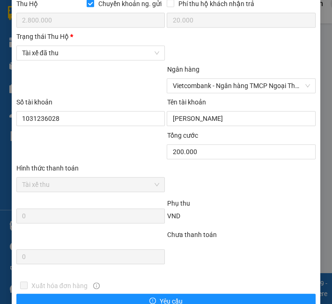
scroll to position [572, 0]
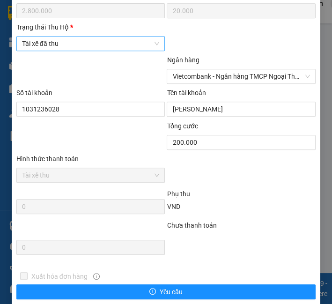
click at [53, 47] on span "Tài xế đã thu" at bounding box center [91, 43] width 138 height 14
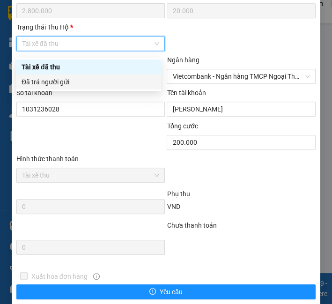
click at [60, 80] on div "Đã trả người gửi" at bounding box center [89, 82] width 134 height 10
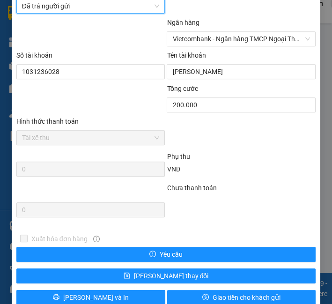
scroll to position [632, 0]
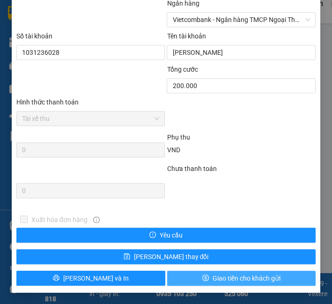
click at [194, 277] on button "Giao tiền cho khách gửi" at bounding box center [241, 277] width 149 height 15
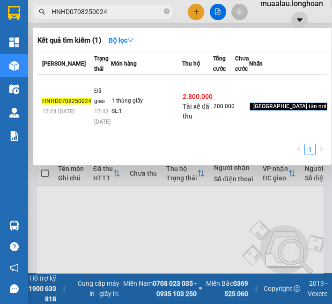
click at [104, 7] on input "HNHD0708250024" at bounding box center [106, 12] width 110 height 10
paste input "QU120508250031"
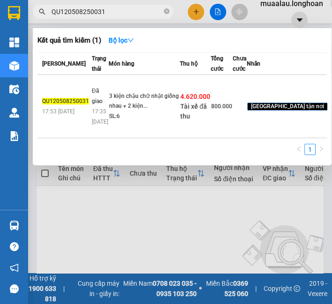
type input "QU120508250031"
click at [117, 128] on td "3 kiện chậu chữ nhật giống nhau + 2 kiện... SL: 6" at bounding box center [144, 106] width 71 height 63
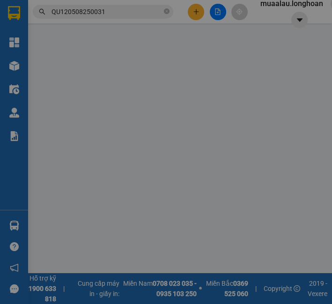
type input "0908458579"
type input "c Hiền"
type input "0912293115"
type input "[PERSON_NAME]"
checkbox input "true"
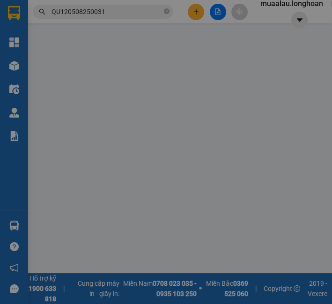
type input "394 [GEOGRAPHIC_DATA][PERSON_NAME], khu [GEOGRAPHIC_DATA], thị trấn [GEOGRAPHIC…"
type input "nhận theo kiện - hư hỏng ko chịu trách nhiệm"
checkbox input "true"
type input "4.620.000"
type input "20.000"
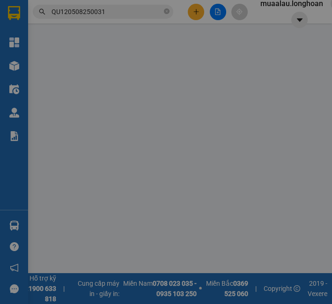
type input "800.000"
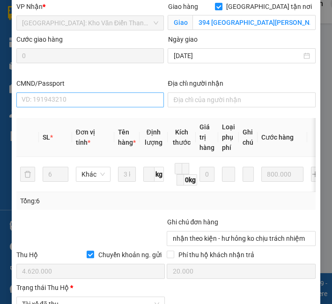
scroll to position [468, 0]
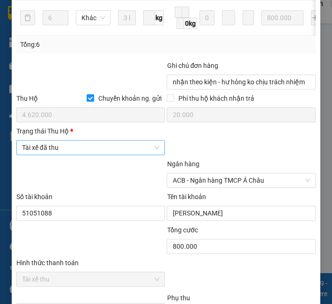
click at [83, 151] on span "Tài xế đã thu" at bounding box center [91, 147] width 138 height 14
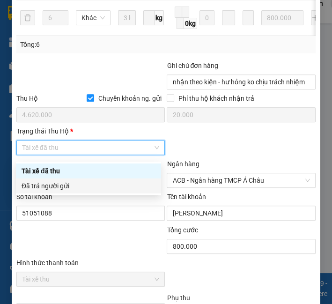
click at [82, 190] on div "Đã trả người gửi" at bounding box center [89, 186] width 134 height 10
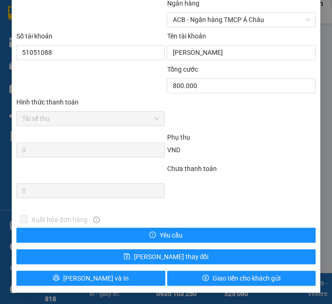
scroll to position [632, 0]
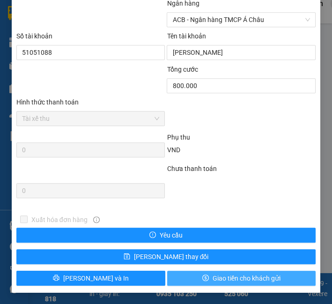
click at [186, 279] on button "Giao tiền cho khách gửi" at bounding box center [241, 277] width 149 height 15
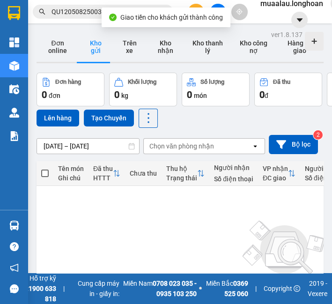
click at [81, 5] on span "QU120508250031" at bounding box center [103, 12] width 140 height 14
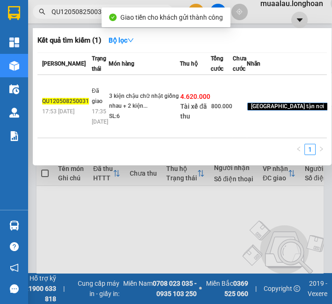
click at [81, 5] on span "QU120508250031" at bounding box center [103, 12] width 140 height 14
drag, startPoint x: 81, startPoint y: 5, endPoint x: 83, endPoint y: 10, distance: 5.5
click at [83, 10] on span "QU120508250031" at bounding box center [103, 12] width 140 height 14
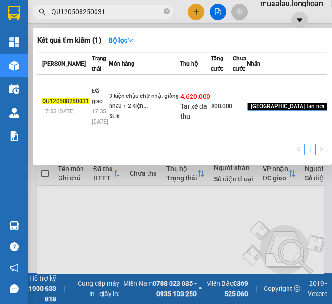
click at [83, 10] on input "QU120508250031" at bounding box center [106, 12] width 110 height 10
paste input "VHBT0608250024"
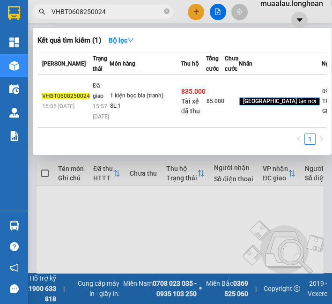
type input "VHBT0608250024"
click at [120, 115] on td "1 kiện bọc bìa (tranh) SL: 1" at bounding box center [144, 101] width 71 height 53
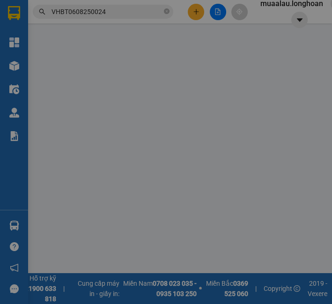
type input "0962341666"
type input "TRANH SỨ GIANG TÂY"
type input "0904240328"
type input "Phạm ngọc hùng"
checkbox input "true"
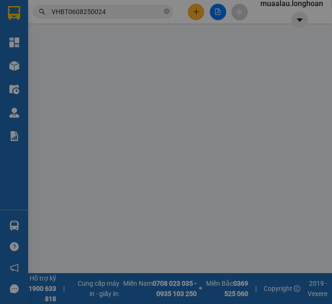
type input "số nhà 57 phố bắc kinh, trần hưng đạo, tp hải dương"
checkbox input "true"
type input "835.000"
type input "5.000"
type input "85.000"
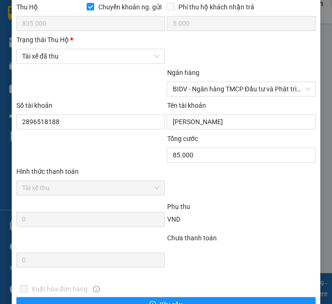
scroll to position [572, 0]
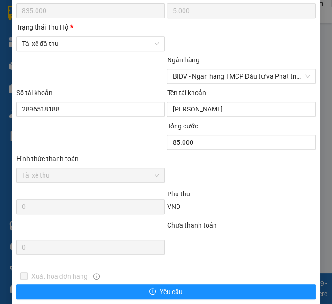
drag, startPoint x: 76, startPoint y: 51, endPoint x: 76, endPoint y: 59, distance: 8.0
click at [76, 51] on span "Tài xế đã thu" at bounding box center [91, 43] width 138 height 14
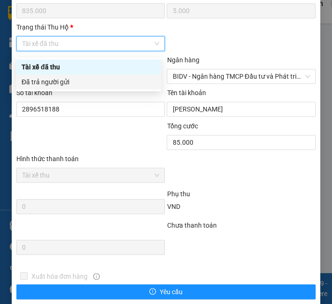
click at [76, 87] on div at bounding box center [90, 71] width 151 height 33
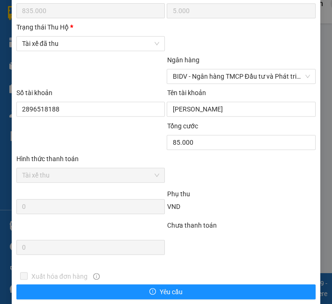
drag, startPoint x: 89, startPoint y: 44, endPoint x: 89, endPoint y: 58, distance: 13.6
click at [89, 45] on span "Tài xế đã thu" at bounding box center [91, 43] width 138 height 14
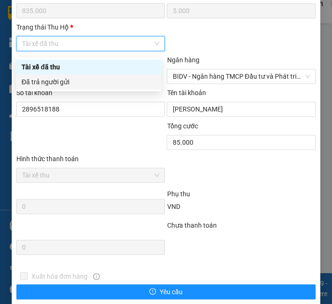
click at [90, 78] on div "Đã trả người gửi" at bounding box center [89, 82] width 134 height 10
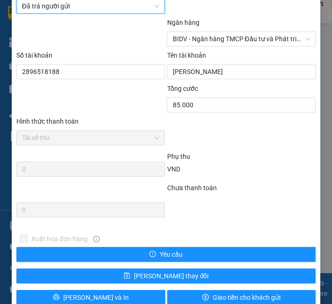
scroll to position [632, 0]
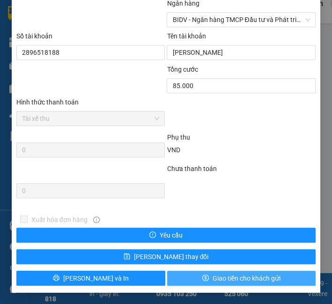
click at [226, 277] on span "Giao tiền cho khách gửi" at bounding box center [246, 278] width 68 height 10
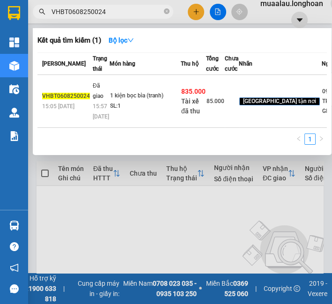
click at [163, 13] on span "VHBT0608250024" at bounding box center [103, 12] width 140 height 14
click at [160, 11] on input "VHBT0608250024" at bounding box center [106, 12] width 110 height 10
paste input "P100508250026"
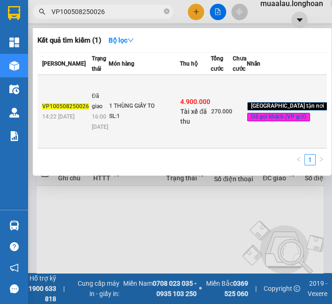
type input "VP100508250026"
click at [103, 138] on td "Đã giao 16:00 [DATE]" at bounding box center [98, 111] width 19 height 73
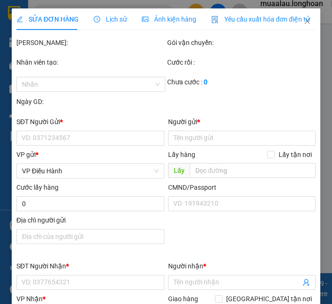
type input "0933720383"
type input "đại"
type input "0869730600"
type input "đức anh"
checkbox input "true"
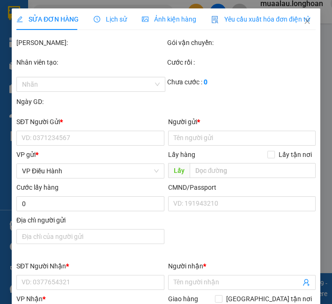
type input "BẾN XE [GEOGRAPHIC_DATA] - [GEOGRAPHIC_DATA]"
type input "hàng k bao bể vỡ hư hỏng"
checkbox input "true"
type input "4.900.000"
type input "20.000"
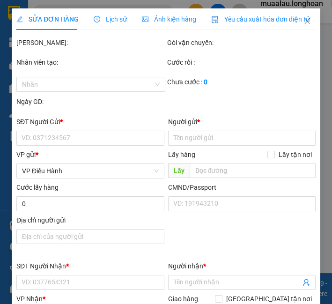
type input "270.000"
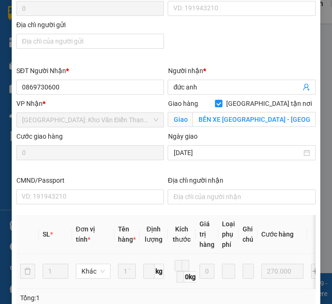
scroll to position [468, 0]
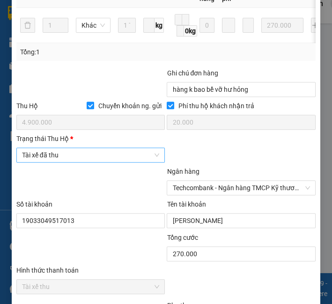
click at [106, 148] on span "Tài xế đã thu" at bounding box center [91, 155] width 138 height 14
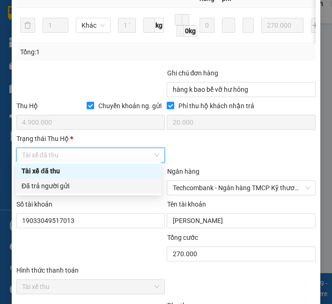
click at [98, 188] on div "Đã trả người gửi" at bounding box center [89, 186] width 134 height 10
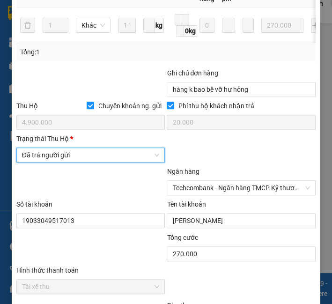
scroll to position [632, 0]
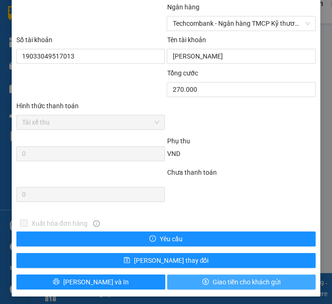
click at [212, 274] on button "Giao tiền cho khách gửi" at bounding box center [241, 281] width 149 height 15
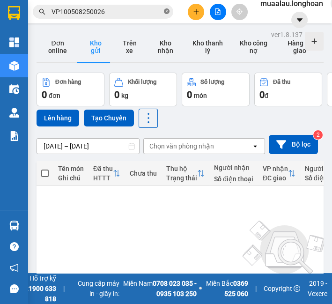
click at [168, 10] on icon "close-circle" at bounding box center [167, 11] width 6 height 6
paste input "VPLB0708250013"
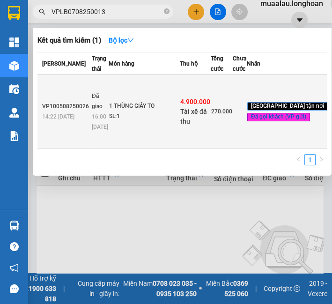
type input "VPLB0708250013"
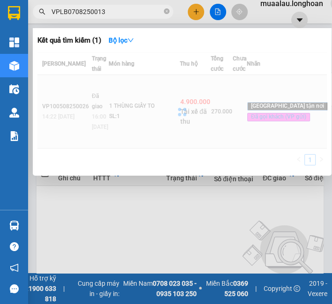
click at [92, 139] on div at bounding box center [181, 111] width 289 height 118
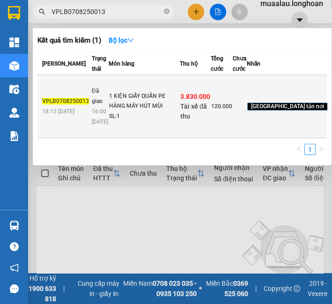
click at [109, 125] on td "1 KIỆN GIẤY QUẤN PE HÀNG MÁY HÚT MÙI SL: 1" at bounding box center [144, 106] width 71 height 63
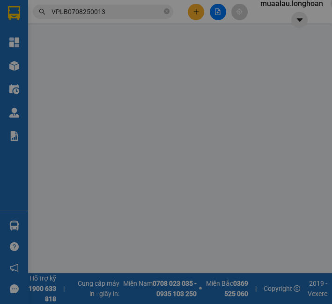
type input "0979827049"
type input "[PERSON_NAME]"
type input "0375965585"
type input "[PERSON_NAME]"
checkbox input "true"
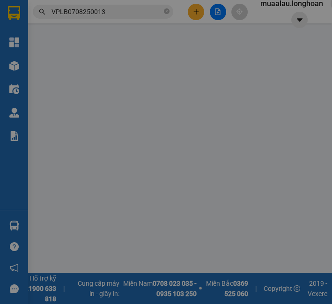
type input "Nhà văn hóa khu 10, Xã [GEOGRAPHIC_DATA],[GEOGRAPHIC_DATA], [GEOGRAPHIC_DATA]"
type input "HÀNG DỄ VỠ, NHẸ TAY HƯ VỠ KHÔNG ĐỀN GIÁ TRỊ HÀNG"
checkbox input "true"
type input "3.830.000"
type input "20.000"
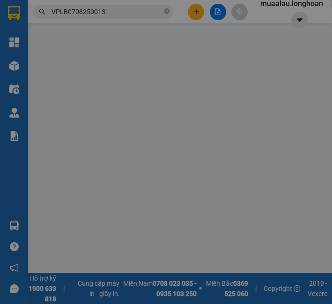
type input "120.000"
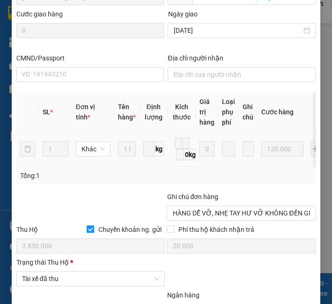
scroll to position [492, 0]
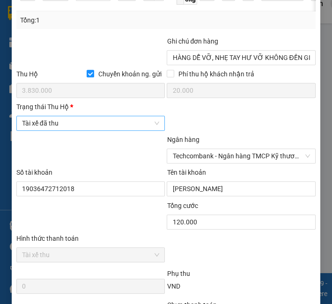
click at [74, 124] on span "Tài xế đã thu" at bounding box center [91, 123] width 138 height 14
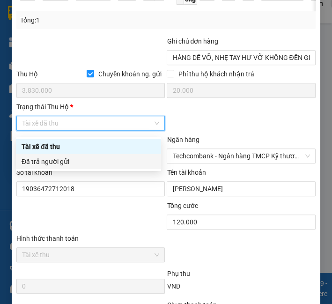
click at [79, 158] on div "Đã trả người gửi" at bounding box center [89, 161] width 134 height 10
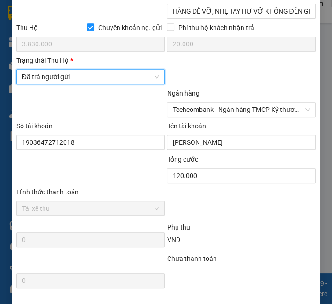
scroll to position [632, 0]
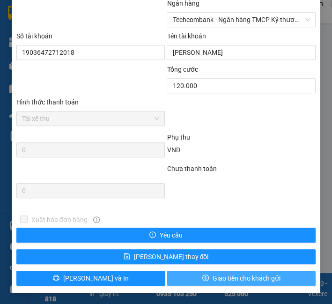
click at [225, 277] on span "Giao tiền cho khách gửi" at bounding box center [246, 278] width 68 height 10
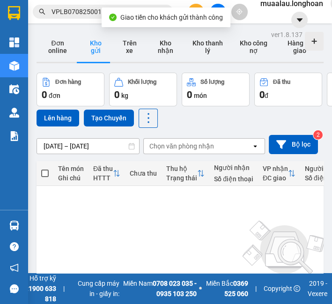
click at [66, 12] on input "VPLB0708250013" at bounding box center [106, 12] width 110 height 10
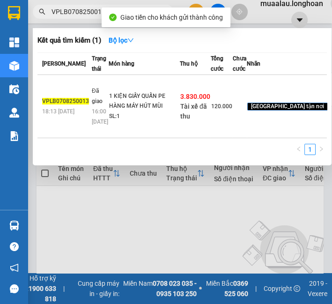
click at [66, 11] on input "VPLB0708250013" at bounding box center [106, 12] width 110 height 10
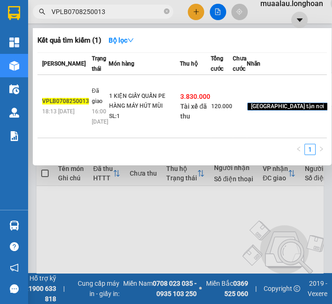
paste input "4"
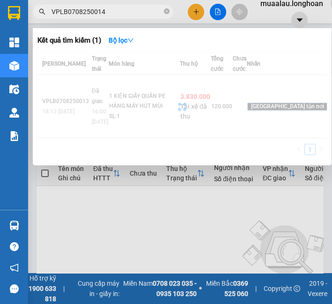
type input "VPLB0708250014"
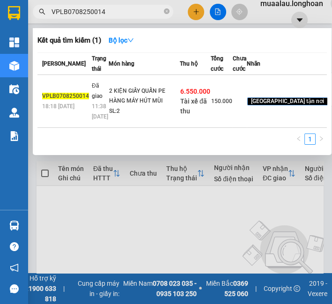
click at [122, 106] on div "2 KIỆN GIẤY QUẤN PE HÀNG MÁY HÚT MÙI" at bounding box center [144, 96] width 70 height 20
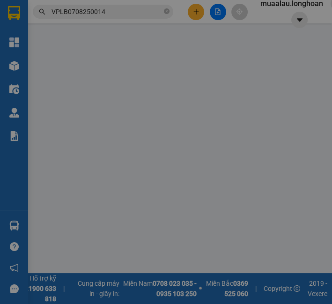
type input "0979827049"
type input "[PERSON_NAME]"
type input "0961957738"
type input "CHỊ [PERSON_NAME]"
checkbox input "true"
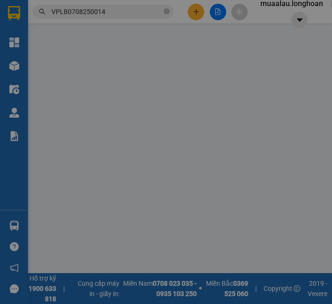
type input "Nhà văn hóa Xuân Thượng 2, [GEOGRAPHIC_DATA], [GEOGRAPHIC_DATA], [GEOGRAPHIC_DA…"
type input "HÀNG DỄ VỠ, NHẸ TAY HƯ VỠ KHÔNG ĐỀN GIÁ TRỊ HÀNG"
checkbox input "true"
type input "6.550.000"
type input "25.000"
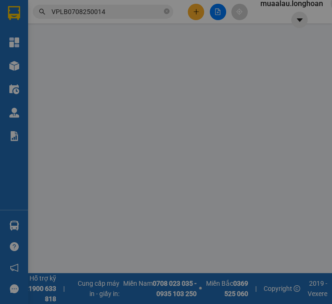
type input "150.000"
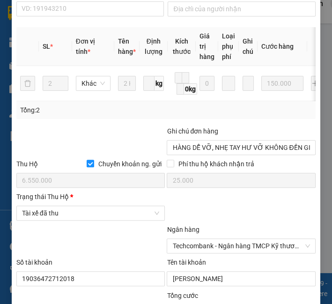
scroll to position [520, 0]
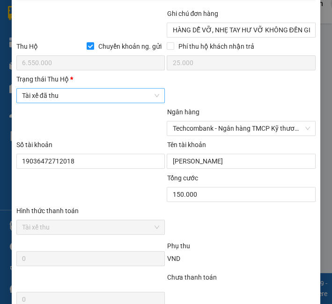
click at [89, 97] on span "Tài xế đã thu" at bounding box center [91, 95] width 138 height 14
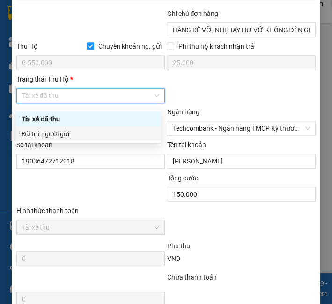
click at [81, 133] on div "Đã trả người gửi" at bounding box center [89, 134] width 134 height 10
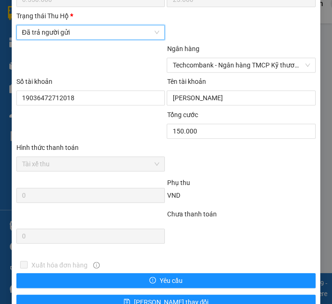
scroll to position [632, 0]
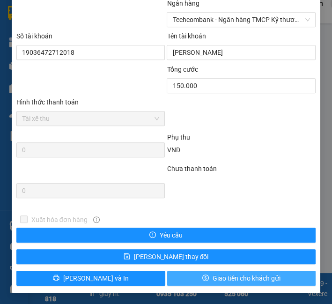
click at [252, 280] on span "Giao tiền cho khách gửi" at bounding box center [246, 278] width 68 height 10
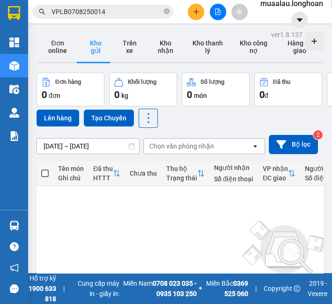
click at [66, 11] on input "VPLB0708250014" at bounding box center [106, 12] width 110 height 10
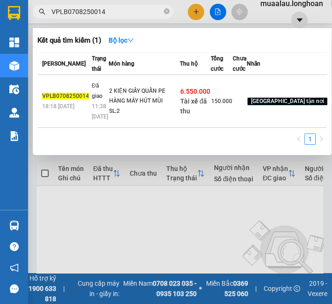
click at [66, 11] on input "VPLB0708250014" at bounding box center [106, 12] width 110 height 10
paste input "MD0708250027"
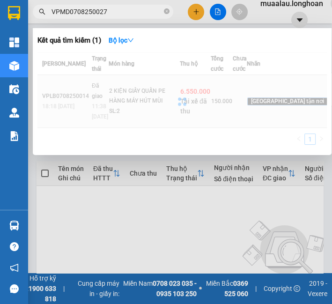
type input "VPMD0708250027"
click at [129, 126] on div at bounding box center [181, 101] width 289 height 98
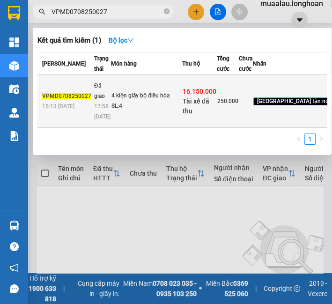
click at [113, 128] on td "4 kiện giấy bộ điều hòa SL: 4" at bounding box center [146, 101] width 71 height 53
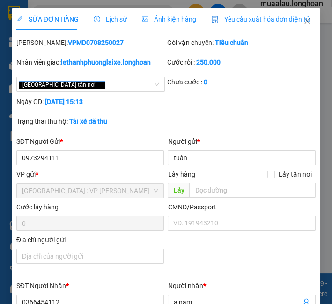
type input "0973294111"
type input "tuấn"
type input "0366454112"
type input "a nam"
checkbox input "true"
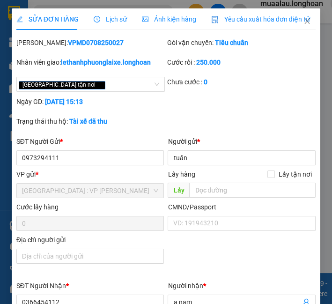
type input "cnc yp6 [GEOGRAPHIC_DATA]"
checkbox input "true"
type input "16.150.000"
type input "35.000"
type input "250.000"
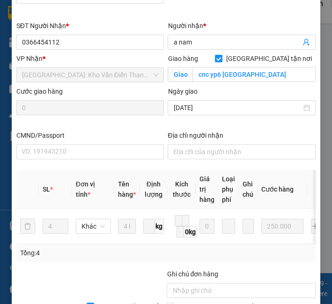
scroll to position [520, 0]
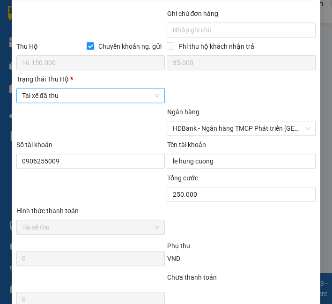
click at [66, 95] on span "Tài xế đã thu" at bounding box center [91, 95] width 138 height 14
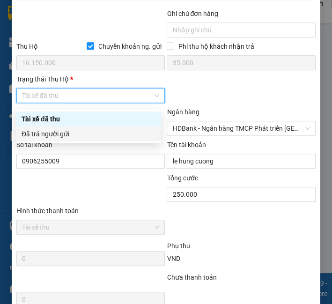
click at [68, 135] on div "Đã trả người gửi" at bounding box center [89, 134] width 134 height 10
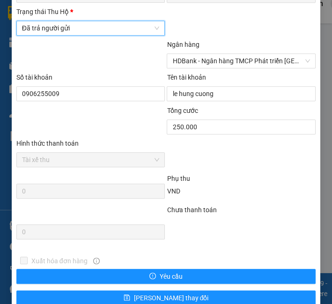
scroll to position [632, 0]
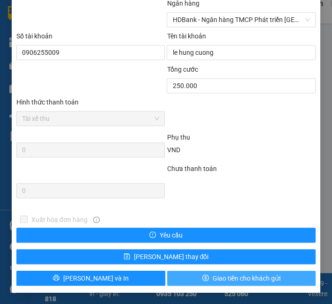
click at [264, 278] on span "Giao tiền cho khách gửi" at bounding box center [246, 278] width 68 height 10
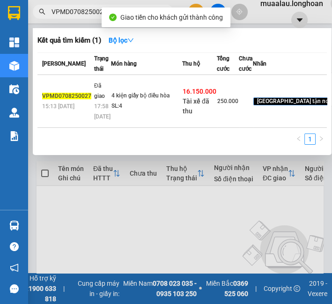
click at [74, 13] on input "VPMD0708250027" at bounding box center [106, 12] width 110 height 10
paste input "100508250035"
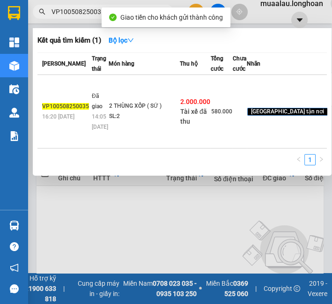
click at [157, 111] on div "2 THÙNG XỐP ( SỨ )" at bounding box center [144, 106] width 70 height 10
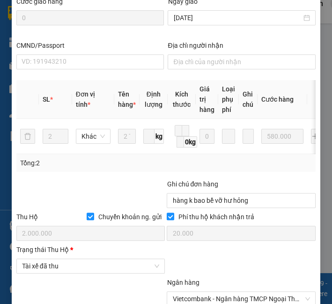
scroll to position [422, 0]
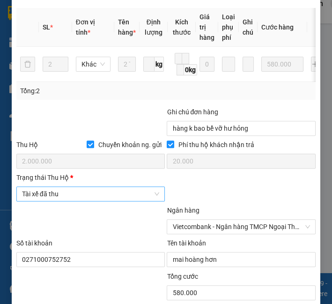
click at [57, 199] on span "Tài xế đã thu" at bounding box center [91, 194] width 138 height 14
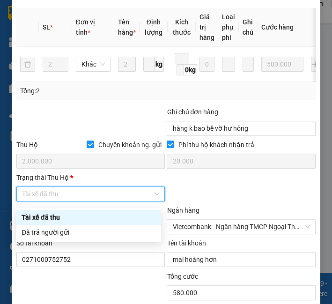
drag, startPoint x: 53, startPoint y: 214, endPoint x: 53, endPoint y: 223, distance: 8.4
click at [53, 219] on div "Tài xế đã thu" at bounding box center [89, 217] width 134 height 10
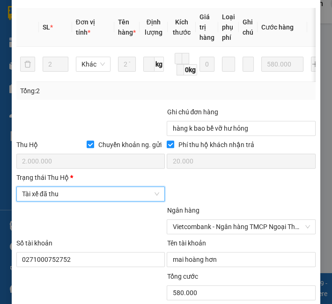
click at [54, 197] on span "Tài xế đã thu" at bounding box center [91, 194] width 138 height 14
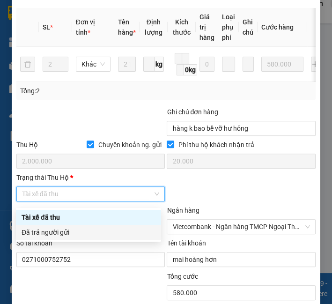
click at [53, 233] on div "Đã trả người gửi" at bounding box center [89, 232] width 134 height 10
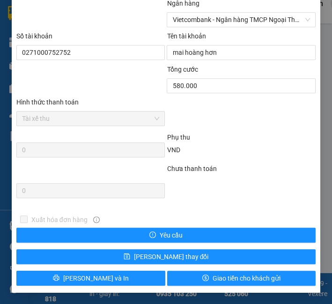
scroll to position [632, 0]
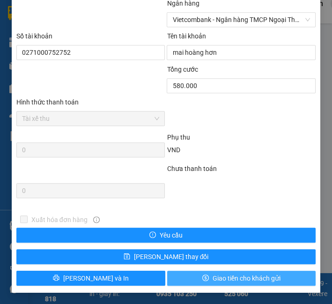
click at [202, 276] on icon "dollar" at bounding box center [205, 277] width 7 height 7
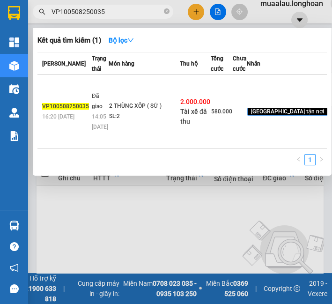
click at [70, 8] on input "VP100508250035" at bounding box center [106, 12] width 110 height 10
paste input "SGTB0408250009"
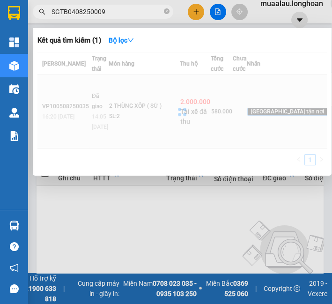
type input "SGTB0408250009"
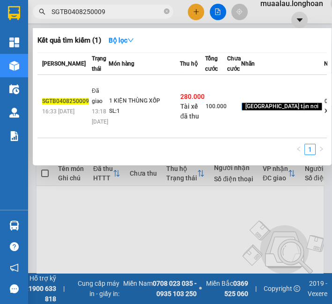
click at [93, 127] on div "13:18 [DATE]" at bounding box center [100, 116] width 16 height 21
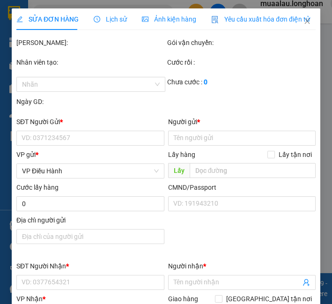
type input "0938116738"
type input "XUYÊN VIỆT"
type input "0903285200"
type input "A [PERSON_NAME]"
checkbox input "true"
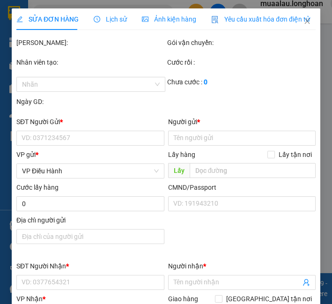
type input "168 [PERSON_NAME] , PHƯỜNG [GEOGRAPHIC_DATA] , [GEOGRAPHIC_DATA]"
type input "NHẬN NGUYÊN KIỆN GIAO NGUYÊN KIỆN, HƯ VỠ K ĐỀN"
checkbox input "true"
type input "280.000"
type input "10.000"
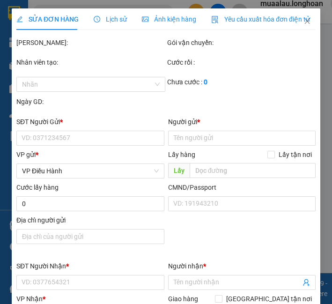
type input "100.000"
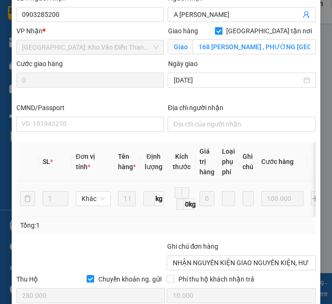
scroll to position [468, 0]
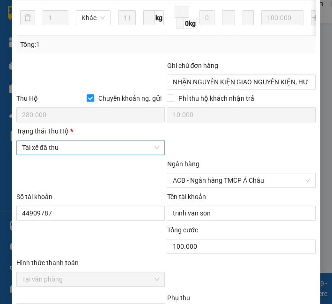
click at [51, 152] on span "Tài xế đã thu" at bounding box center [91, 147] width 138 height 14
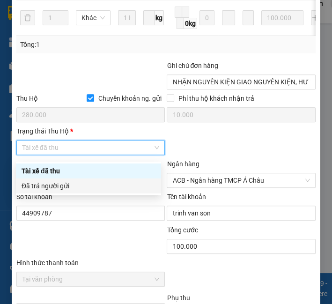
click at [52, 187] on div "Đã trả người gửi" at bounding box center [89, 186] width 134 height 10
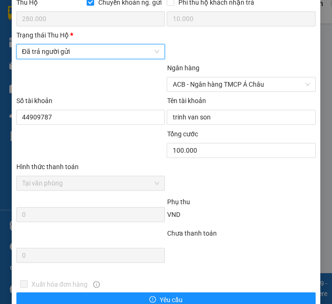
scroll to position [632, 0]
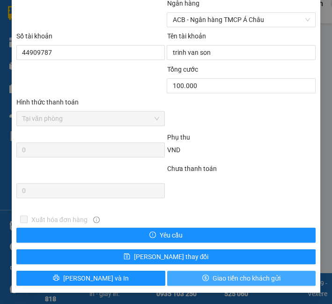
click at [218, 273] on span "Giao tiền cho khách gửi" at bounding box center [246, 278] width 68 height 10
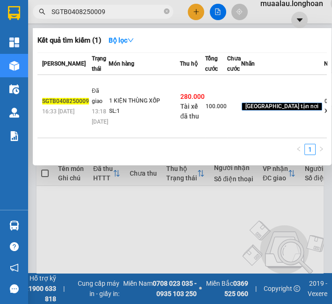
click at [134, 5] on span "SGTB0408250009" at bounding box center [103, 12] width 140 height 14
click at [117, 10] on input "SGTB0408250009" at bounding box center [106, 12] width 110 height 10
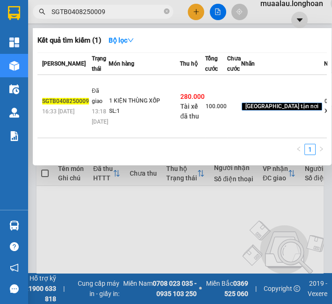
paste input "VPMD300725004"
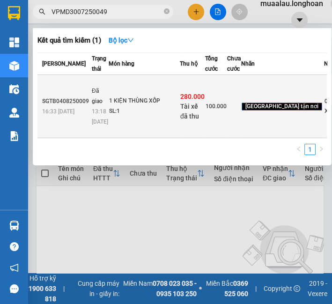
type input "VPMD3007250049"
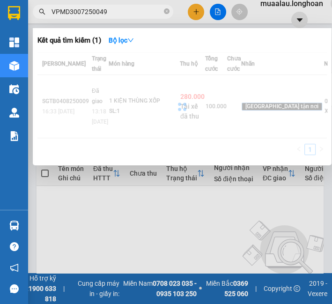
click at [111, 111] on div at bounding box center [181, 106] width 289 height 108
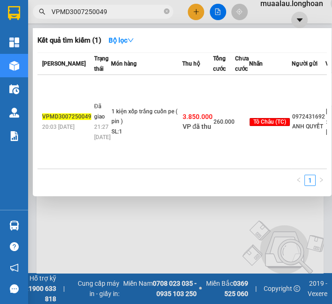
click at [111, 111] on div "1 kiện xốp trắng cuốn pe ( pin )" at bounding box center [146, 117] width 70 height 20
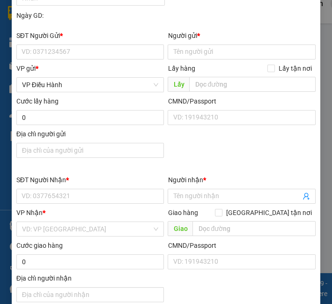
type input "0972431692"
type input "ANH QUYẾT"
type input "0395501513"
type input "hòa"
type input "Chợ Mới (TC): Tổ 21, Ấp Thị 1, Gần cầu Ông Chưởng, TT. [GEOGRAPHIC_DATA]"
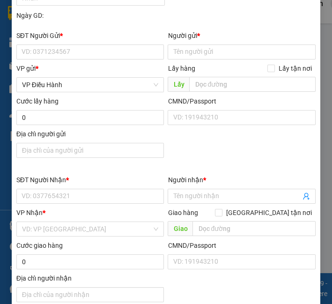
type input "hàng ko đồng kiểm giao nguyên kiện hư vỡ k đền"
checkbox input "true"
type input "3.850.000"
type input "20.000"
type input "260.000"
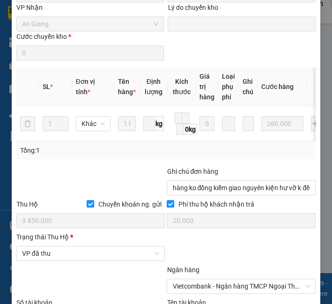
scroll to position [578, 0]
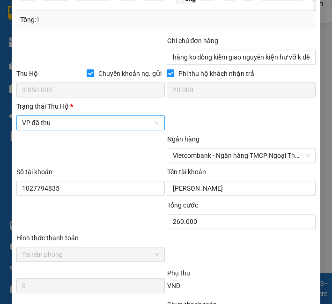
click at [70, 130] on span "VP đã thu" at bounding box center [91, 123] width 138 height 14
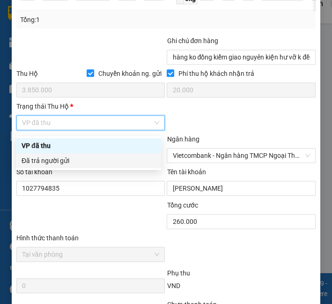
click at [73, 160] on div "Đã trả người gửi" at bounding box center [89, 160] width 134 height 10
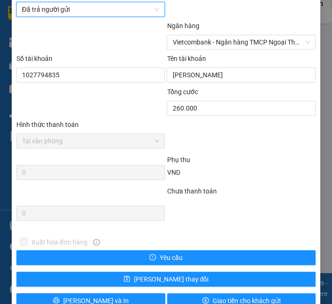
scroll to position [717, 0]
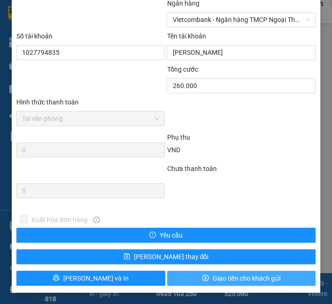
click at [221, 277] on span "Giao tiền cho khách gửi" at bounding box center [246, 278] width 68 height 10
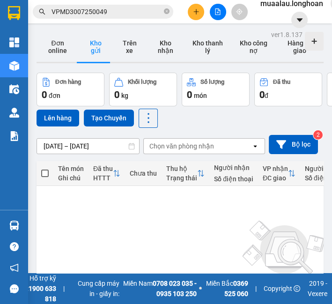
click at [89, 12] on input "VPMD3007250049" at bounding box center [106, 12] width 110 height 10
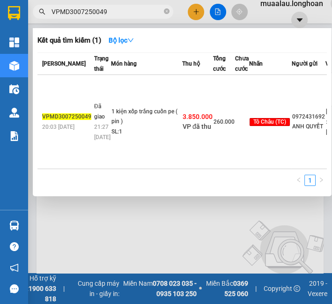
click at [89, 12] on input "VPMD3007250049" at bounding box center [106, 12] width 110 height 10
paste input "HM0108250007"
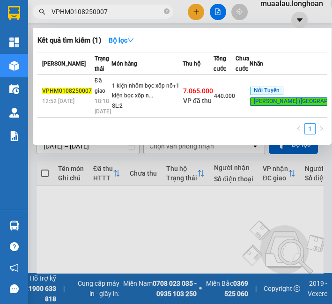
type input "VPHM0108250007"
click at [103, 100] on td "Đã giao 18:18 [DATE]" at bounding box center [101, 96] width 19 height 43
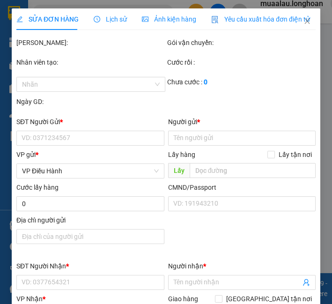
type input "0978888595"
type input "A Quang"
type input "0947688847"
type input "nguyên"
type input "Châu Đốc ([GEOGRAPHIC_DATA]): 257 [GEOGRAPHIC_DATA], [GEOGRAPHIC_DATA], [GEOGRA…"
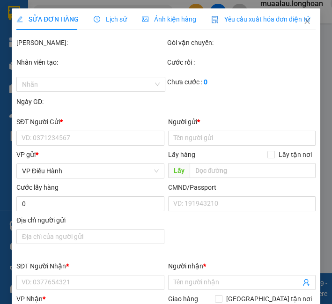
checkbox input "true"
type input "7.065.000"
type input "25.000"
type input "440.000"
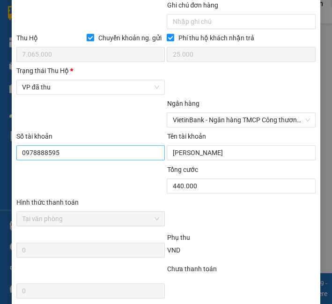
scroll to position [624, 0]
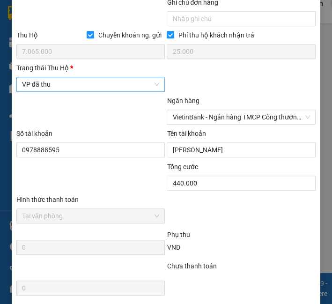
drag, startPoint x: 108, startPoint y: 70, endPoint x: 108, endPoint y: 80, distance: 10.3
click at [109, 72] on div "Trạng thái [PERSON_NAME] *" at bounding box center [90, 70] width 149 height 14
click at [108, 80] on span "VP đã thu" at bounding box center [91, 84] width 138 height 14
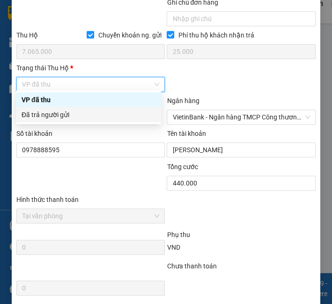
click at [98, 114] on div "Đã trả người gửi" at bounding box center [89, 114] width 134 height 10
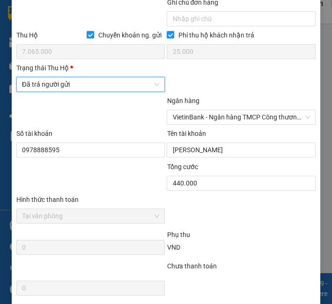
scroll to position [717, 0]
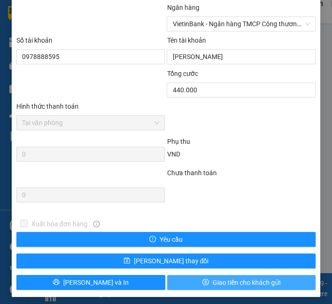
click at [262, 275] on button "Giao tiền cho khách gửi" at bounding box center [241, 282] width 149 height 15
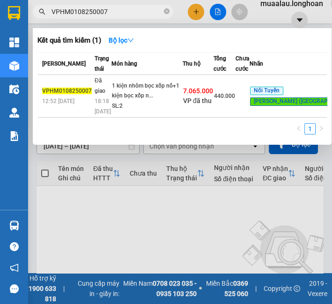
click at [169, 13] on span "VPHM0108250007" at bounding box center [103, 12] width 140 height 14
click at [137, 7] on input "VPHM0108250007" at bounding box center [106, 12] width 110 height 10
paste input "HNHD0408250040"
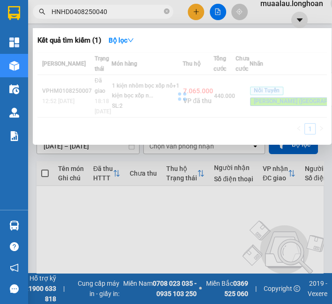
type input "HNHD0408250040"
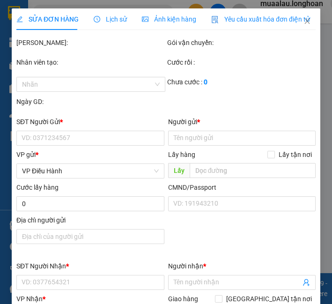
type input "0968940493"
type input "QC [GEOGRAPHIC_DATA]"
type input "0909290833"
type input "Anh Hoài"
type input "Diêu Trì giao dọc QL 1A [GEOGRAPHIC_DATA]"
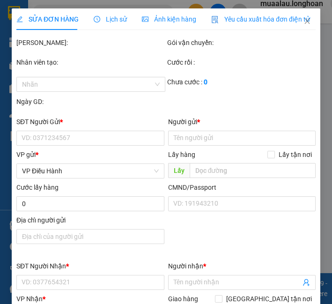
checkbox input "true"
type input "400.000"
type input "5.000"
type input "70.000"
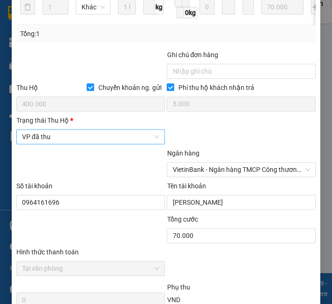
scroll to position [468, 0]
click at [104, 143] on span "VP đã thu" at bounding box center [91, 136] width 138 height 14
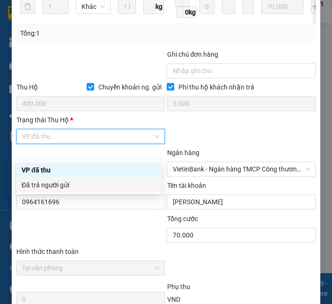
click at [96, 187] on div "Đã trả người gửi" at bounding box center [89, 185] width 134 height 10
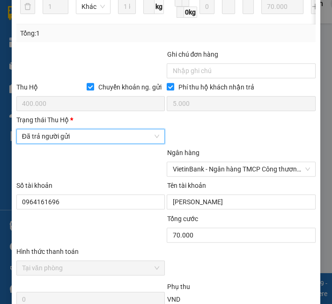
scroll to position [631, 0]
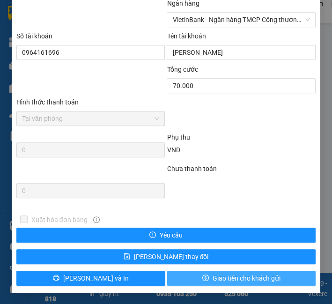
click at [202, 280] on icon "dollar" at bounding box center [205, 277] width 7 height 7
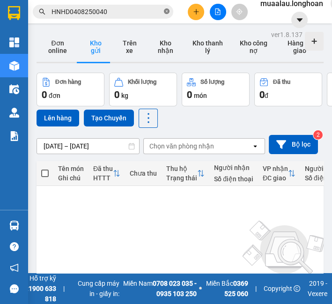
click at [166, 10] on icon "close-circle" at bounding box center [167, 11] width 6 height 6
paste input "HNVD0208250039"
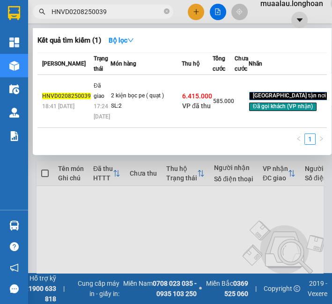
type input "HNVD0208250039"
click at [118, 101] on div "2 kiện bọc pe ( quạt )" at bounding box center [146, 96] width 70 height 10
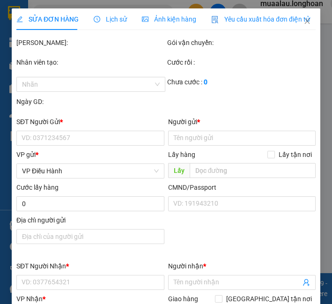
type input "0966994808"
type input "[PERSON_NAME]"
checkbox input "true"
type input "[PERSON_NAME]"
type input "65.000"
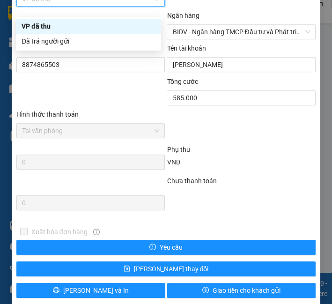
scroll to position [623, 0]
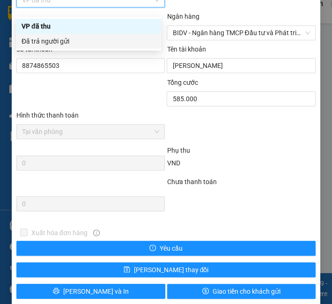
click at [68, 42] on div "Đã trả người gửi" at bounding box center [89, 41] width 134 height 10
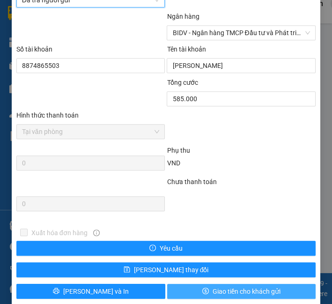
click at [212, 296] on span "Giao tiền cho khách gửi" at bounding box center [246, 291] width 68 height 10
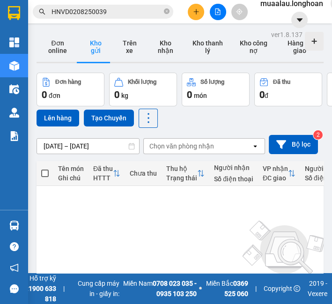
click at [98, 12] on input "HNVD0208250039" at bounding box center [106, 12] width 110 height 10
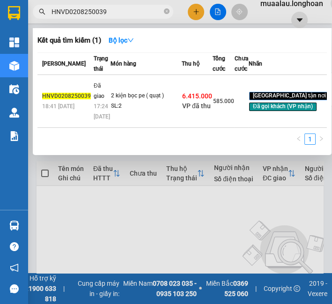
paste input "TH0608250002"
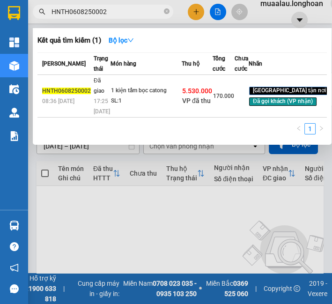
click at [111, 106] on div "SL: 1" at bounding box center [146, 101] width 70 height 10
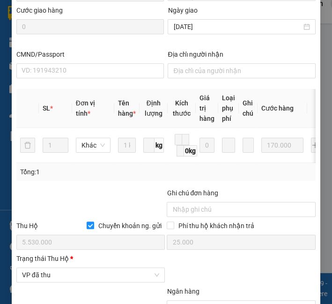
scroll to position [520, 0]
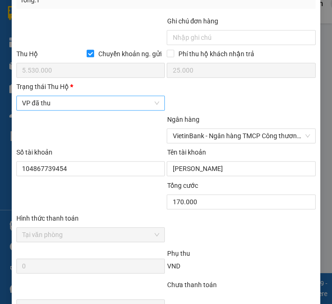
click at [100, 110] on span "VP đã thu" at bounding box center [91, 103] width 138 height 14
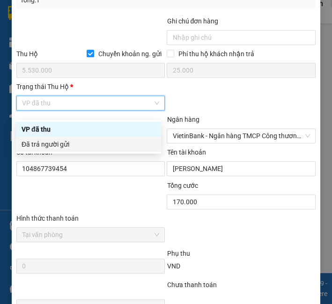
click at [96, 142] on div "Đã trả người gửi" at bounding box center [89, 144] width 134 height 10
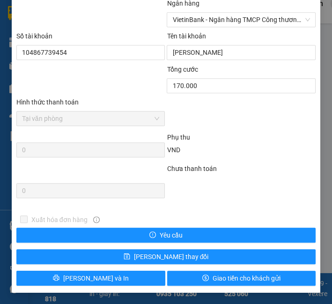
scroll to position [643, 0]
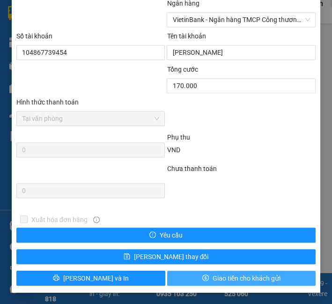
click at [202, 275] on icon "dollar" at bounding box center [205, 277] width 7 height 7
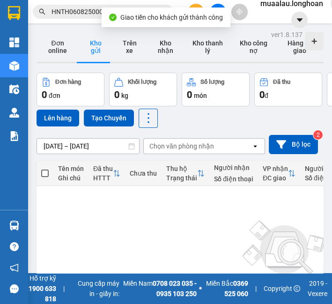
click at [83, 11] on input "HNTH0608250002" at bounding box center [106, 12] width 110 height 10
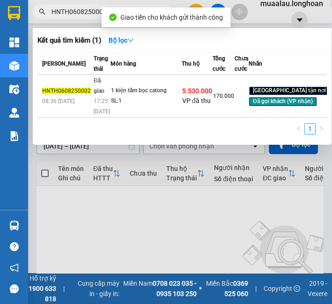
click at [83, 12] on input "HNTH0608250002" at bounding box center [106, 12] width 110 height 10
click at [81, 11] on input "HNTH0608250002" at bounding box center [106, 12] width 110 height 10
paste input "HD0508250005"
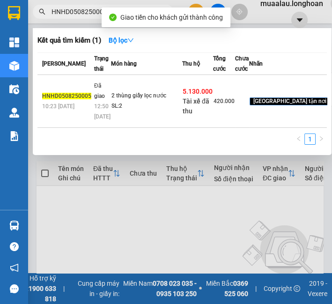
click at [111, 118] on td "2 thùng giấy lọc nước SL: 2" at bounding box center [146, 101] width 71 height 53
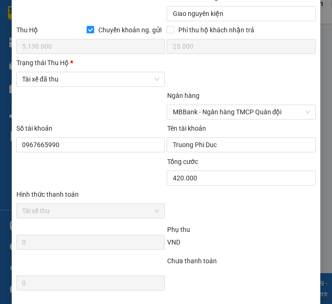
scroll to position [528, 0]
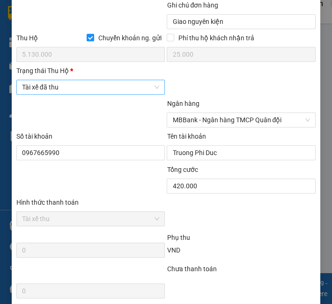
click at [74, 93] on span "Tài xế đã thu" at bounding box center [91, 87] width 138 height 14
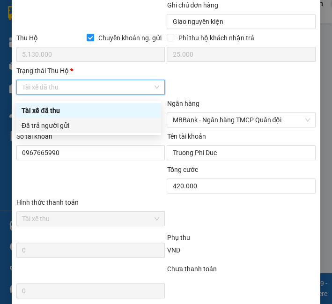
click at [73, 126] on div "Đã trả người gửi" at bounding box center [89, 125] width 134 height 10
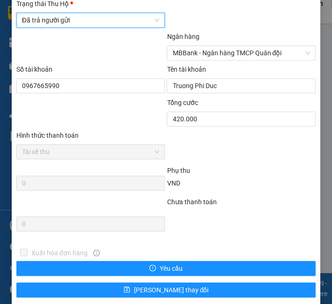
scroll to position [632, 0]
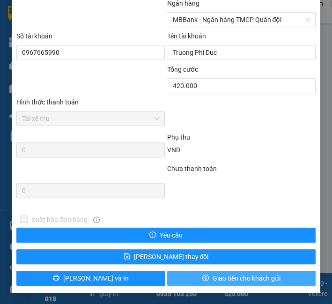
click at [212, 282] on span "Giao tiền cho khách gửi" at bounding box center [246, 278] width 68 height 10
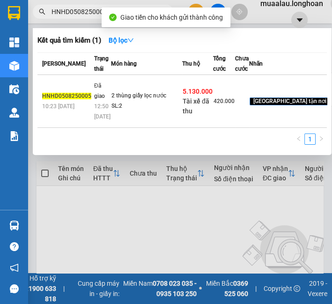
click at [71, 10] on input "HNHD0508250005" at bounding box center [106, 12] width 110 height 10
paste input "QTP0608250026"
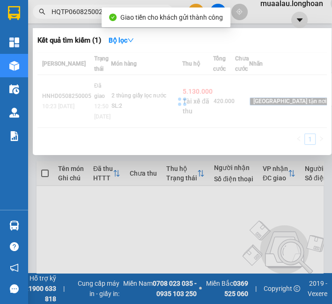
click at [94, 112] on div at bounding box center [181, 101] width 289 height 98
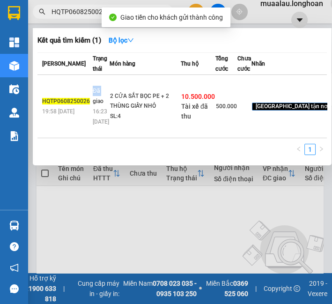
click at [94, 112] on td "Đã giao 16:23 [DATE]" at bounding box center [99, 106] width 19 height 63
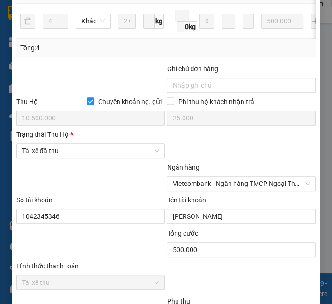
scroll to position [583, 0]
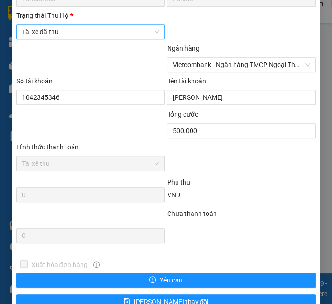
click at [64, 35] on span "Tài xế đã thu" at bounding box center [91, 32] width 138 height 14
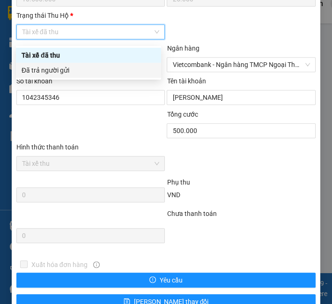
click at [62, 77] on div "Đã trả người gửi" at bounding box center [88, 70] width 145 height 15
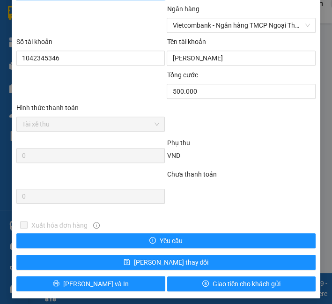
scroll to position [632, 0]
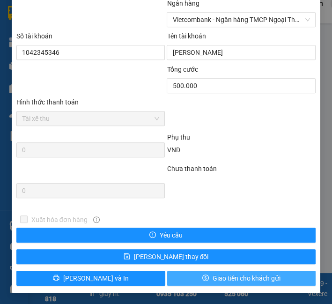
click at [192, 276] on button "Giao tiền cho khách gửi" at bounding box center [241, 277] width 149 height 15
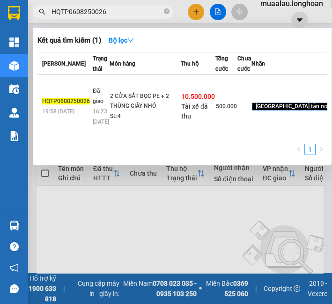
click at [119, 10] on input "HQTP0608250026" at bounding box center [106, 12] width 110 height 10
paste input "VPHM0508250029"
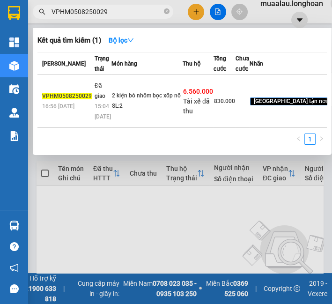
click at [112, 101] on div "2 kiện bó nhôm bọc xốp nổ" at bounding box center [147, 96] width 70 height 10
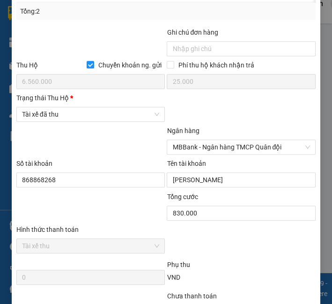
scroll to position [572, 0]
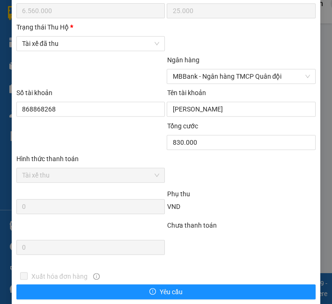
drag, startPoint x: 79, startPoint y: 32, endPoint x: 79, endPoint y: 40, distance: 8.0
click at [79, 32] on div "Trạng thái [PERSON_NAME] *" at bounding box center [90, 27] width 149 height 10
click at [79, 36] on input "Trạng thái [PERSON_NAME] *" at bounding box center [87, 43] width 131 height 14
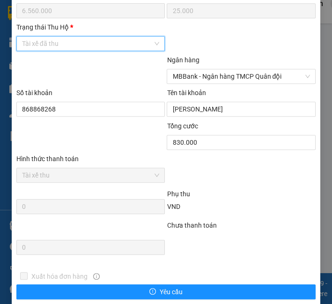
click at [80, 51] on span "Tài xế đã thu" at bounding box center [91, 43] width 138 height 14
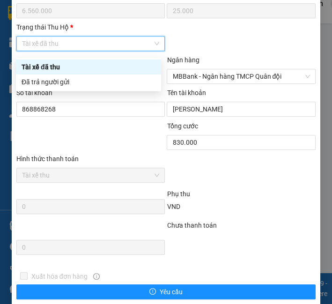
click at [81, 73] on div "Tài xế đã thu" at bounding box center [88, 66] width 145 height 15
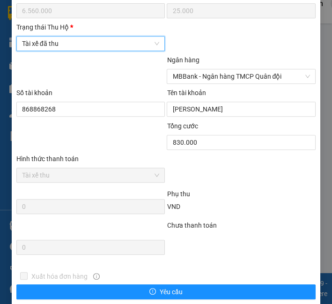
click at [91, 31] on div "Ghi chú đơn hàng Thu Hộ Chuyển khoản ng. gửi 6.560.000 Phí thu hộ khách nhận tr…" at bounding box center [165, 5] width 301 height 98
click at [89, 49] on span "Tài xế đã thu" at bounding box center [91, 43] width 138 height 14
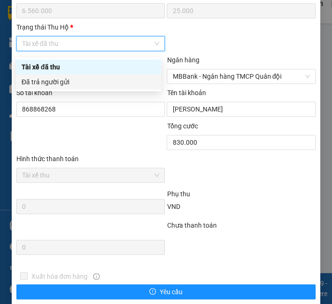
click at [83, 80] on div "Đã trả người gửi" at bounding box center [89, 82] width 134 height 10
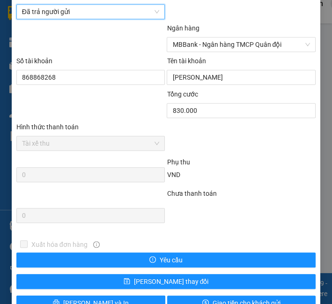
scroll to position [632, 0]
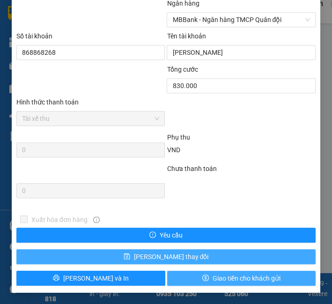
drag, startPoint x: 197, startPoint y: 276, endPoint x: 189, endPoint y: 262, distance: 16.1
click at [202, 276] on icon "dollar" at bounding box center [205, 277] width 7 height 7
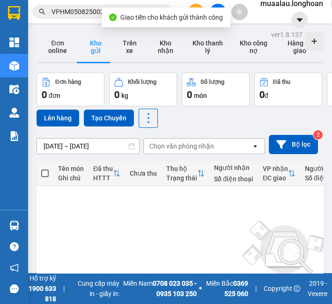
click at [60, 19] on div "Kết quả tìm kiếm ( 1 ) Bộ lọc Mã ĐH Trạng thái Món hàng Thu hộ Tổng cước Chưa c…" at bounding box center [91, 12] width 182 height 16
click at [63, 13] on input "VPHM0508250029" at bounding box center [106, 12] width 110 height 10
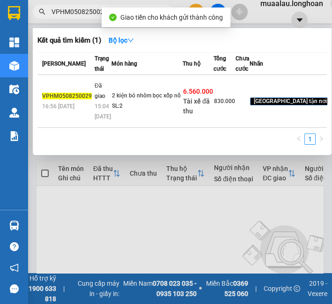
click at [63, 13] on input "VPHM0508250029" at bounding box center [106, 12] width 110 height 10
paste input "HNVD0508250041"
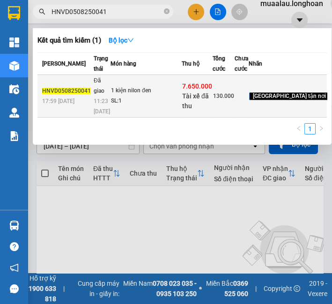
click at [114, 103] on td "1 kiện nilon đen SL: 1" at bounding box center [145, 96] width 71 height 43
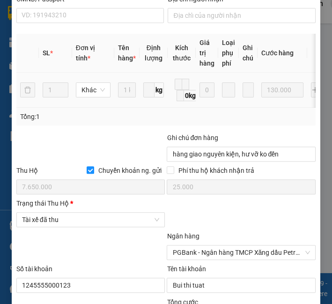
scroll to position [443, 0]
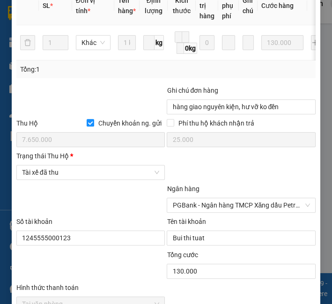
drag, startPoint x: 80, startPoint y: 180, endPoint x: 78, endPoint y: 185, distance: 5.2
click at [79, 179] on span "Tài xế đã thu" at bounding box center [91, 172] width 138 height 14
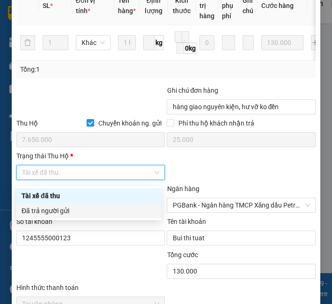
click at [66, 210] on div "Đã trả người gửi" at bounding box center [89, 210] width 134 height 10
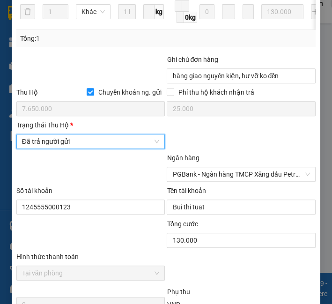
scroll to position [632, 0]
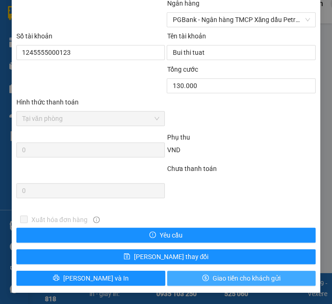
click at [236, 277] on span "Giao tiền cho khách gửi" at bounding box center [246, 278] width 68 height 10
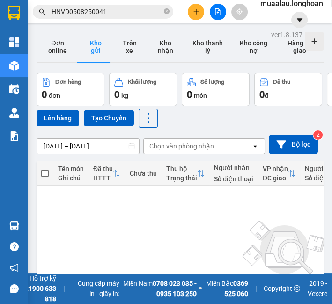
click at [107, 12] on input "HNVD0508250041" at bounding box center [106, 12] width 110 height 10
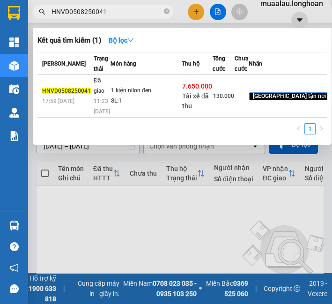
paste input "TH0508250010"
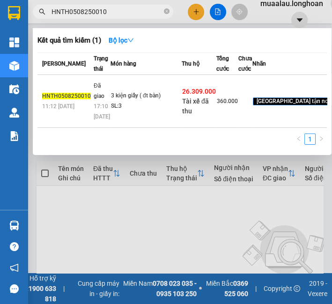
click at [130, 119] on td "3 kiện giấy ( đt bàn) SL: 3" at bounding box center [145, 101] width 71 height 53
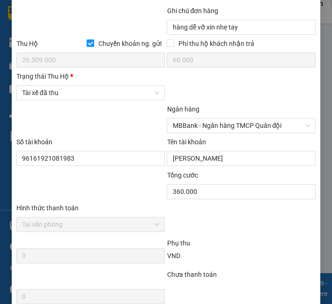
scroll to position [535, 0]
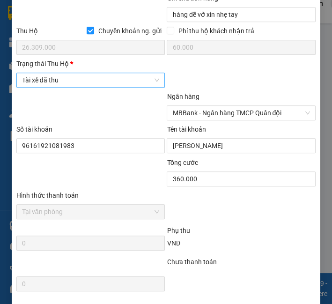
click at [104, 87] on span "Tài xế đã thu" at bounding box center [91, 80] width 138 height 14
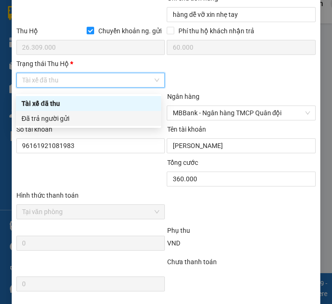
click at [105, 122] on div "Đã trả người gửi" at bounding box center [89, 118] width 134 height 10
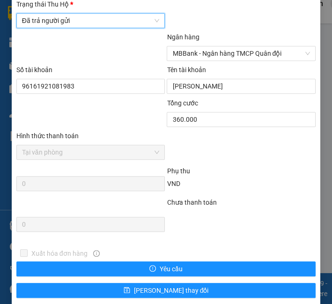
scroll to position [632, 0]
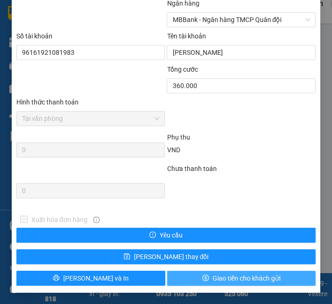
click at [251, 283] on button "Giao tiền cho khách gửi" at bounding box center [241, 277] width 149 height 15
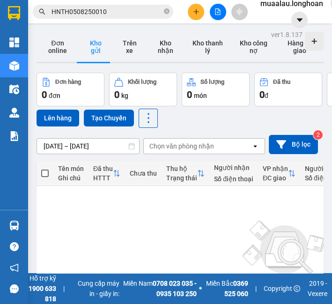
click at [120, 7] on input "HNTH0508250010" at bounding box center [106, 12] width 110 height 10
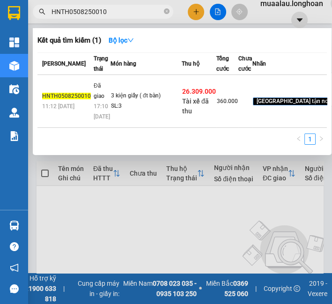
click at [120, 7] on input "HNTH0508250010" at bounding box center [106, 12] width 110 height 10
paste input "HNHD0508250014"
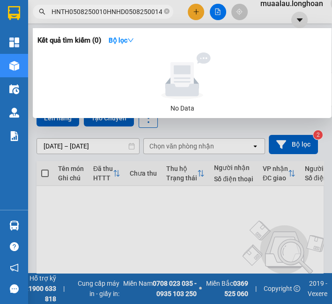
click at [117, 108] on div "No Data" at bounding box center [182, 108] width 282 height 10
click at [168, 10] on icon "close-circle" at bounding box center [167, 11] width 6 height 6
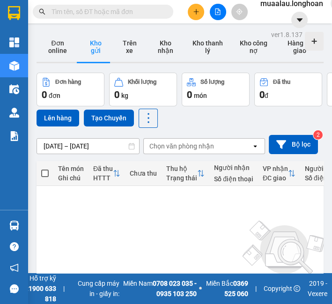
paste input "HNHD0508250014"
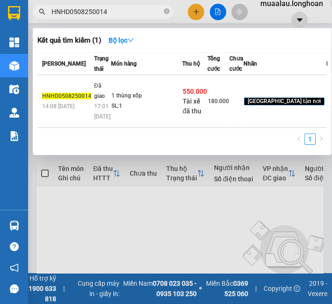
click at [118, 77] on td "1 thùng xốp SL: 1" at bounding box center [146, 101] width 71 height 53
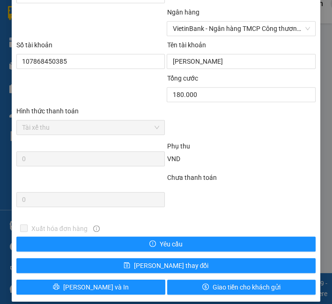
scroll to position [620, 0]
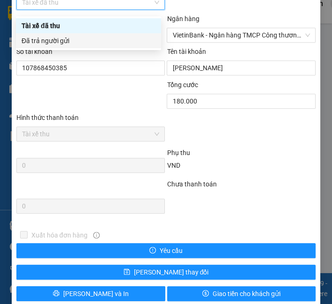
click at [85, 38] on div "Đã trả người gửi" at bounding box center [89, 41] width 134 height 10
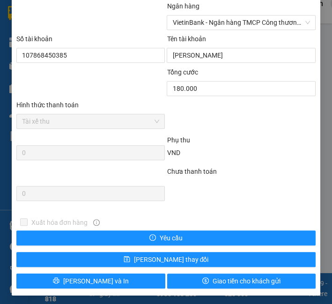
scroll to position [632, 0]
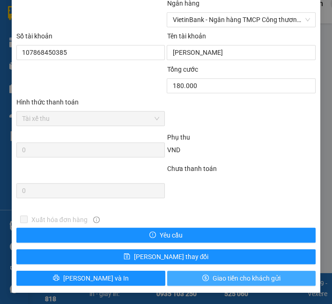
click at [194, 277] on button "Giao tiền cho khách gửi" at bounding box center [241, 277] width 149 height 15
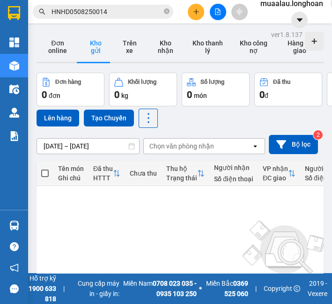
click at [92, 16] on input "HNHD0508250014" at bounding box center [106, 12] width 110 height 10
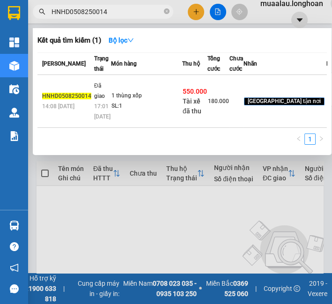
click at [92, 16] on input "HNHD0508250014" at bounding box center [106, 12] width 110 height 10
paste input "VD0408250057"
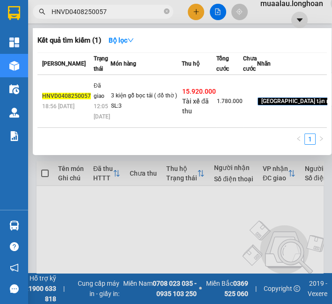
click at [130, 94] on td "3 kiện gỗ bọc tải ( đồ thờ ) SL: 3" at bounding box center [145, 101] width 71 height 53
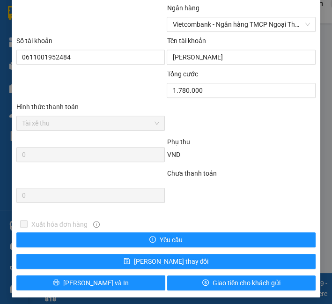
scroll to position [572, 0]
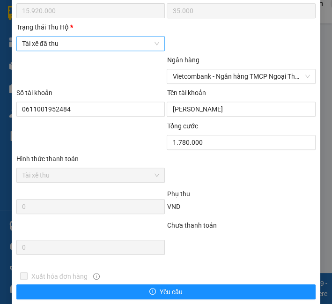
click at [89, 49] on span "Tài xế đã thu" at bounding box center [91, 43] width 138 height 14
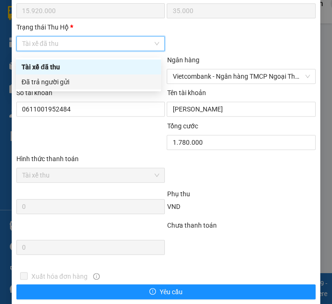
click at [82, 84] on div "Đã trả người gửi" at bounding box center [89, 82] width 134 height 10
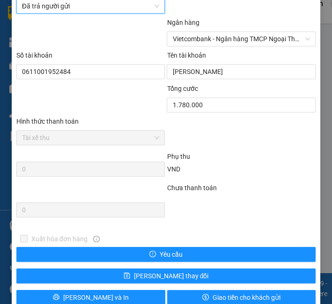
scroll to position [632, 0]
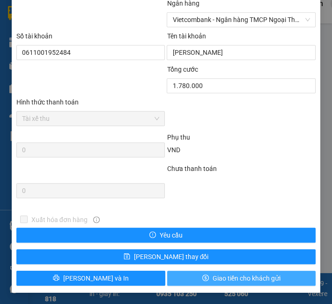
click at [212, 278] on span "Giao tiền cho khách gửi" at bounding box center [246, 278] width 68 height 10
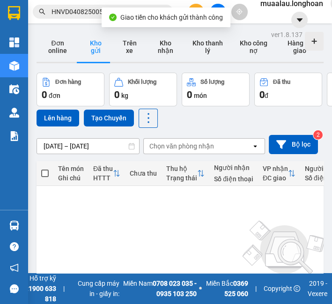
click at [86, 14] on input "HNVD0408250057" at bounding box center [106, 12] width 110 height 10
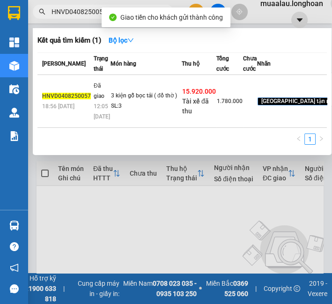
click at [86, 14] on input "HNVD0408250057" at bounding box center [106, 12] width 110 height 10
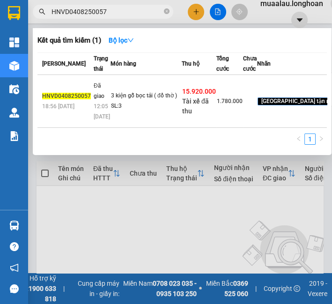
paste input "HD0408250041"
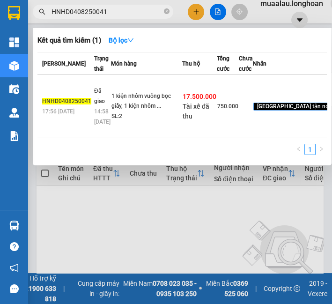
click at [105, 121] on td "Đã giao 14:58 [DATE]" at bounding box center [101, 106] width 19 height 63
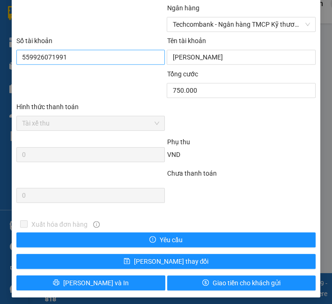
scroll to position [572, 0]
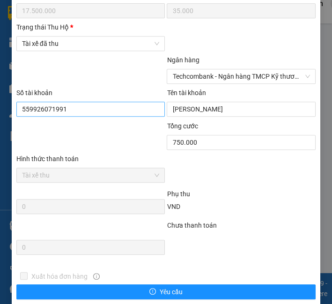
click at [102, 51] on span "Tài xế đã thu" at bounding box center [91, 43] width 138 height 14
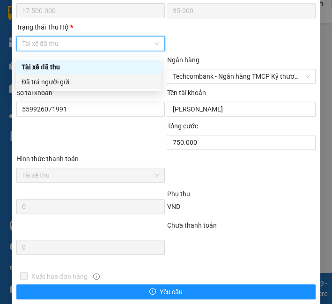
click at [107, 83] on div "Đã trả người gửi" at bounding box center [89, 82] width 134 height 10
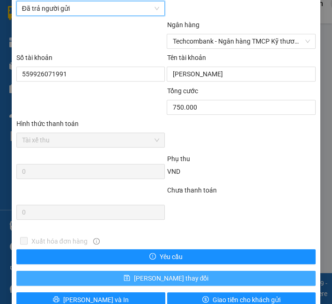
scroll to position [632, 0]
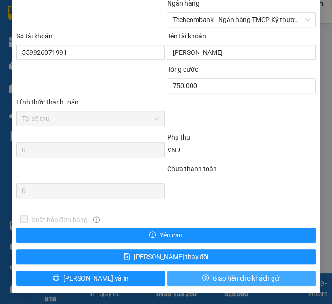
click at [215, 276] on span "Giao tiền cho khách gửi" at bounding box center [246, 278] width 68 height 10
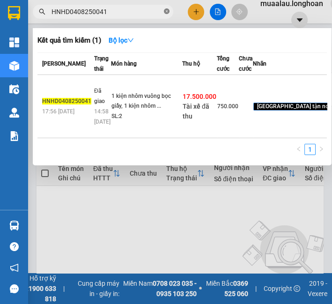
click at [164, 12] on icon "close-circle" at bounding box center [167, 11] width 6 height 6
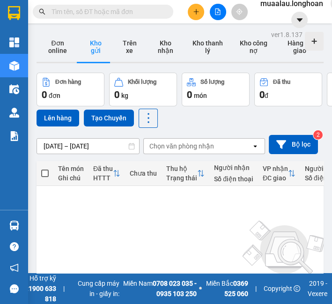
paste input "VPHM0508250016"
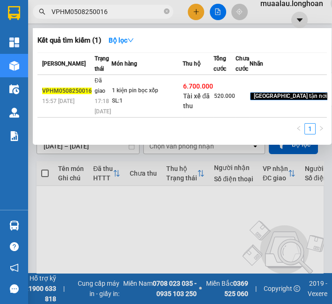
click at [98, 115] on span "17:18 [DATE]" at bounding box center [103, 106] width 16 height 17
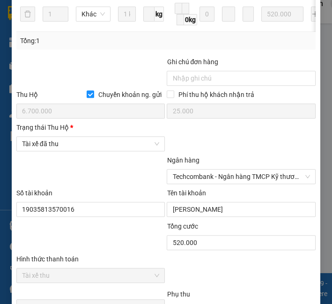
scroll to position [473, 0]
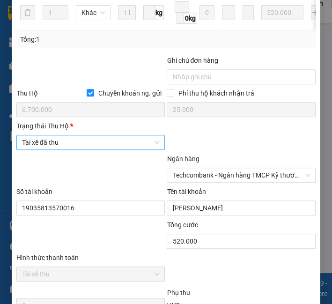
click at [83, 148] on span "Tài xế đã thu" at bounding box center [91, 142] width 138 height 14
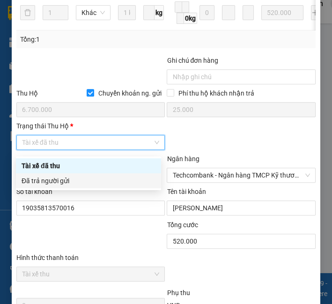
click at [86, 181] on div "Đã trả người gửi" at bounding box center [89, 180] width 134 height 10
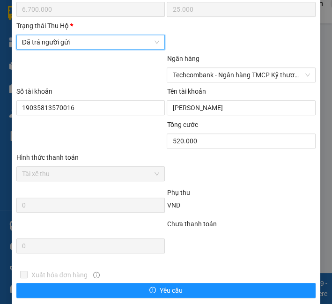
scroll to position [632, 0]
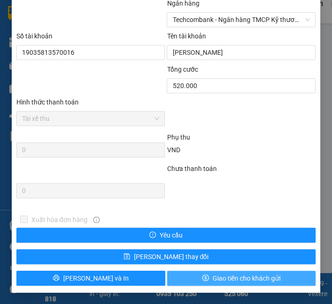
click at [217, 283] on span "Giao tiền cho khách gửi" at bounding box center [246, 278] width 68 height 10
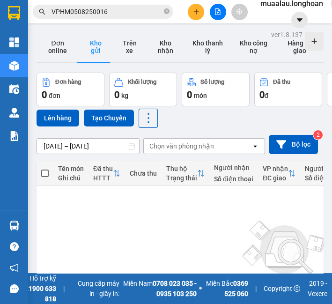
click at [53, 11] on input "VPHM0508250016" at bounding box center [106, 12] width 110 height 10
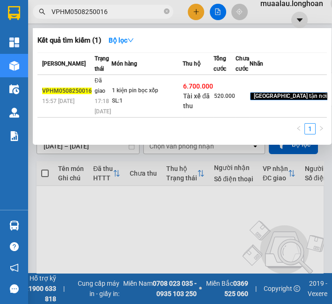
click at [53, 11] on input "VPHM0508250016" at bounding box center [106, 12] width 110 height 10
paste input "HNVD0208250029"
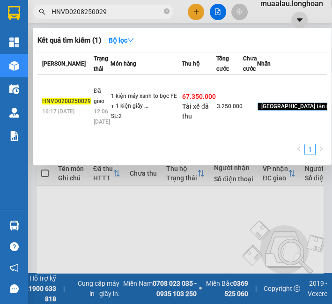
click at [144, 99] on td "1 kiện máy xanh to bọc FE + 1 kiện giấy ... SL: 2" at bounding box center [145, 106] width 71 height 63
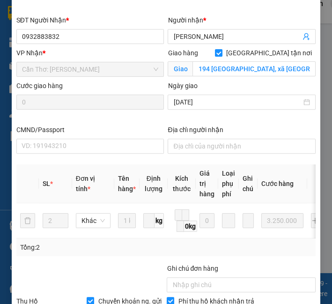
scroll to position [421, 0]
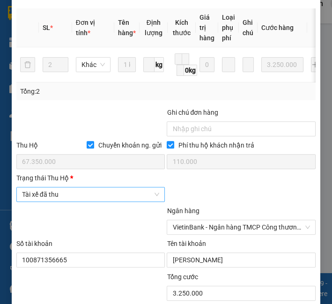
click at [45, 199] on span "Tài xế đã thu" at bounding box center [91, 194] width 138 height 14
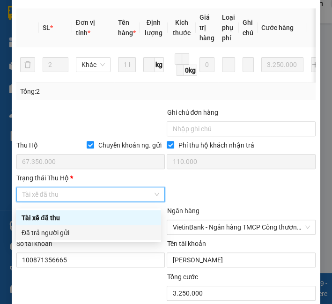
click at [61, 233] on div "Đã trả người gửi" at bounding box center [89, 232] width 134 height 10
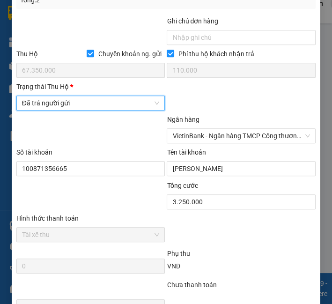
scroll to position [632, 0]
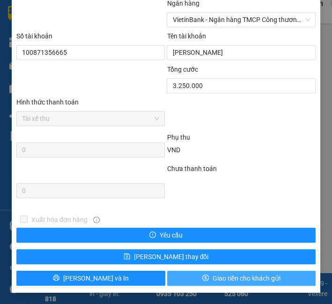
click at [202, 274] on icon "dollar" at bounding box center [205, 277] width 7 height 7
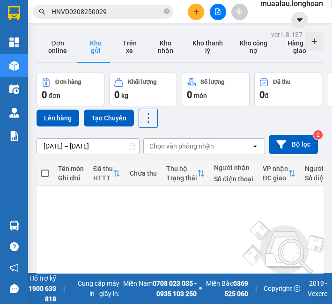
click at [84, 14] on input "HNVD0208250029" at bounding box center [106, 12] width 110 height 10
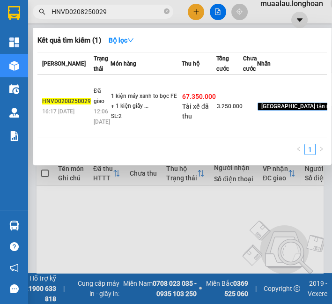
click at [84, 14] on input "HNVD0208250029" at bounding box center [106, 12] width 110 height 10
paste input "VHBT0208250012"
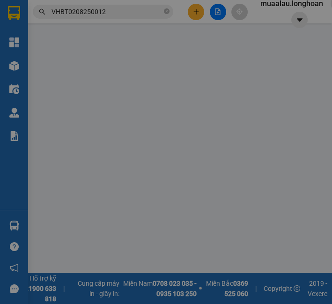
click at [139, 131] on div "SĐT Người Gửi *" at bounding box center [90, 124] width 148 height 14
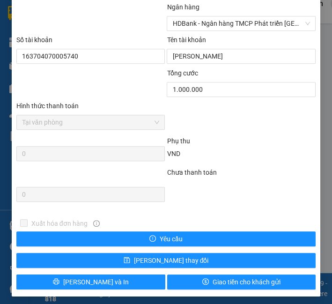
scroll to position [580, 0]
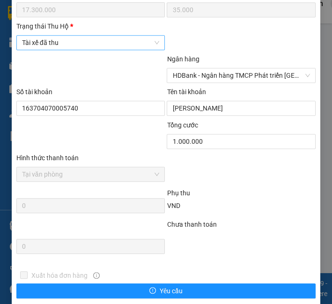
click at [87, 47] on div "Tài xế đã thu" at bounding box center [90, 42] width 149 height 15
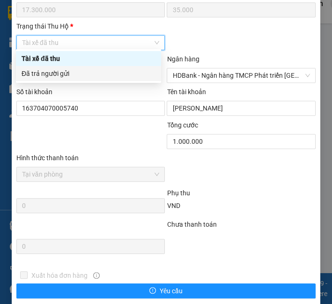
click at [91, 78] on div "Đã trả người gửi" at bounding box center [89, 73] width 134 height 10
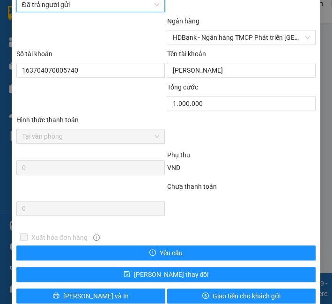
scroll to position [632, 0]
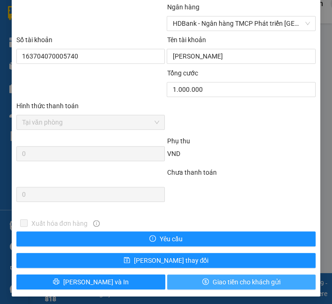
click at [223, 278] on span "Giao tiền cho khách gửi" at bounding box center [246, 282] width 68 height 10
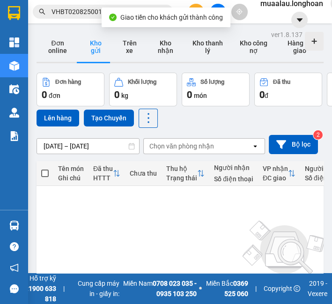
click at [72, 20] on div "Kết quả tìm kiếm ( 1 ) Bộ lọc Mã ĐH Trạng thái Món hàng Thu hộ Tổng cước Chưa c…" at bounding box center [166, 11] width 332 height 23
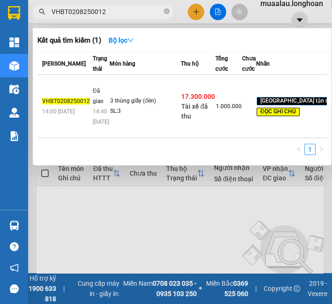
click at [73, 11] on input "VHBT0208250012" at bounding box center [106, 12] width 110 height 10
click at [72, 11] on input "VHBT0208250012" at bounding box center [106, 12] width 110 height 10
paste input "MD2007"
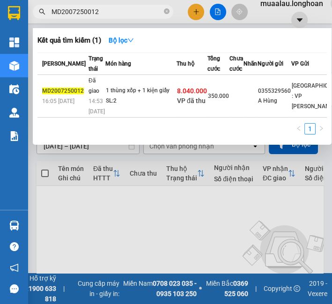
click at [124, 117] on td "1 thùng xốp + 1 kiện giấy SL: 2" at bounding box center [140, 96] width 71 height 43
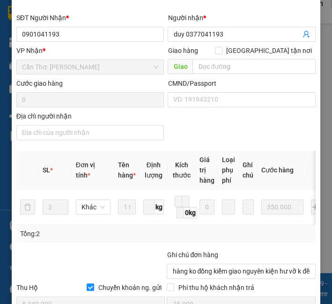
scroll to position [528, 0]
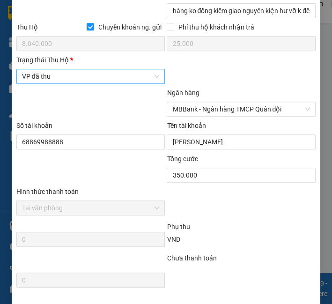
click at [80, 80] on span "VP đã thu" at bounding box center [91, 76] width 138 height 14
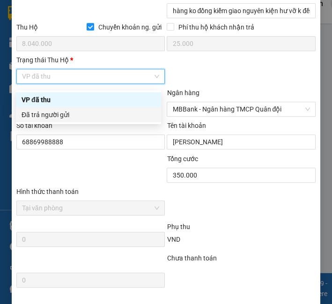
click at [79, 108] on div "Đã trả người gửi" at bounding box center [88, 114] width 145 height 15
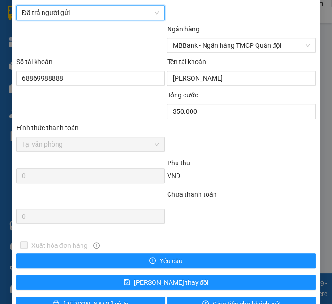
scroll to position [621, 0]
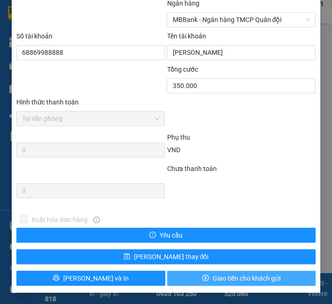
click at [223, 278] on span "Giao tiền cho khách gửi" at bounding box center [246, 278] width 68 height 10
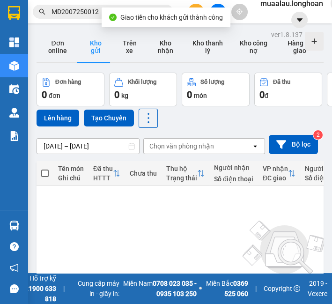
drag, startPoint x: 72, startPoint y: 19, endPoint x: 72, endPoint y: 14, distance: 5.2
click at [72, 19] on div "Kết quả tìm kiếm ( 1 ) Bộ lọc Mã ĐH Trạng thái Món hàng Thu hộ Tổng cước Chưa c…" at bounding box center [91, 12] width 182 height 16
click at [75, 9] on input "MD2007250012" at bounding box center [106, 12] width 110 height 10
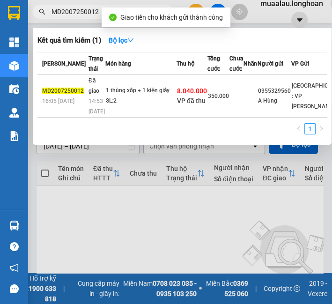
click at [75, 9] on input "MD2007250012" at bounding box center [106, 12] width 110 height 10
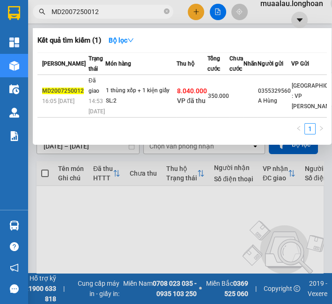
click at [72, 9] on input "MD2007250012" at bounding box center [106, 12] width 110 height 10
click at [71, 9] on input "MD2007250012" at bounding box center [106, 12] width 110 height 10
paste input "VP100408250006"
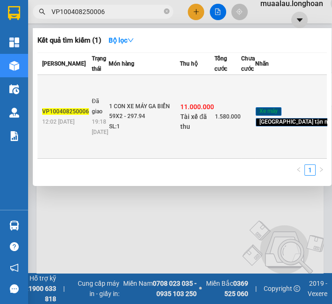
click at [115, 95] on td "1 CON XE MÁY GA BIỂN 59X2 - 297.94 SL: 1" at bounding box center [144, 117] width 71 height 84
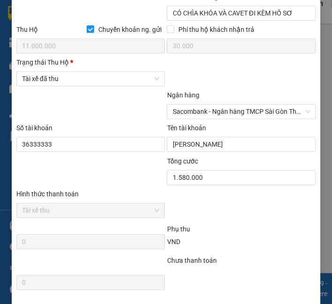
scroll to position [528, 0]
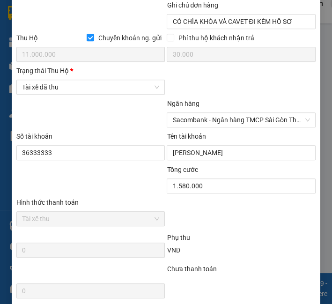
click at [94, 98] on div "Trạng thái Thu Hộ * Tài xế đã thu" at bounding box center [90, 82] width 149 height 33
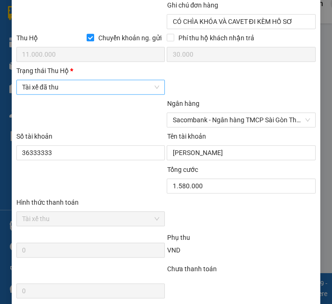
click at [95, 94] on span "Tài xế đã thu" at bounding box center [91, 87] width 138 height 14
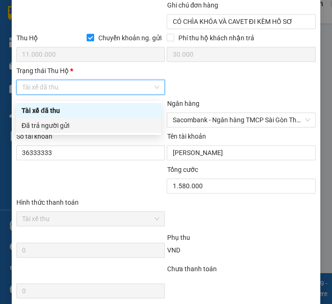
click at [91, 127] on div "Đã trả người gửi" at bounding box center [89, 125] width 134 height 10
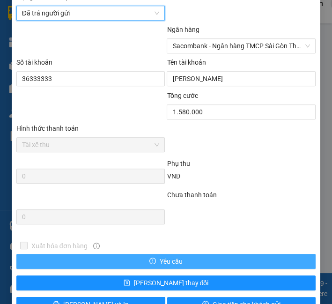
scroll to position [632, 0]
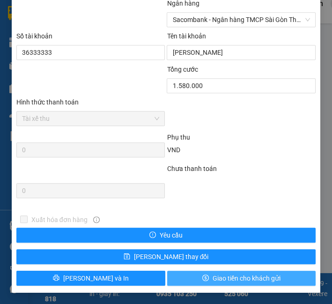
click at [238, 272] on button "Giao tiền cho khách gửi" at bounding box center [241, 277] width 149 height 15
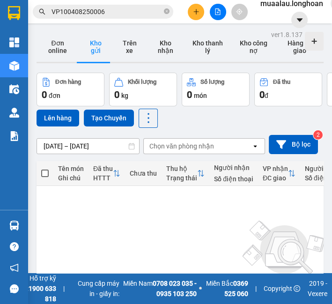
click at [109, 15] on input "VP100408250006" at bounding box center [106, 12] width 110 height 10
click at [108, 15] on input "VP100408250006" at bounding box center [106, 12] width 110 height 10
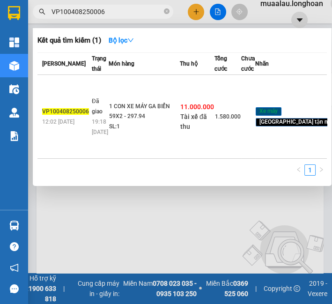
paste input "VPBT0508250003"
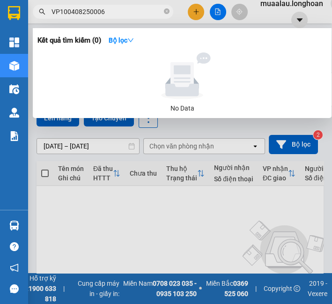
click at [124, 7] on input "VP100408250006" at bounding box center [106, 12] width 110 height 10
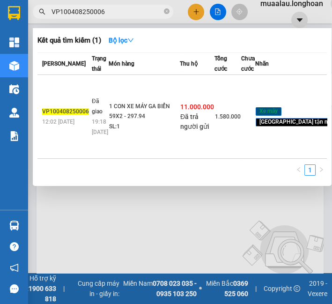
click at [124, 11] on input "VP100408250006" at bounding box center [106, 12] width 110 height 10
paste input "BT0508250003"
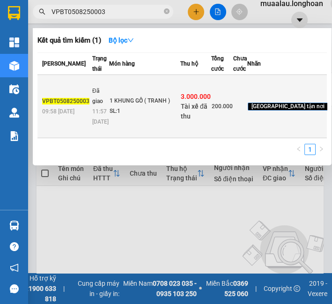
click at [116, 132] on td "1 KHUNG GỖ ( TRANH ) SL: 1" at bounding box center [144, 106] width 71 height 63
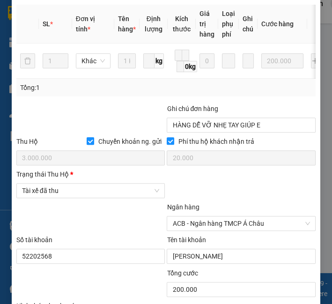
scroll to position [572, 0]
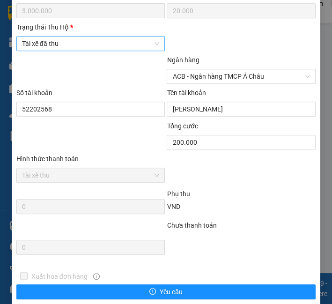
click at [74, 49] on span "Tài xế đã thu" at bounding box center [91, 43] width 138 height 14
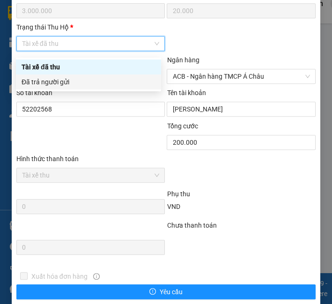
click at [75, 85] on div "Đã trả người gửi" at bounding box center [89, 82] width 134 height 10
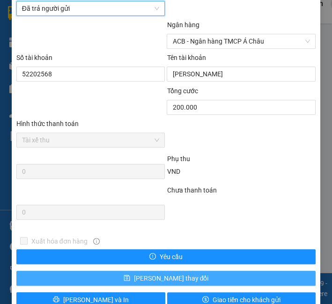
scroll to position [632, 0]
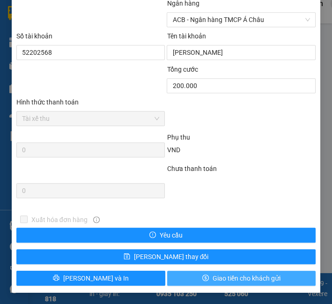
click at [212, 275] on span "Giao tiền cho khách gửi" at bounding box center [246, 278] width 68 height 10
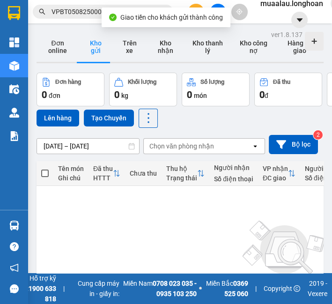
click at [79, 8] on input "VPBT0508250003" at bounding box center [106, 12] width 110 height 10
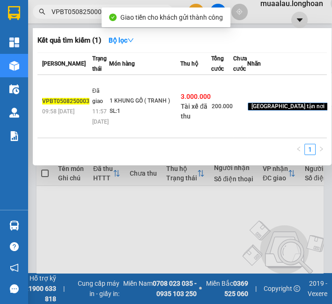
click at [79, 8] on input "VPBT0508250003" at bounding box center [106, 12] width 110 height 10
paste input "BXMT0508250020"
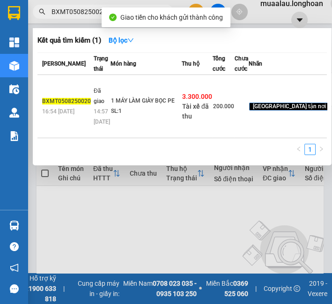
click at [121, 91] on td "1 MÁY LÀM GIÀY BỌC PE SL: 1" at bounding box center [145, 106] width 71 height 63
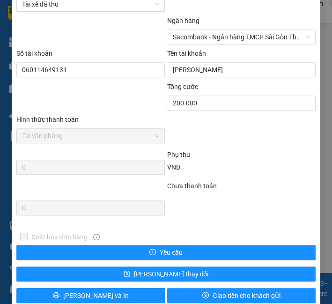
scroll to position [580, 0]
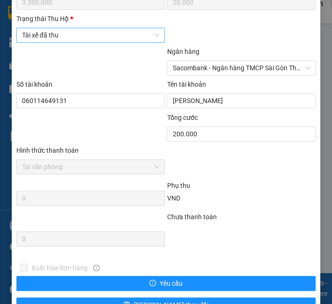
click at [76, 36] on span "Tài xế đã thu" at bounding box center [91, 35] width 138 height 14
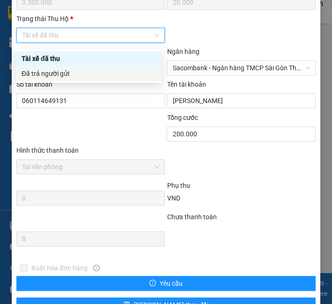
click at [97, 74] on div "Đã trả người gửi" at bounding box center [89, 73] width 134 height 10
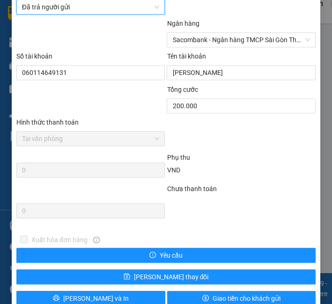
scroll to position [632, 0]
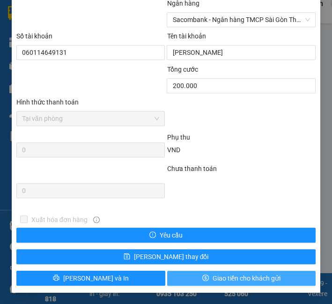
click at [219, 280] on span "Giao tiền cho khách gửi" at bounding box center [246, 278] width 68 height 10
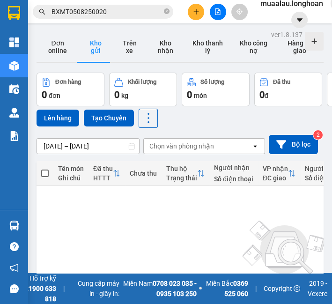
click at [92, 12] on input "BXMT0508250020" at bounding box center [106, 12] width 110 height 10
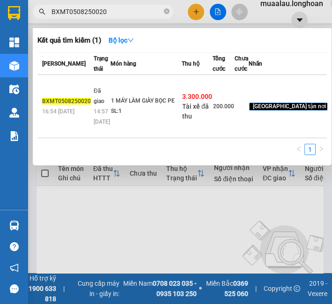
click at [91, 12] on input "BXMT0508250020" at bounding box center [106, 12] width 110 height 10
paste input "QU120508250002"
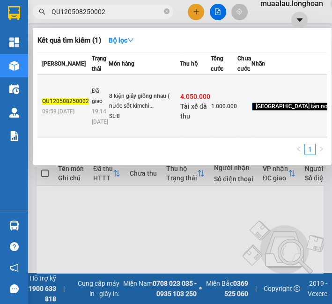
click at [104, 125] on td "Đã giao 19:14 [DATE]" at bounding box center [98, 106] width 19 height 63
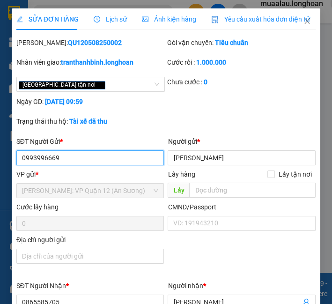
scroll to position [415, 0]
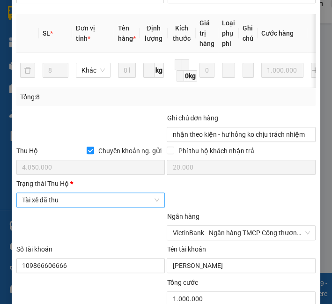
click at [110, 204] on span "Tài xế đã thu" at bounding box center [91, 200] width 138 height 14
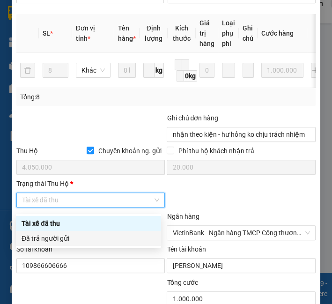
click at [105, 241] on div "Đã trả người gửi" at bounding box center [89, 238] width 134 height 10
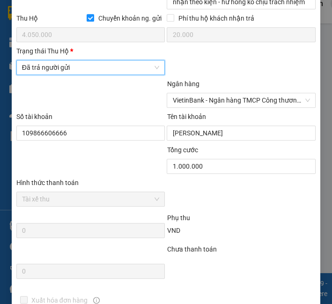
scroll to position [632, 0]
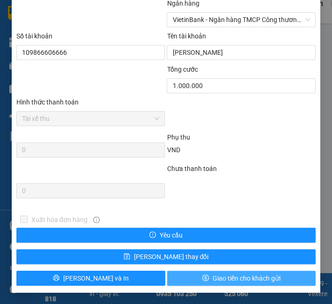
click at [202, 280] on icon "dollar" at bounding box center [205, 277] width 7 height 7
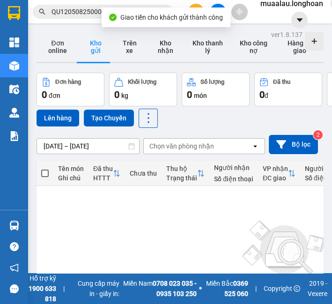
click at [66, 15] on input "QU120508250002" at bounding box center [106, 12] width 110 height 10
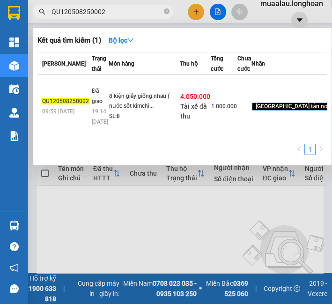
click at [66, 15] on input "QU120508250002" at bounding box center [106, 12] width 110 height 10
paste input "VPMD0508250045"
click at [97, 12] on input "QU120508250002" at bounding box center [106, 12] width 110 height 10
paste input "VPMD0508250045"
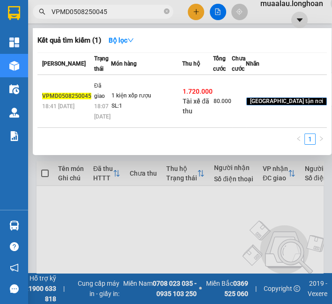
click at [111, 117] on td "1 kiện xốp rượu SL: 1" at bounding box center [146, 101] width 71 height 53
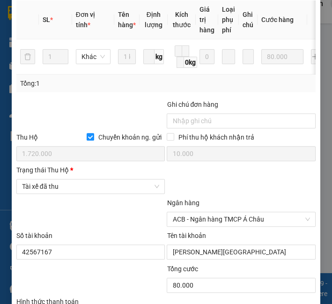
scroll to position [520, 0]
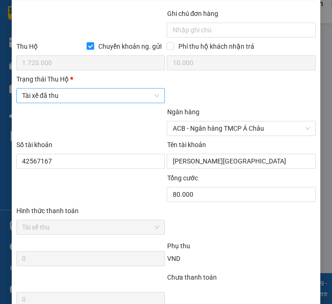
click at [79, 96] on span "Tài xế đã thu" at bounding box center [91, 95] width 138 height 14
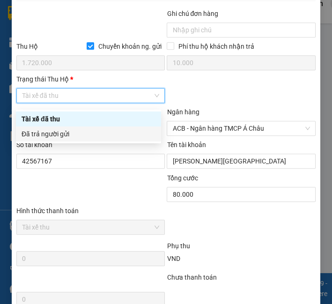
click at [84, 136] on div "Đã trả người gửi" at bounding box center [89, 134] width 134 height 10
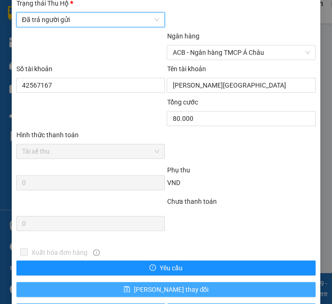
scroll to position [632, 0]
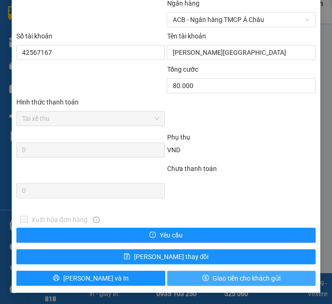
click at [222, 273] on span "Giao tiền cho khách gửi" at bounding box center [246, 278] width 68 height 10
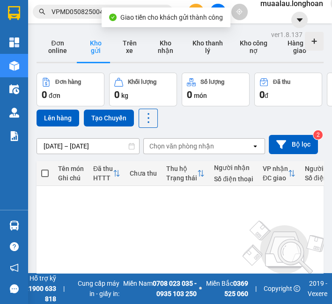
click at [61, 14] on input "VPMD0508250045" at bounding box center [106, 12] width 110 height 10
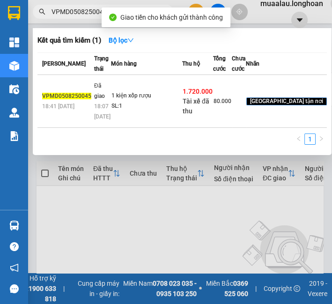
click at [61, 14] on input "VPMD0508250045" at bounding box center [106, 12] width 110 height 10
paste input "QU120508250006"
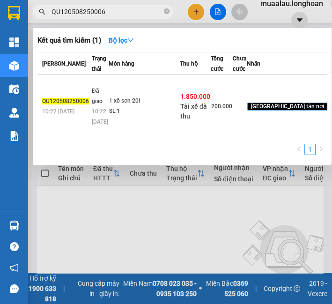
click at [123, 117] on td "1 xô sơn 20l SL: 1" at bounding box center [144, 106] width 71 height 63
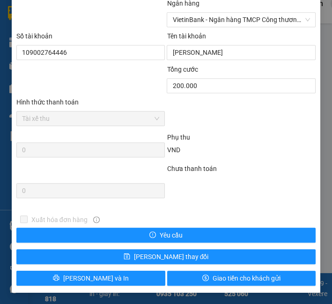
scroll to position [578, 0]
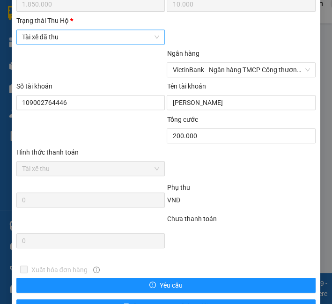
click at [69, 43] on span "Tài xế đã thu" at bounding box center [91, 37] width 138 height 14
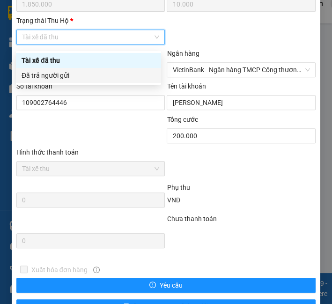
click at [77, 79] on div "Đã trả người gửi" at bounding box center [89, 75] width 134 height 10
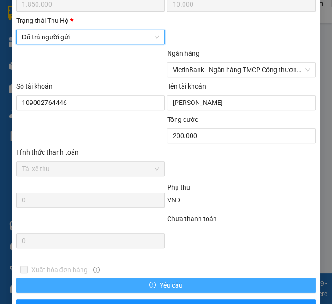
scroll to position [632, 0]
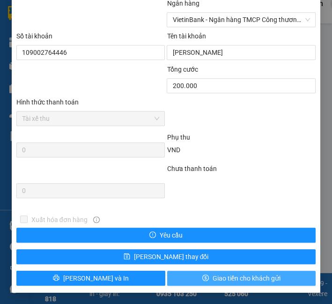
click at [212, 278] on span "Giao tiền cho khách gửi" at bounding box center [246, 278] width 68 height 10
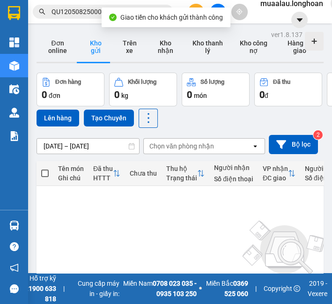
click at [73, 12] on input "QU120508250006" at bounding box center [106, 12] width 110 height 10
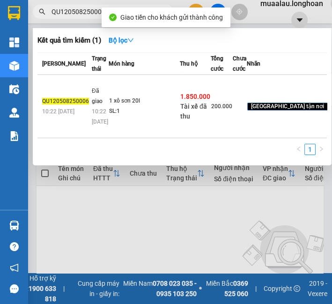
click at [73, 13] on input "QU120508250006" at bounding box center [106, 12] width 110 height 10
paste input "VP100508250040"
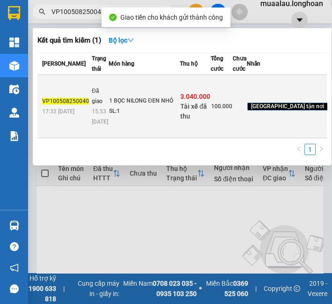
click at [92, 100] on span "Đã giao" at bounding box center [97, 96] width 11 height 18
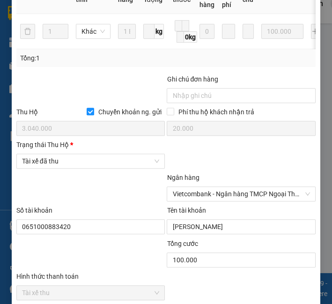
scroll to position [520, 0]
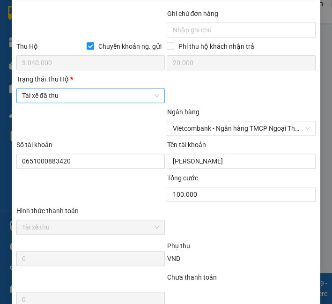
click at [89, 102] on span "Tài xế đã thu" at bounding box center [91, 95] width 138 height 14
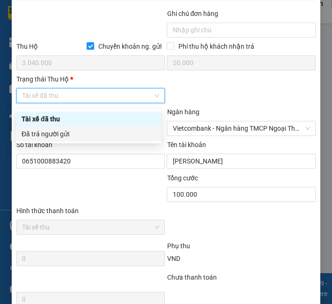
click at [88, 133] on div "Đã trả người gửi" at bounding box center [89, 134] width 134 height 10
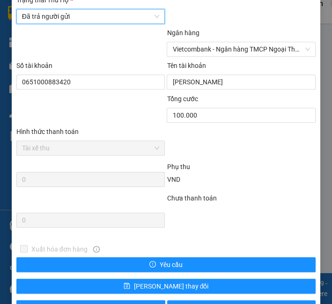
scroll to position [632, 0]
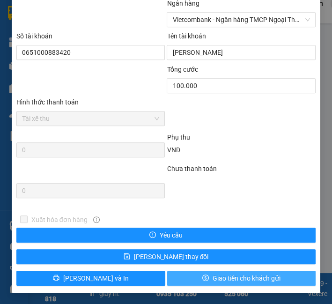
click at [202, 280] on icon "dollar" at bounding box center [205, 277] width 7 height 7
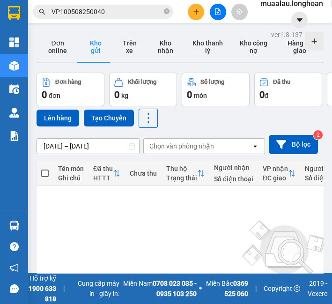
click at [96, 14] on input "VP100508250040" at bounding box center [106, 12] width 110 height 10
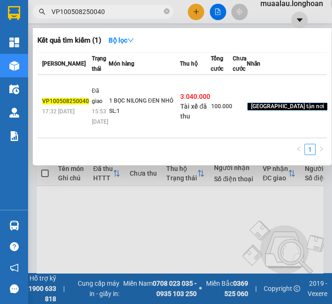
click at [97, 14] on input "VP100508250040" at bounding box center [106, 12] width 110 height 10
paste input "1"
click at [109, 130] on td "1 KIỆN MÁY BỌC MÚT TRẮNG BÊN NGOÀI SL: 1" at bounding box center [144, 106] width 71 height 63
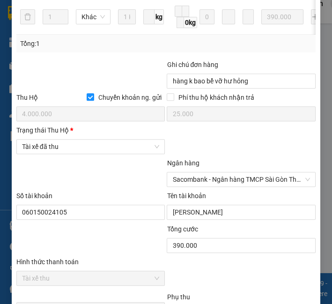
scroll to position [473, 0]
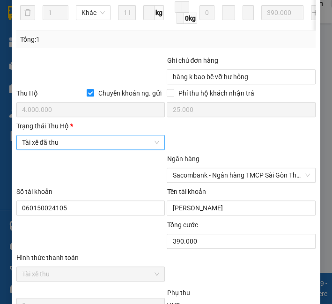
click at [73, 148] on span "Tài xế đã thu" at bounding box center [91, 142] width 138 height 14
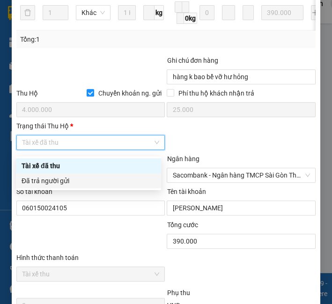
click at [71, 183] on div "Đã trả người gửi" at bounding box center [89, 180] width 134 height 10
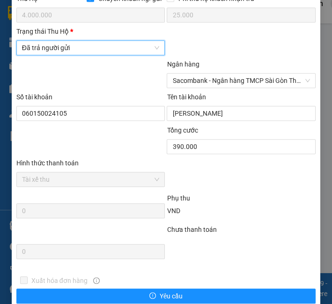
scroll to position [632, 0]
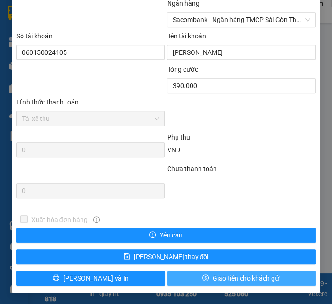
click at [212, 283] on span "Giao tiền cho khách gửi" at bounding box center [246, 278] width 68 height 10
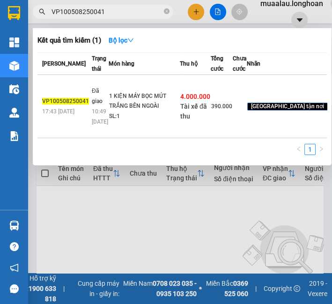
click at [69, 8] on input "VP100508250041" at bounding box center [106, 12] width 110 height 10
paste input "BXMT0408250004"
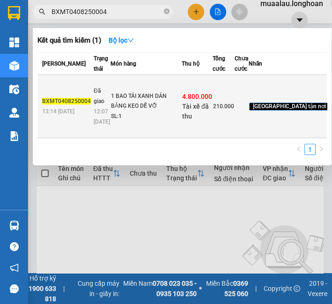
click at [98, 104] on span "Đã giao" at bounding box center [99, 96] width 11 height 18
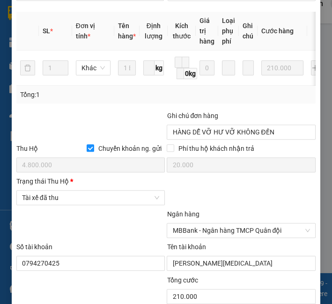
scroll to position [520, 0]
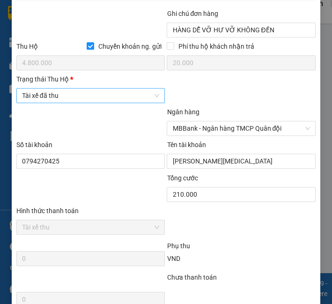
click at [82, 102] on span "Tài xế đã thu" at bounding box center [91, 95] width 138 height 14
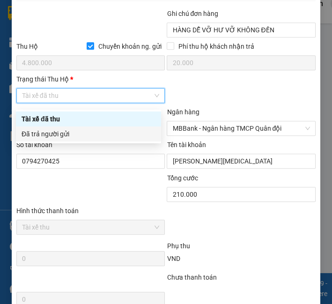
click at [87, 130] on div "Đã trả người gửi" at bounding box center [88, 133] width 145 height 15
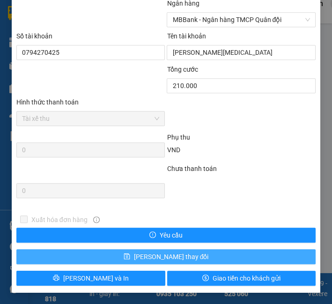
scroll to position [632, 0]
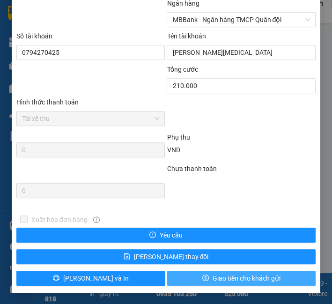
drag, startPoint x: 230, startPoint y: 279, endPoint x: 231, endPoint y: 271, distance: 7.5
click at [230, 280] on span "Giao tiền cho khách gửi" at bounding box center [246, 278] width 68 height 10
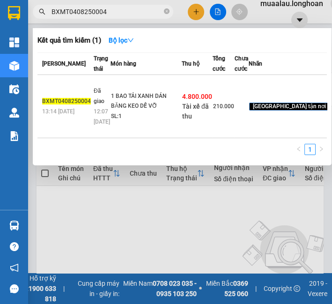
click at [111, 18] on span "BXMT0408250004" at bounding box center [103, 12] width 140 height 14
click at [110, 14] on input "BXMT0408250004" at bounding box center [106, 12] width 110 height 10
paste input "SGTB0408250009"
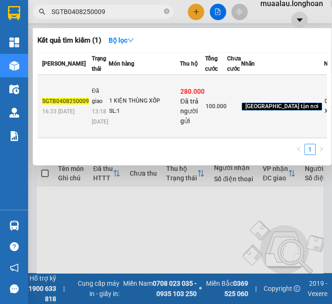
click at [84, 104] on span "SGTB0408250009" at bounding box center [65, 101] width 47 height 7
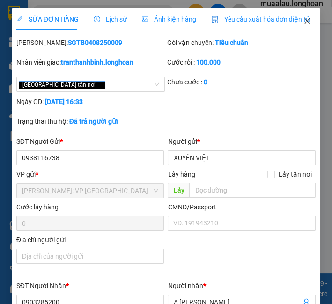
click at [305, 18] on span "Close" at bounding box center [307, 21] width 26 height 26
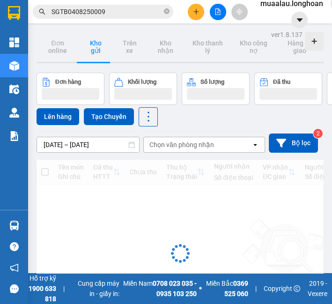
click at [127, 4] on div "Kết quả tìm kiếm ( 1 ) Bộ lọc Mã ĐH Trạng thái Món hàng Thu hộ Tổng cước Chưa c…" at bounding box center [91, 12] width 182 height 16
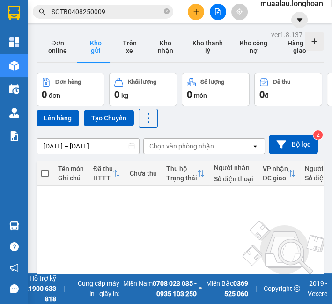
drag, startPoint x: 127, startPoint y: 3, endPoint x: 127, endPoint y: 18, distance: 14.5
click at [127, 14] on div "Kết quả tìm kiếm ( 1 ) Bộ lọc Mã ĐH Trạng thái Món hàng Thu hộ Tổng cước Chưa c…" at bounding box center [91, 12] width 182 height 16
click at [127, 18] on span "SGTB0408250009" at bounding box center [103, 12] width 140 height 14
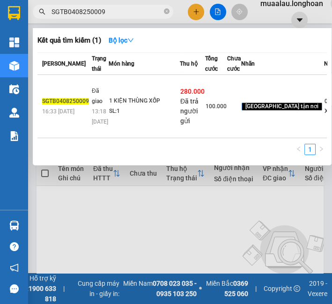
click at [127, 11] on input "SGTB0408250009" at bounding box center [106, 12] width 110 height 10
click at [127, 12] on input "SGTB0408250009" at bounding box center [106, 12] width 110 height 10
paste input "HNVD0508250048"
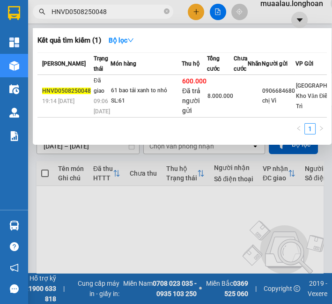
click at [110, 110] on td "61 bao tải xanh to nhỏ SL: 61" at bounding box center [145, 96] width 71 height 43
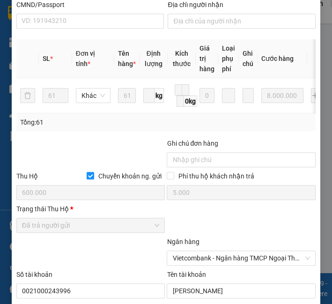
scroll to position [596, 0]
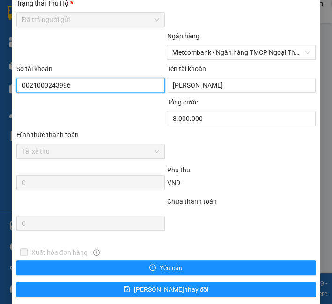
click at [25, 83] on input "0021000243996" at bounding box center [90, 85] width 149 height 15
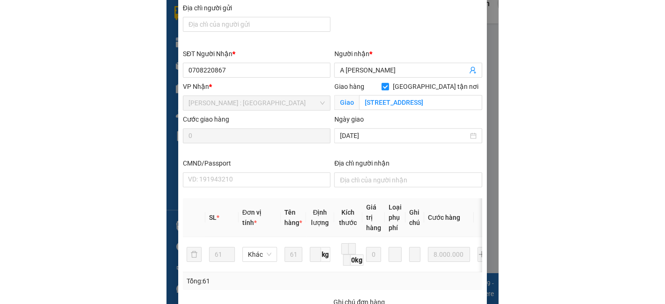
scroll to position [0, 0]
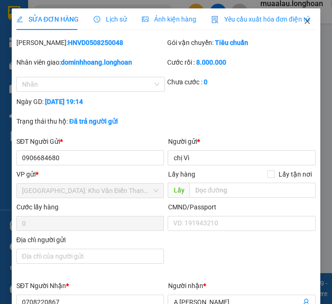
click at [303, 23] on icon "close" at bounding box center [306, 20] width 7 height 7
